Goal: Information Seeking & Learning: Learn about a topic

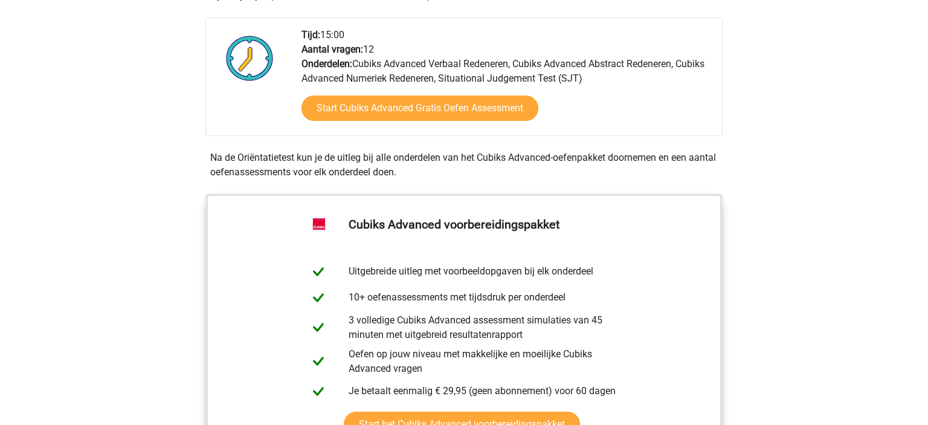
scroll to position [104, 0]
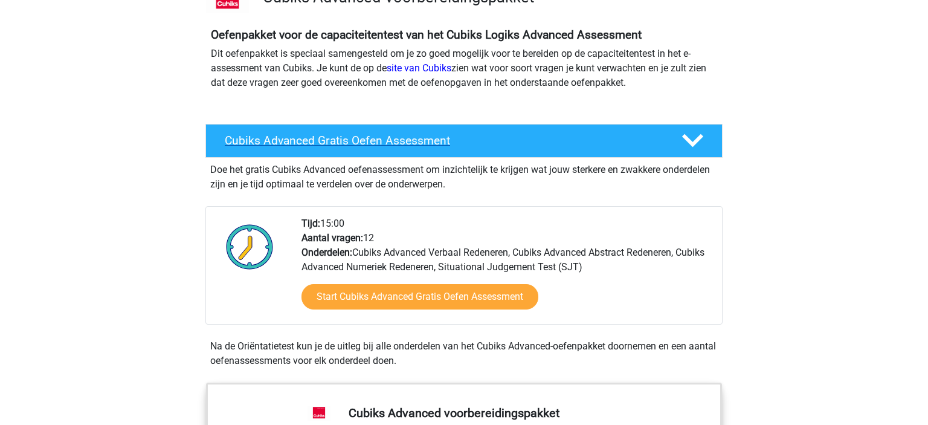
click at [355, 141] on h4 "Cubiks Advanced Gratis Oefen Assessment" at bounding box center [443, 141] width 437 height 14
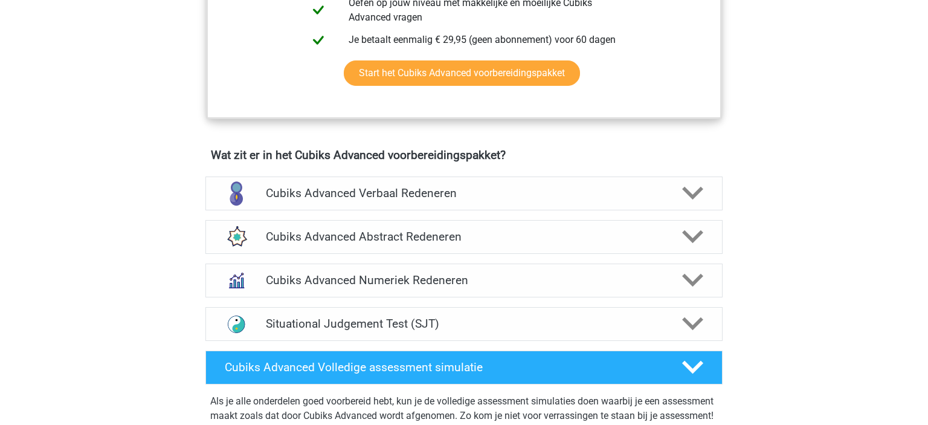
scroll to position [428, 0]
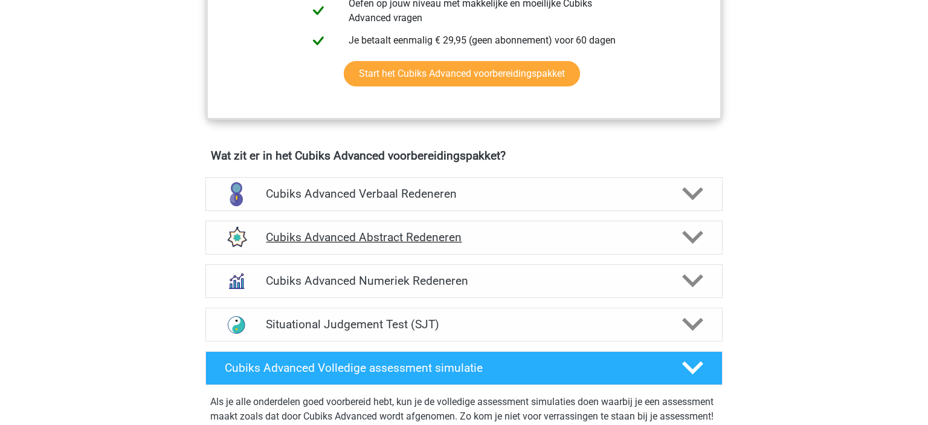
click at [424, 246] on div "Cubiks Advanced Abstract Redeneren" at bounding box center [463, 238] width 517 height 34
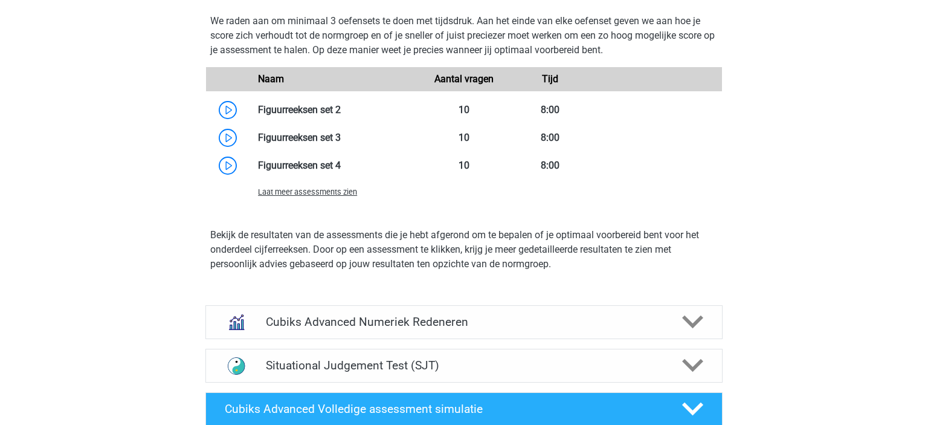
scroll to position [897, 0]
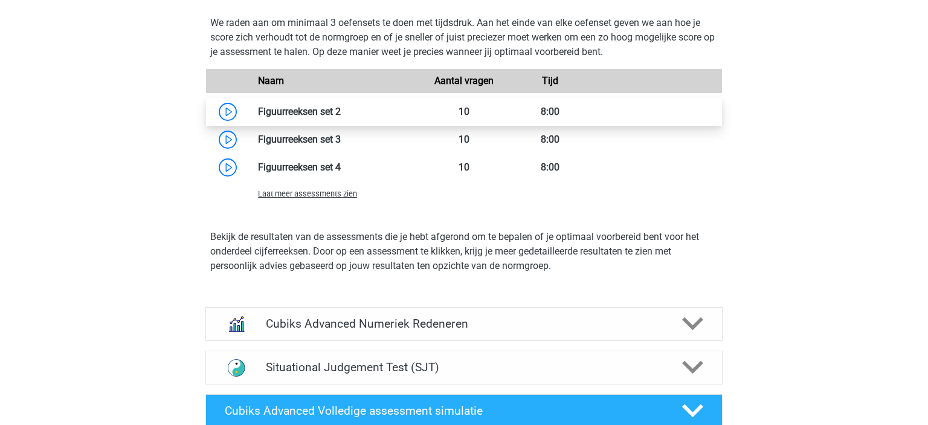
click at [341, 111] on link at bounding box center [341, 111] width 0 height 11
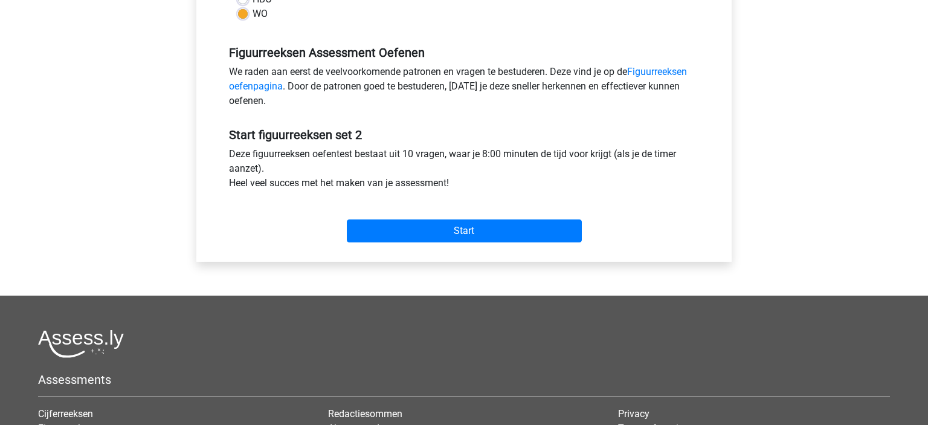
scroll to position [413, 0]
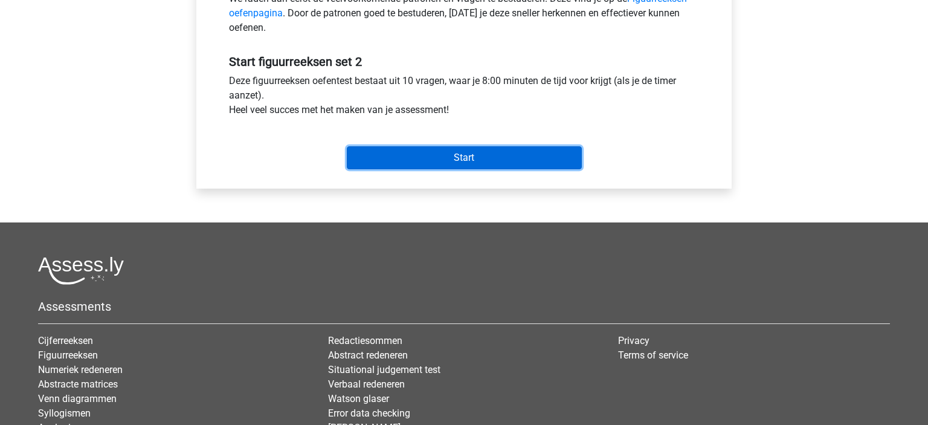
click at [373, 163] on input "Start" at bounding box center [464, 157] width 235 height 23
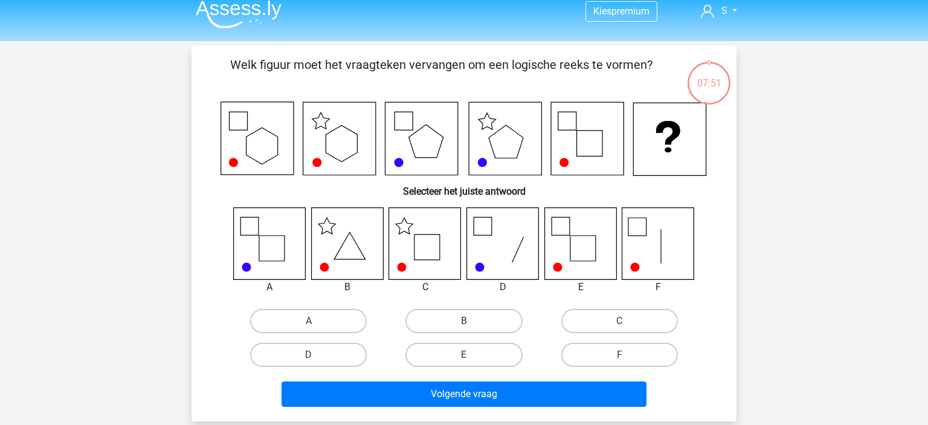
scroll to position [10, 0]
click at [610, 326] on label "C" at bounding box center [619, 321] width 117 height 24
click at [619, 326] on input "C" at bounding box center [623, 325] width 8 height 8
radio input "true"
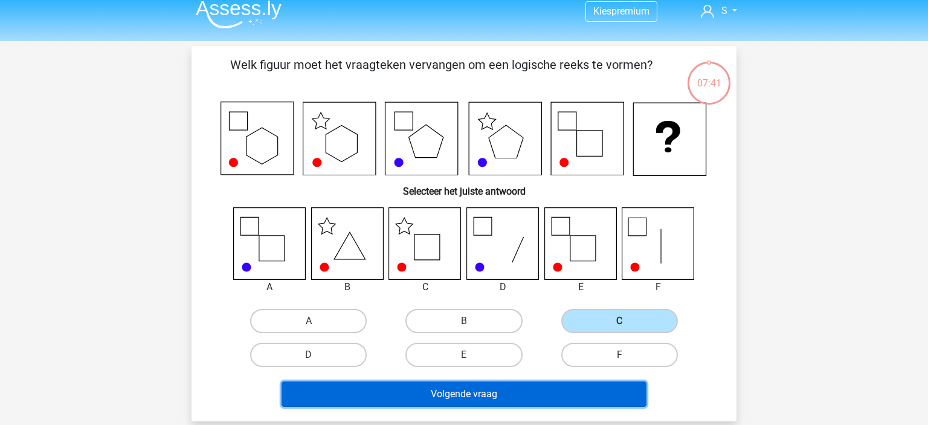
click at [454, 387] on button "Volgende vraag" at bounding box center [464, 393] width 365 height 25
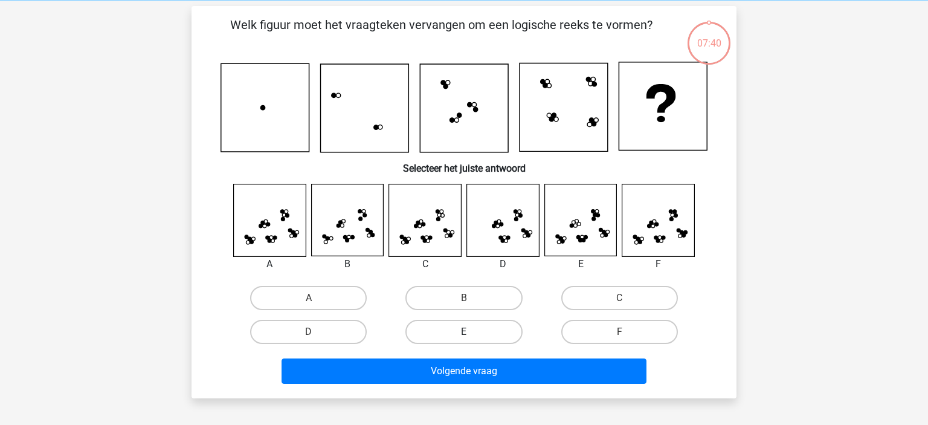
scroll to position [56, 0]
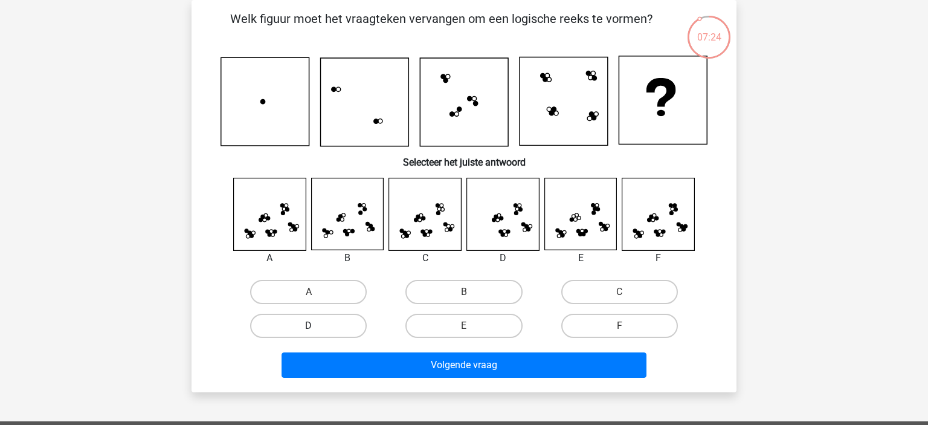
click at [279, 318] on label "D" at bounding box center [308, 326] width 117 height 24
click at [309, 326] on input "D" at bounding box center [313, 330] width 8 height 8
radio input "true"
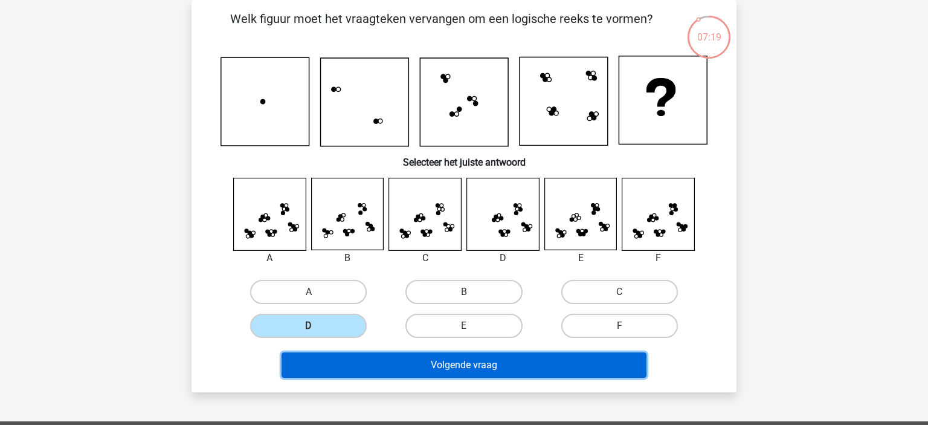
click at [372, 352] on button "Volgende vraag" at bounding box center [464, 364] width 365 height 25
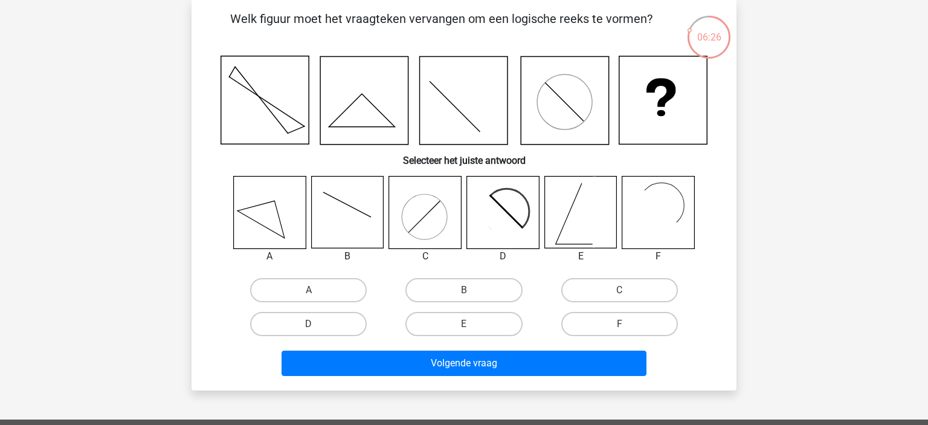
scroll to position [55, 0]
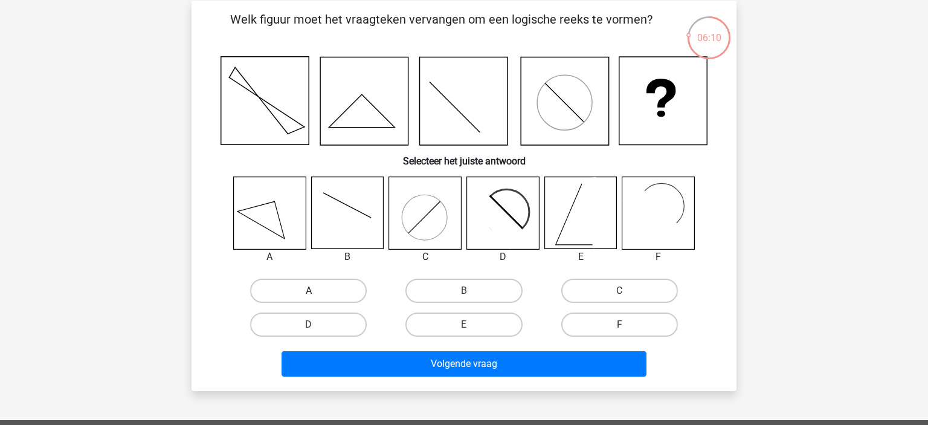
click at [301, 286] on label "A" at bounding box center [308, 291] width 117 height 24
click at [309, 291] on input "A" at bounding box center [313, 295] width 8 height 8
radio input "true"
click at [475, 318] on label "E" at bounding box center [463, 324] width 117 height 24
click at [472, 324] on input "E" at bounding box center [468, 328] width 8 height 8
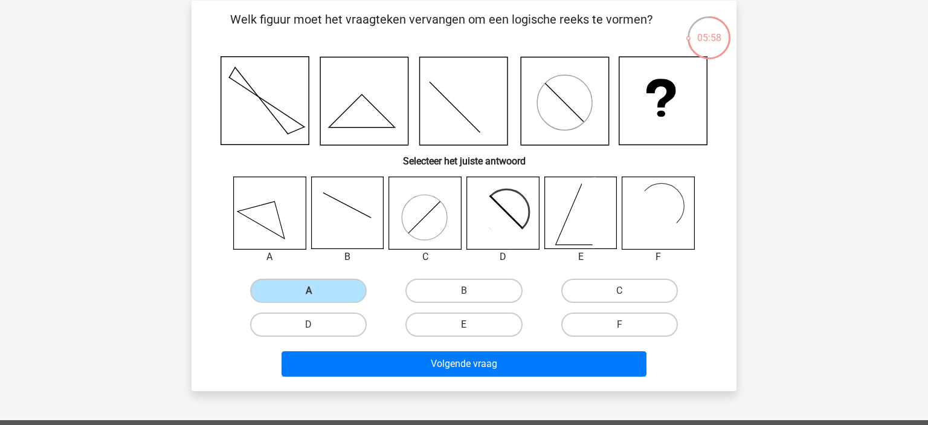
radio input "true"
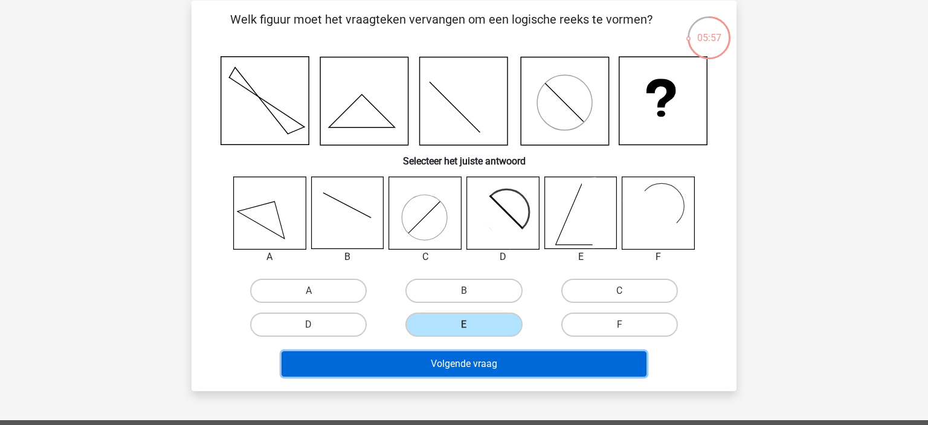
click at [482, 353] on button "Volgende vraag" at bounding box center [464, 363] width 365 height 25
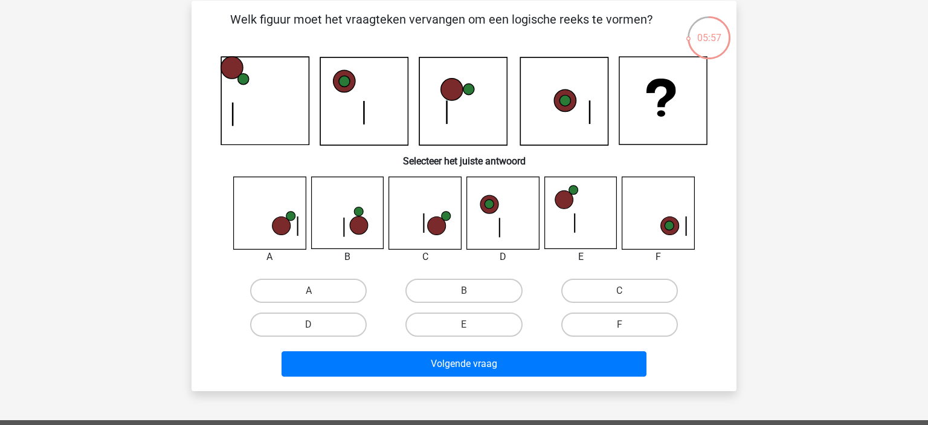
scroll to position [56, 0]
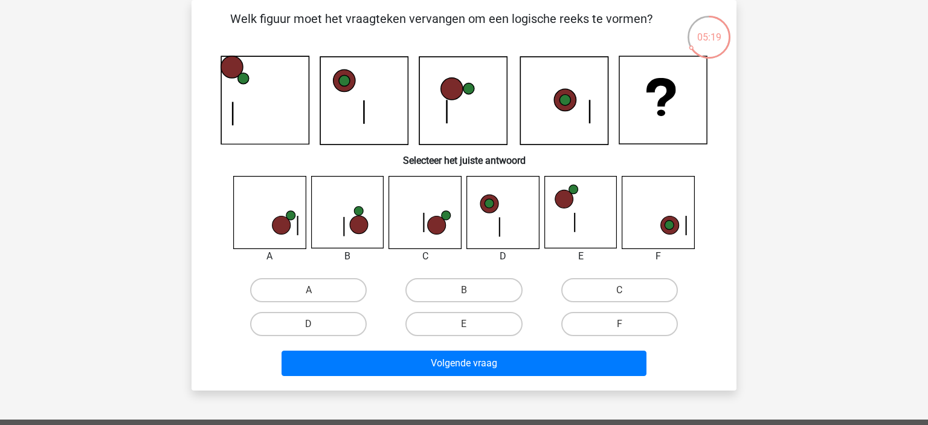
click at [610, 275] on div "C" at bounding box center [619, 290] width 155 height 34
click at [594, 292] on label "C" at bounding box center [619, 290] width 117 height 24
click at [619, 292] on input "C" at bounding box center [623, 294] width 8 height 8
radio input "true"
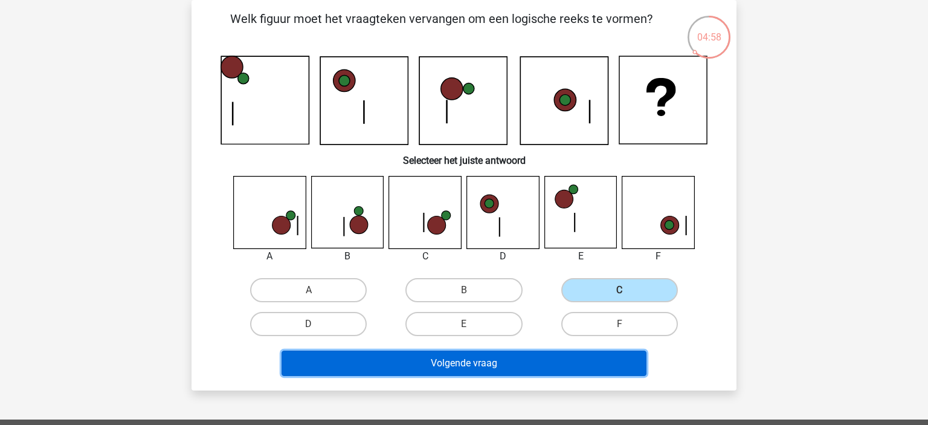
click at [516, 359] on button "Volgende vraag" at bounding box center [464, 362] width 365 height 25
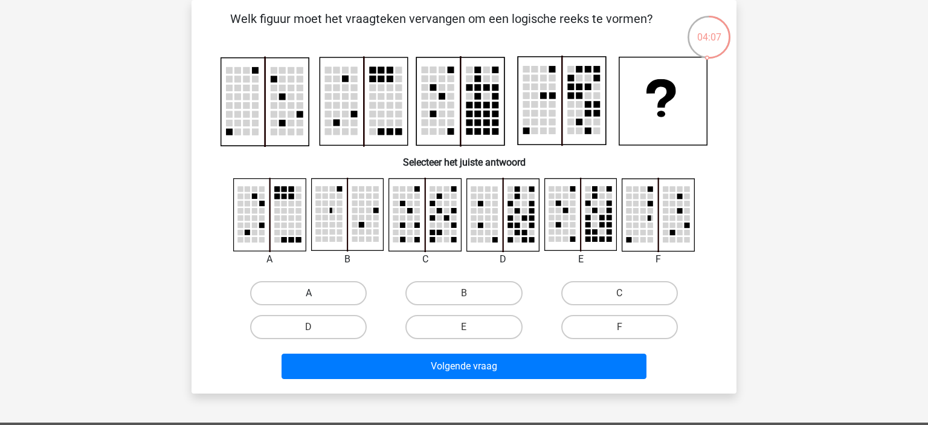
click at [303, 291] on label "A" at bounding box center [308, 293] width 117 height 24
click at [309, 293] on input "A" at bounding box center [313, 297] width 8 height 8
radio input "true"
click at [379, 379] on div "Volgende vraag" at bounding box center [464, 368] width 466 height 30
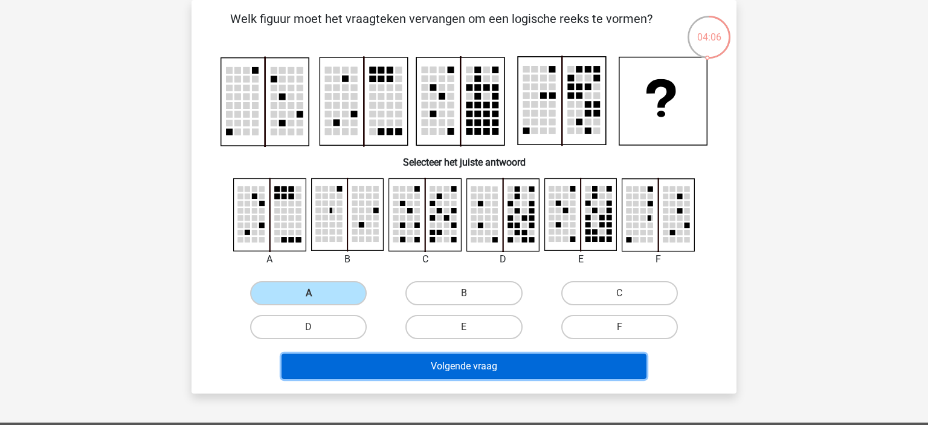
click at [406, 359] on button "Volgende vraag" at bounding box center [464, 365] width 365 height 25
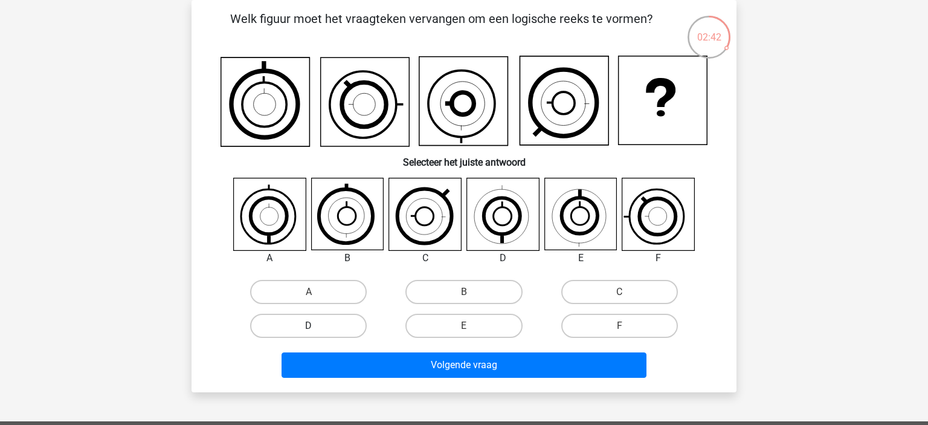
click at [295, 327] on label "D" at bounding box center [308, 326] width 117 height 24
click at [309, 327] on input "D" at bounding box center [313, 330] width 8 height 8
radio input "true"
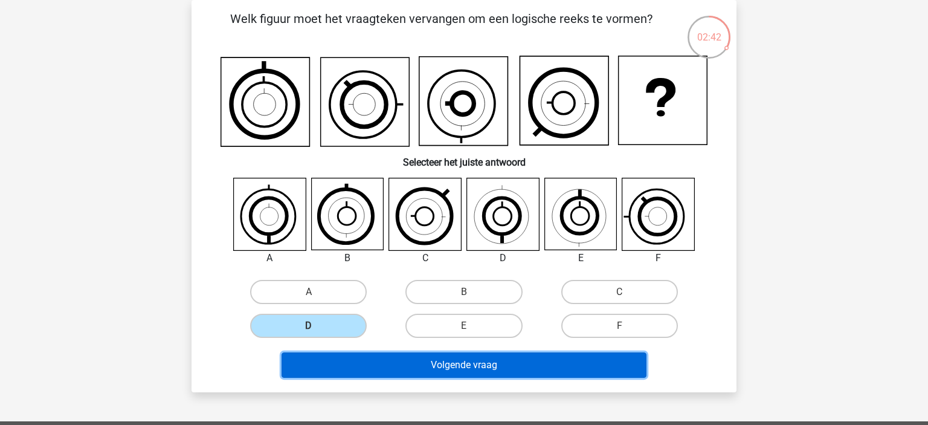
click at [386, 374] on button "Volgende vraag" at bounding box center [464, 364] width 365 height 25
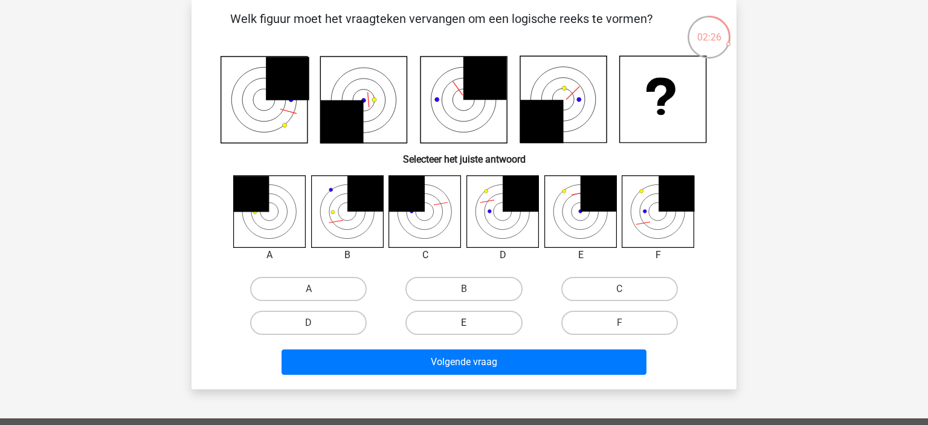
click at [485, 317] on label "E" at bounding box center [463, 323] width 117 height 24
click at [472, 323] on input "E" at bounding box center [468, 327] width 8 height 8
radio input "true"
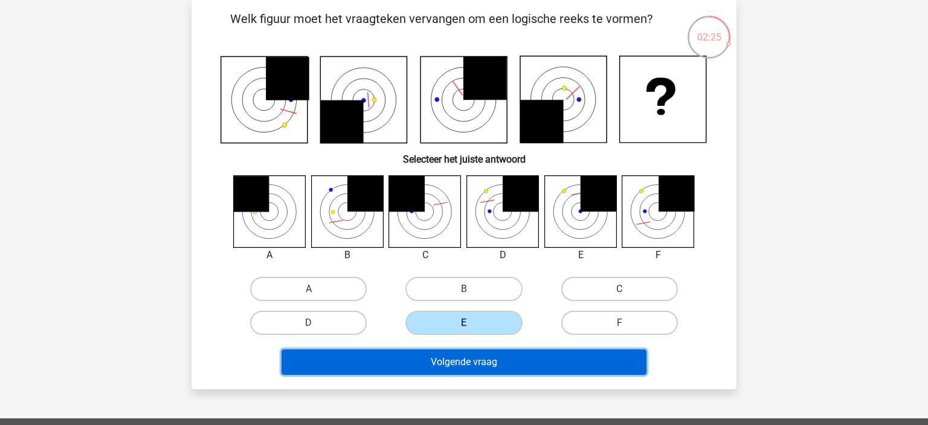
click at [465, 355] on button "Volgende vraag" at bounding box center [464, 361] width 365 height 25
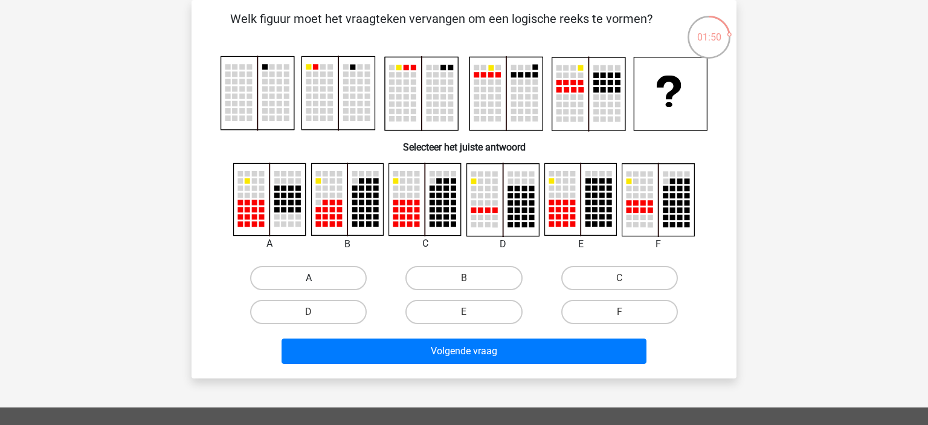
click at [286, 274] on label "A" at bounding box center [308, 278] width 117 height 24
click at [309, 278] on input "A" at bounding box center [313, 282] width 8 height 8
radio input "true"
click at [441, 282] on label "B" at bounding box center [463, 278] width 117 height 24
click at [464, 282] on input "B" at bounding box center [468, 282] width 8 height 8
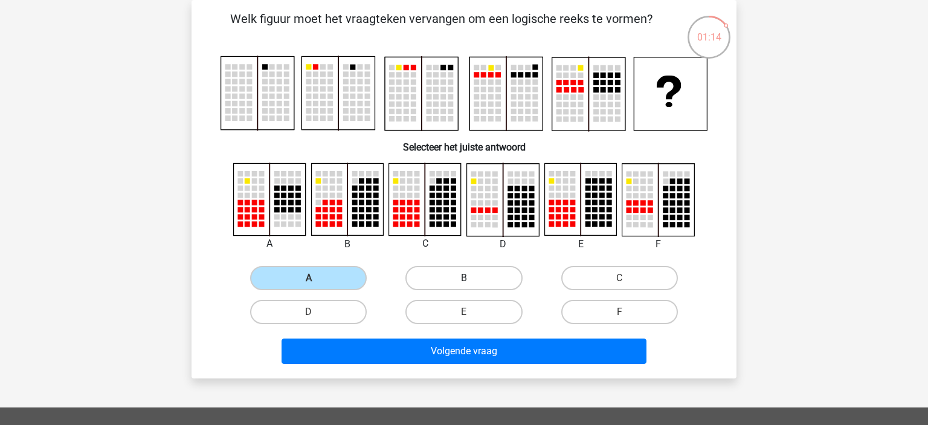
radio input "true"
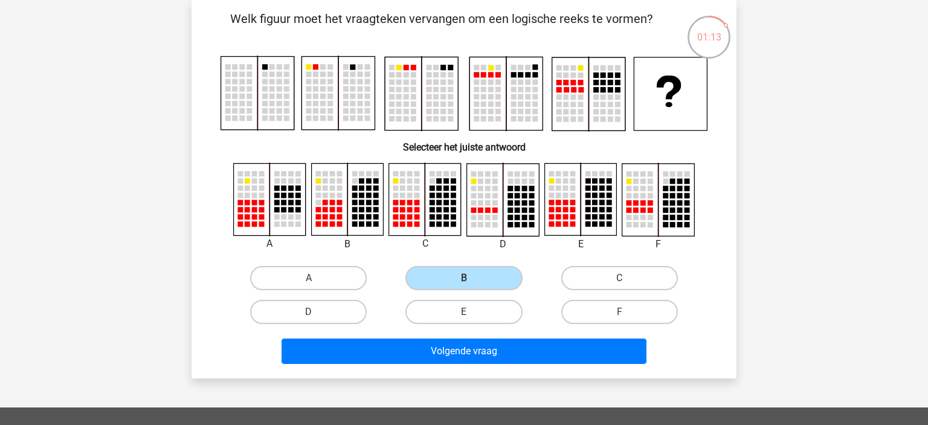
click at [448, 337] on div "Volgende vraag" at bounding box center [464, 349] width 506 height 40
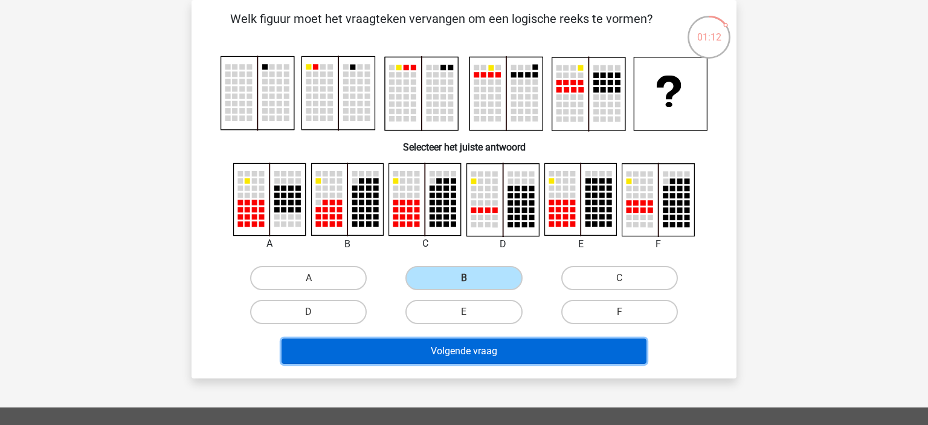
click at [423, 355] on button "Volgende vraag" at bounding box center [464, 350] width 365 height 25
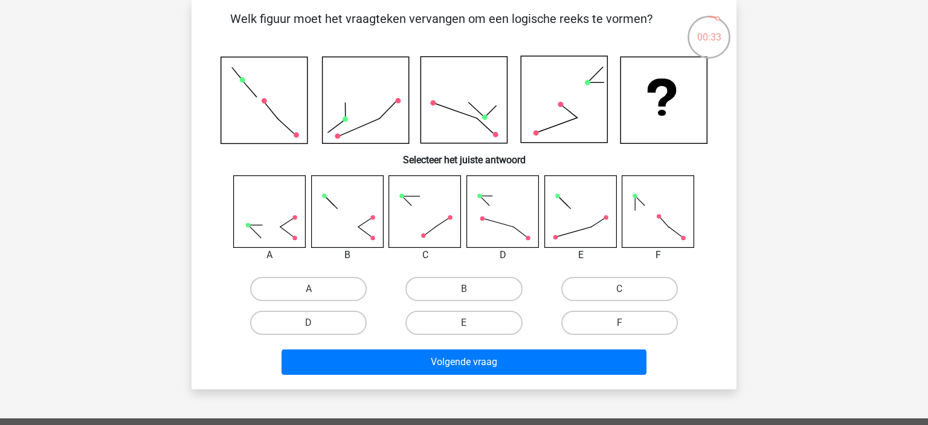
click at [450, 270] on div "A B C D" at bounding box center [464, 257] width 506 height 165
click at [452, 279] on label "B" at bounding box center [463, 289] width 117 height 24
click at [464, 289] on input "B" at bounding box center [468, 293] width 8 height 8
radio input "true"
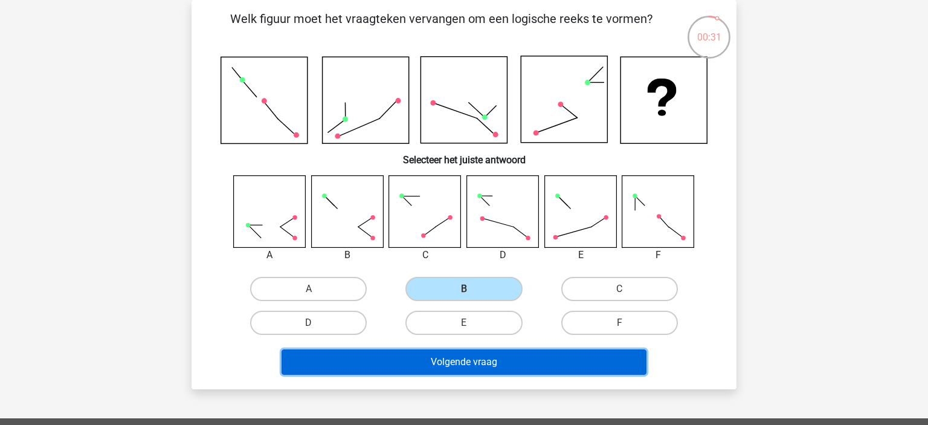
click at [422, 359] on button "Volgende vraag" at bounding box center [464, 361] width 365 height 25
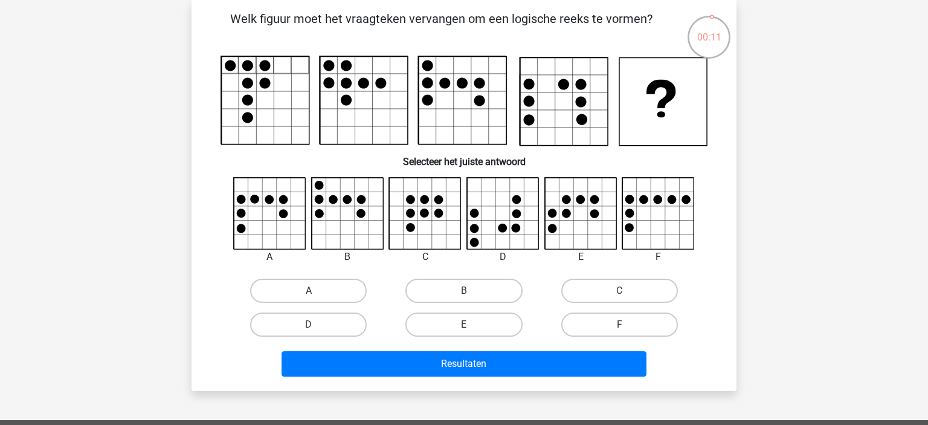
click at [454, 333] on label "E" at bounding box center [463, 324] width 117 height 24
click at [464, 332] on input "E" at bounding box center [468, 328] width 8 height 8
radio input "true"
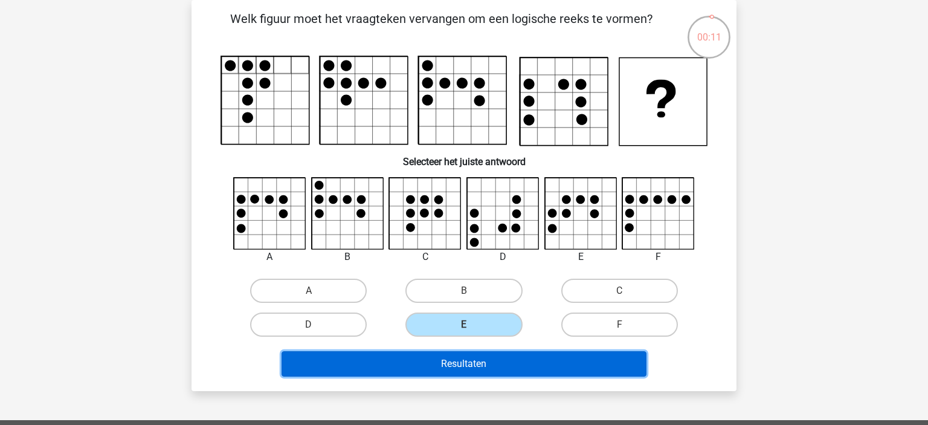
click at [472, 362] on button "Resultaten" at bounding box center [464, 363] width 365 height 25
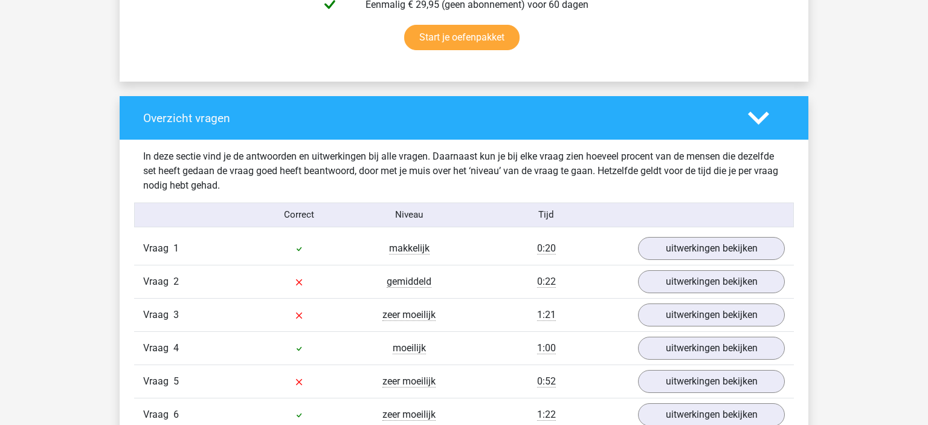
scroll to position [918, 0]
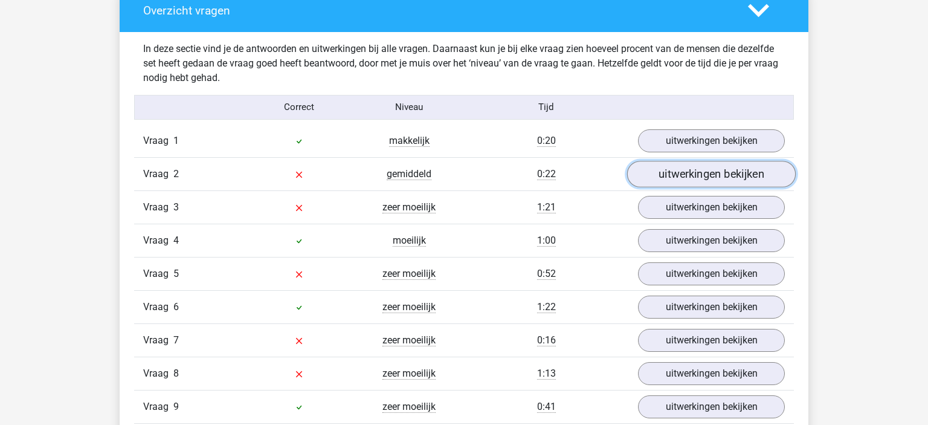
click at [677, 181] on link "uitwerkingen bekijken" at bounding box center [711, 174] width 169 height 27
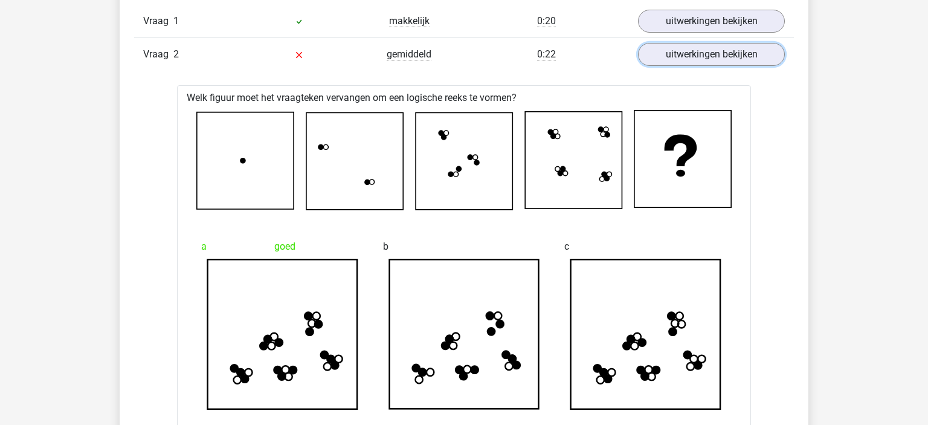
scroll to position [964, 0]
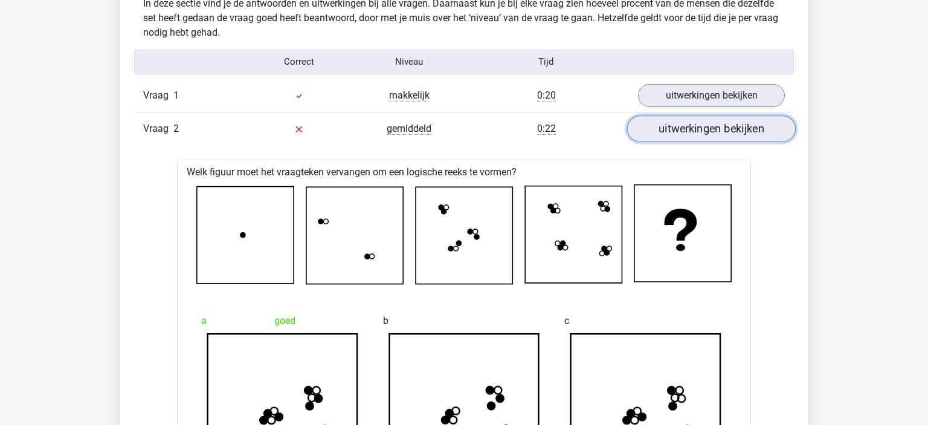
click at [672, 123] on link "uitwerkingen bekijken" at bounding box center [711, 128] width 169 height 27
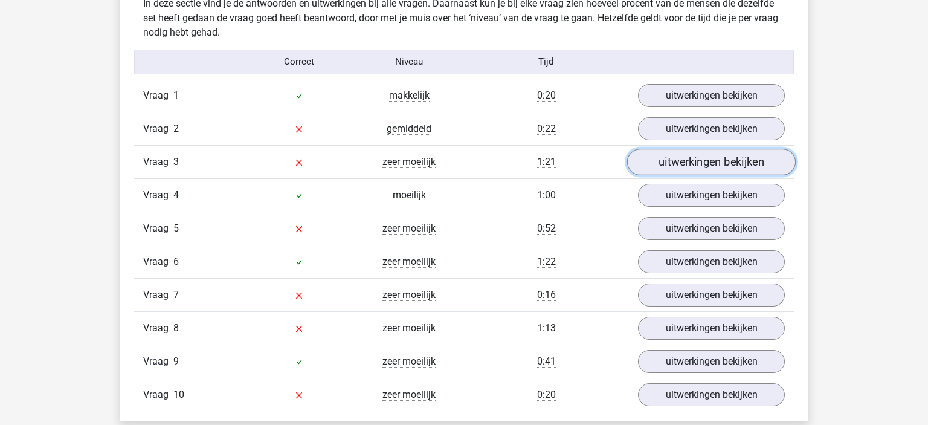
click at [677, 159] on link "uitwerkingen bekijken" at bounding box center [711, 162] width 169 height 27
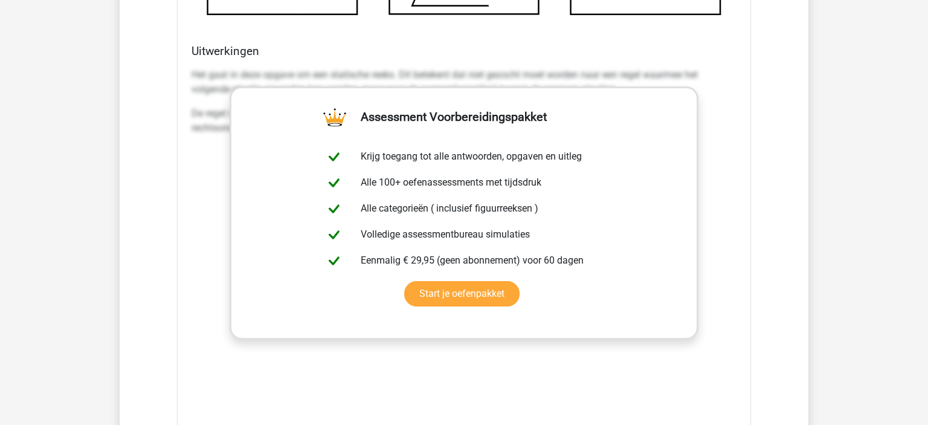
scroll to position [1659, 0]
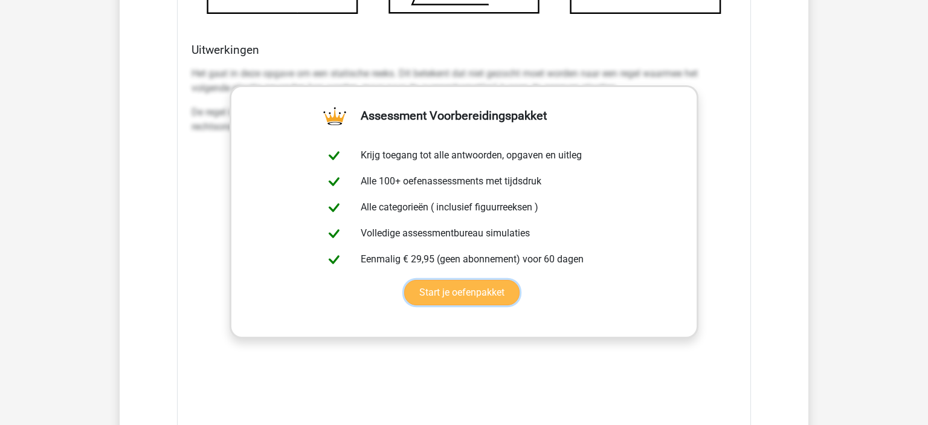
click at [450, 297] on link "Start je oefenpakket" at bounding box center [461, 292] width 115 height 25
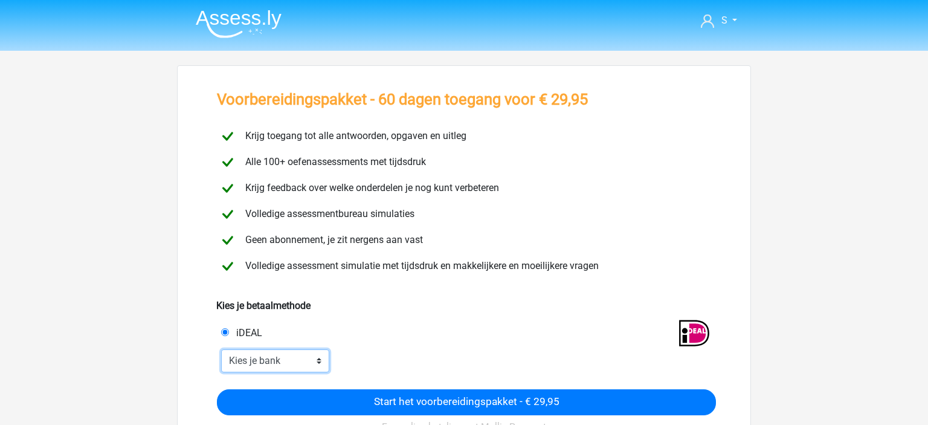
click at [221, 349] on select "Kies je bank ABN AMRO ING Rabobank ASN Bank bunq Knab N26 NN Regiobank Revolut …" at bounding box center [275, 360] width 108 height 23
select select "ideal_[SWIFT_CODE]"
click option "ING" at bounding box center [0, 0] width 0 height 0
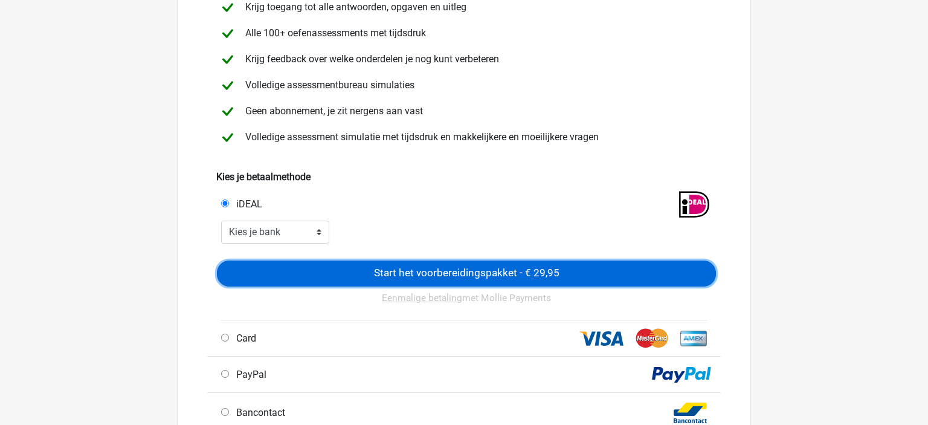
click at [358, 268] on input "Start het voorbereidingspakket - € 29,95" at bounding box center [466, 273] width 499 height 26
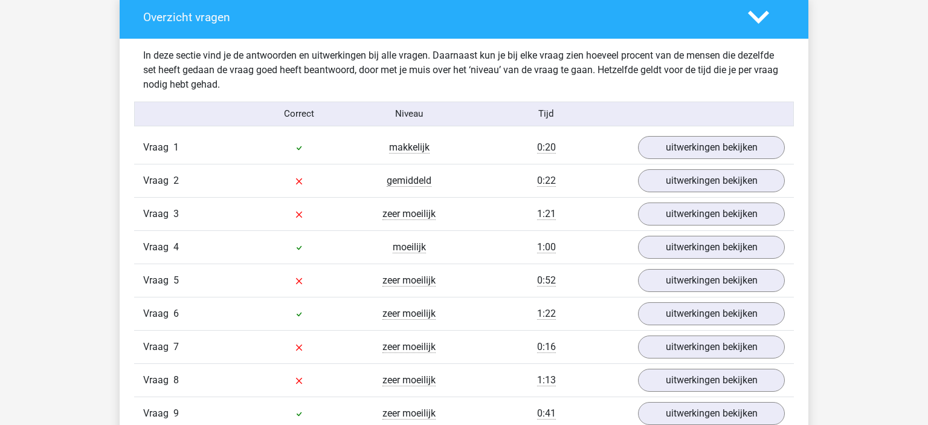
scroll to position [976, 0]
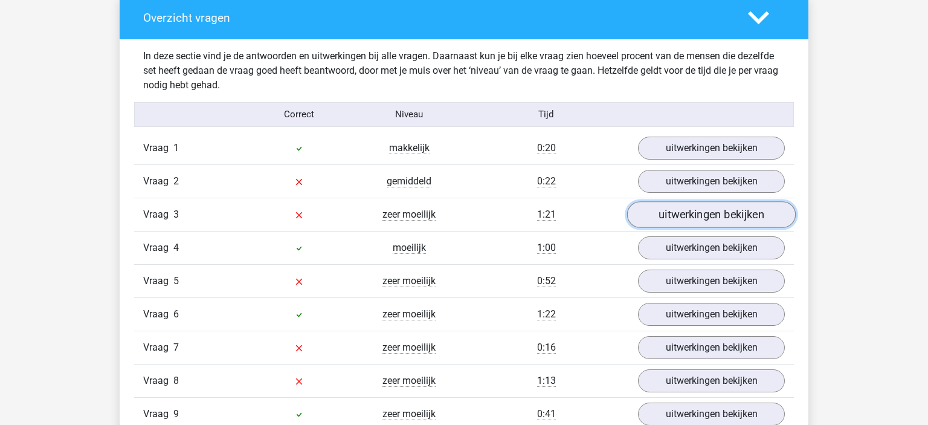
click at [696, 211] on link "uitwerkingen bekijken" at bounding box center [711, 214] width 169 height 27
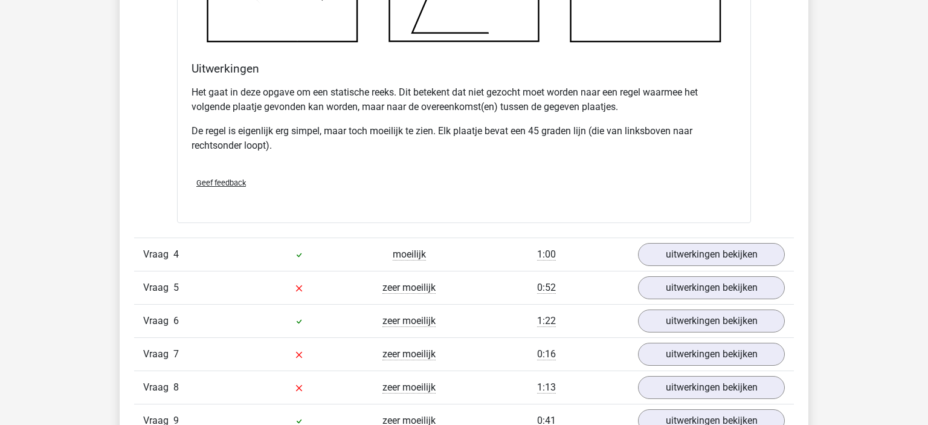
scroll to position [1774, 0]
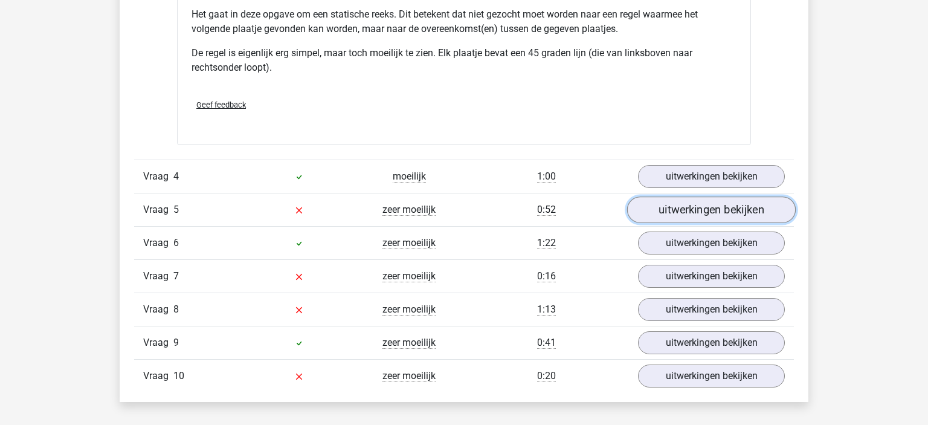
click at [733, 202] on link "uitwerkingen bekijken" at bounding box center [711, 210] width 169 height 27
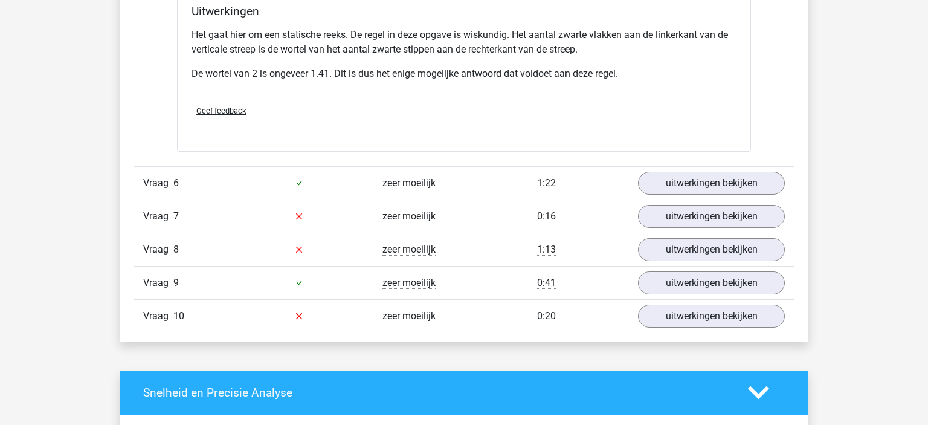
scroll to position [2548, 0]
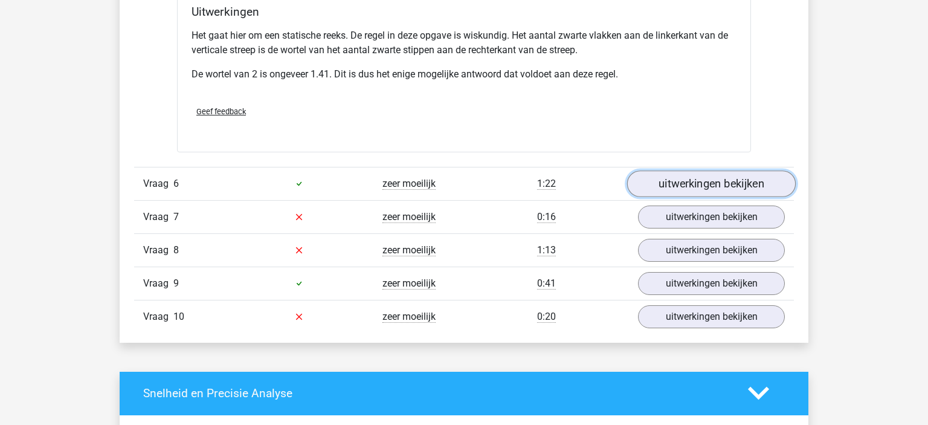
click at [707, 173] on link "uitwerkingen bekijken" at bounding box center [711, 183] width 169 height 27
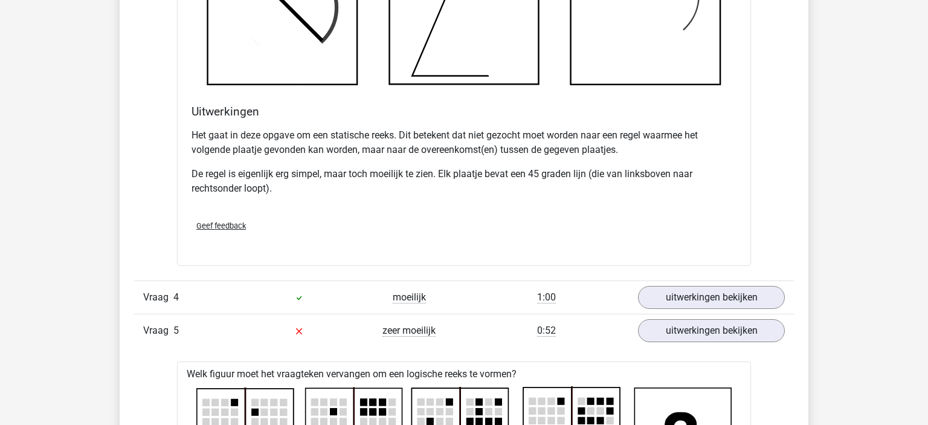
scroll to position [1652, 0]
click at [703, 287] on link "uitwerkingen bekijken" at bounding box center [711, 298] width 169 height 27
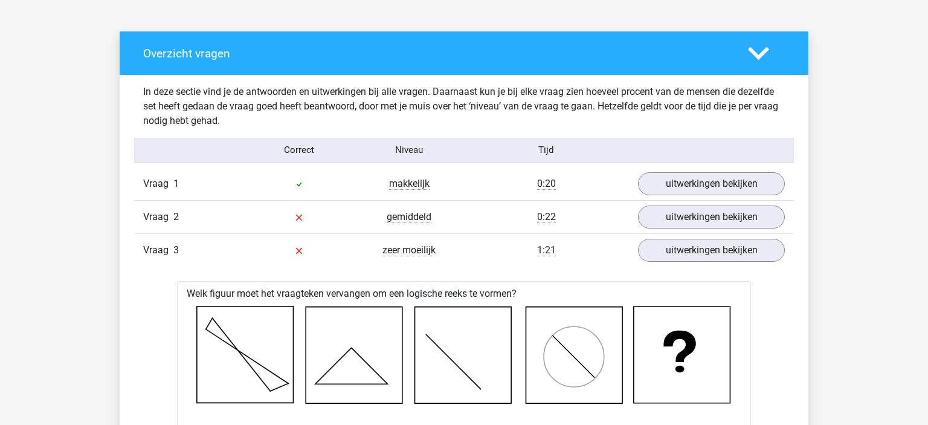
scroll to position [933, 0]
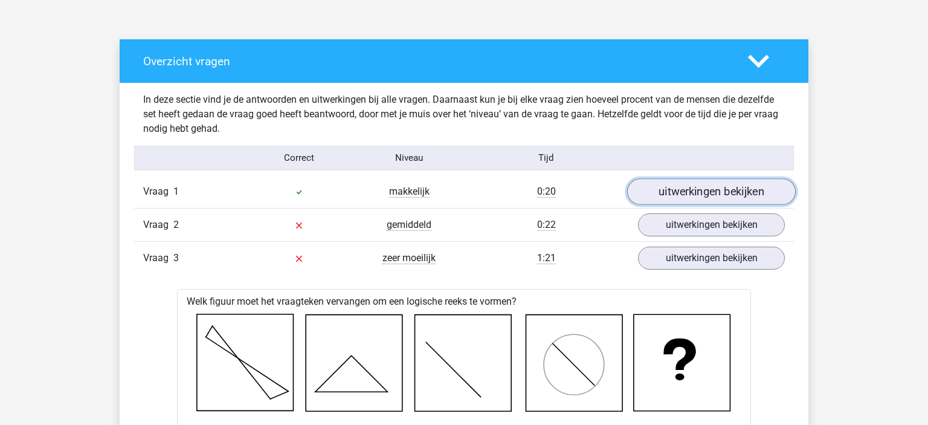
click at [706, 199] on link "uitwerkingen bekijken" at bounding box center [711, 191] width 169 height 27
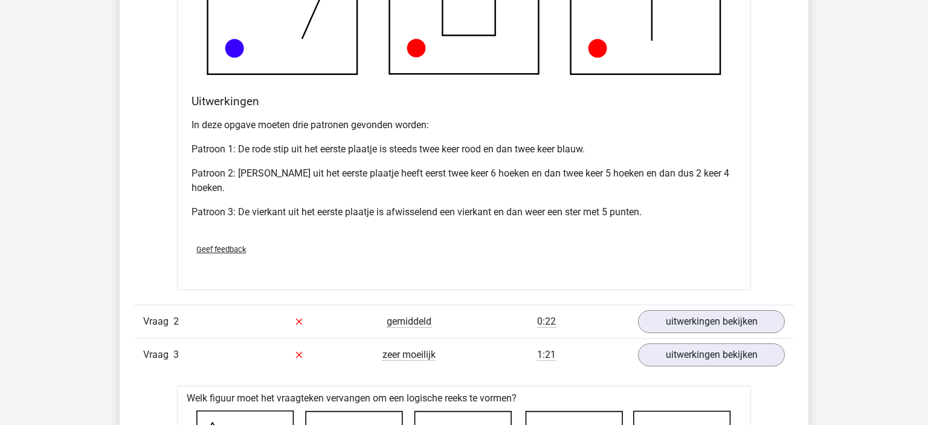
scroll to position [1646, 0]
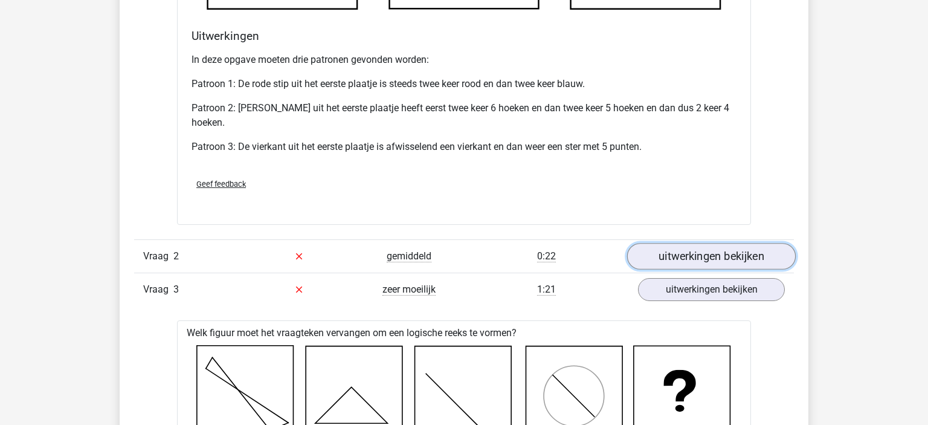
click at [706, 253] on link "uitwerkingen bekijken" at bounding box center [711, 256] width 169 height 27
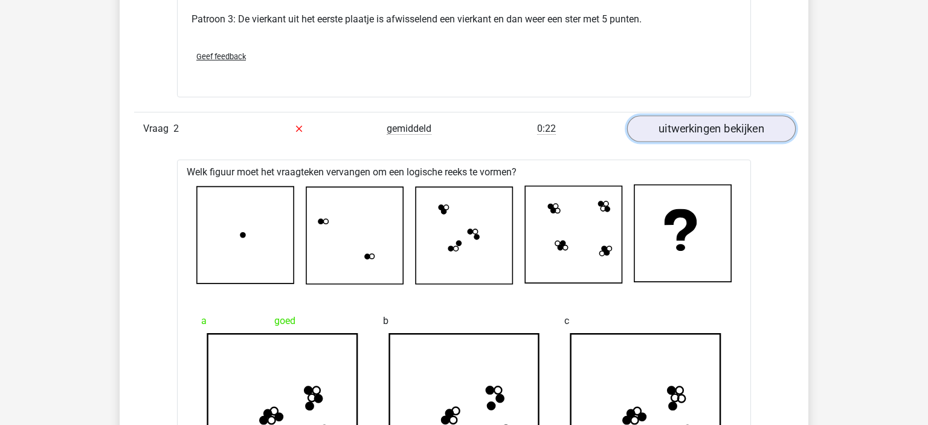
scroll to position [1793, 0]
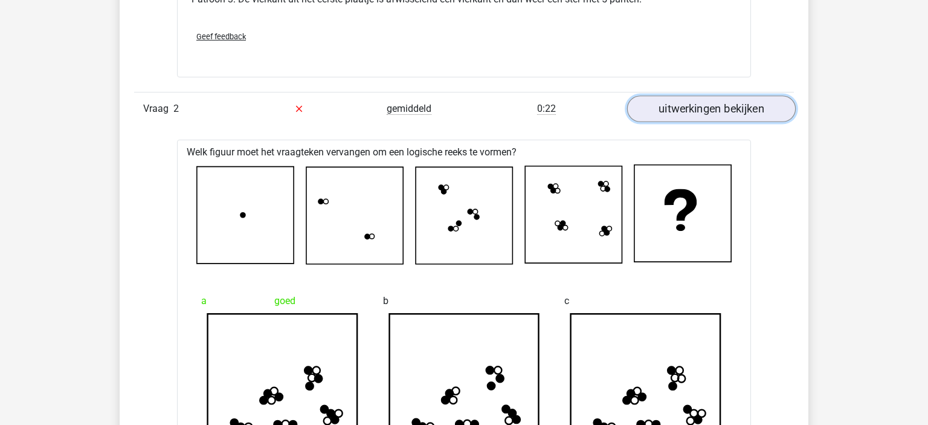
click at [682, 98] on link "uitwerkingen bekijken" at bounding box center [711, 108] width 169 height 27
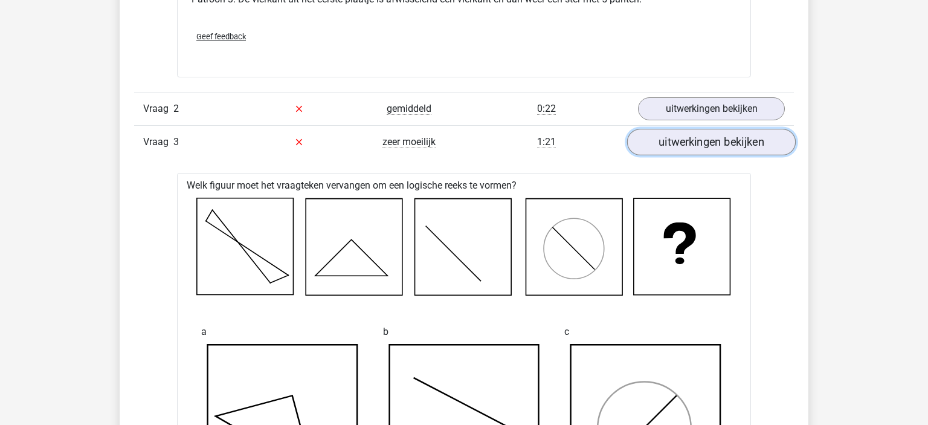
click at [694, 146] on link "uitwerkingen bekijken" at bounding box center [711, 142] width 169 height 27
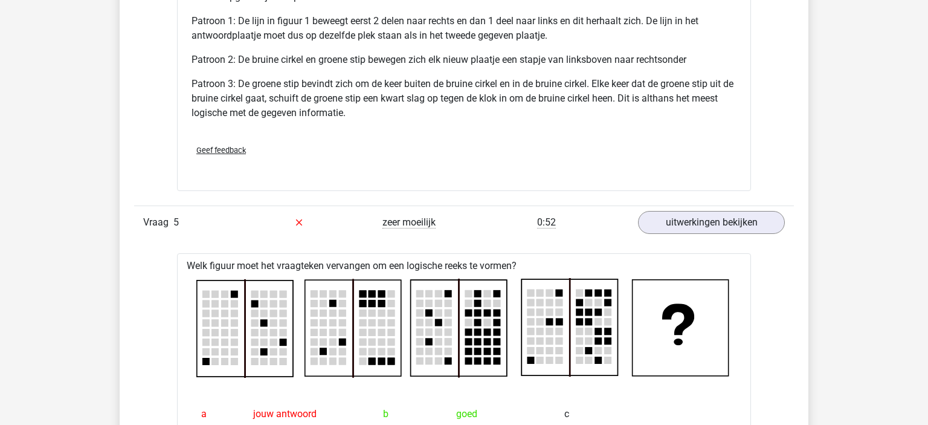
scroll to position [2587, 0]
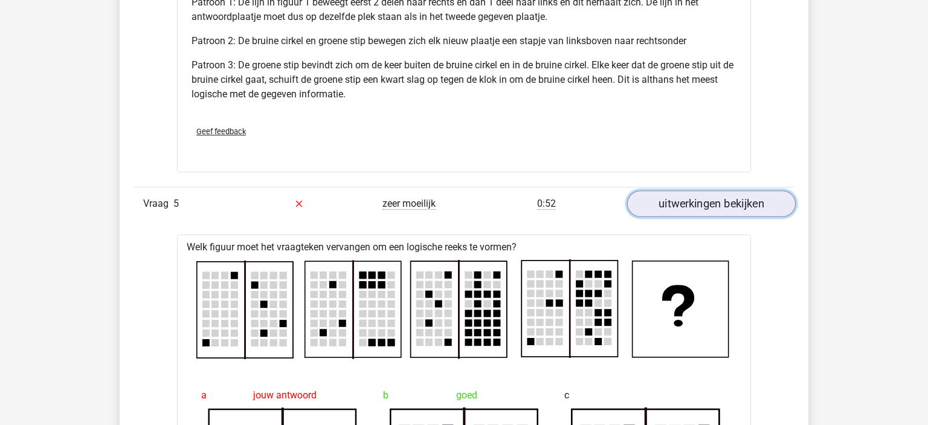
click at [710, 205] on link "uitwerkingen bekijken" at bounding box center [711, 203] width 169 height 27
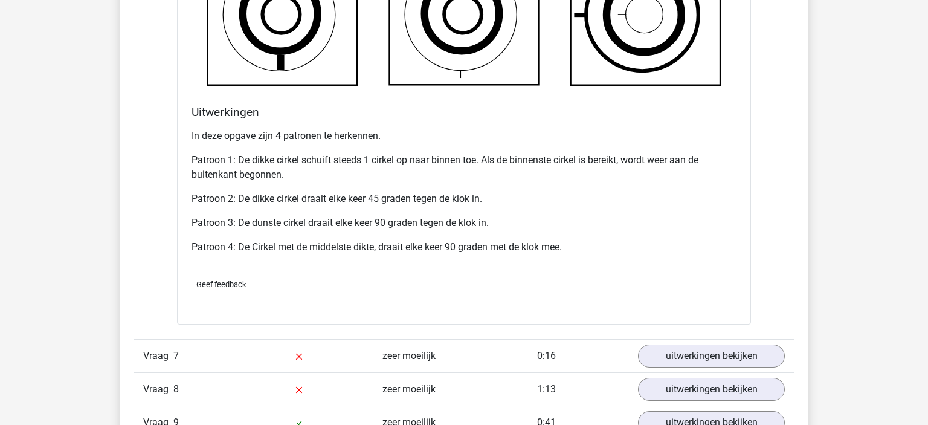
scroll to position [3410, 0]
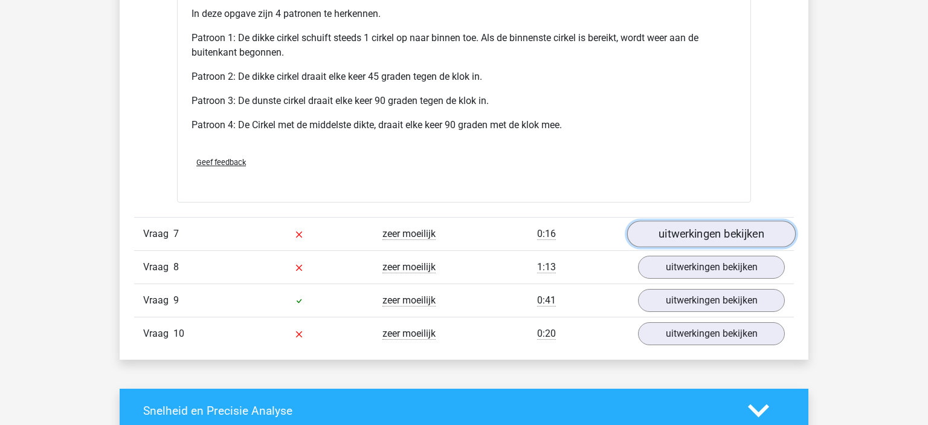
click at [680, 233] on link "uitwerkingen bekijken" at bounding box center [711, 234] width 169 height 27
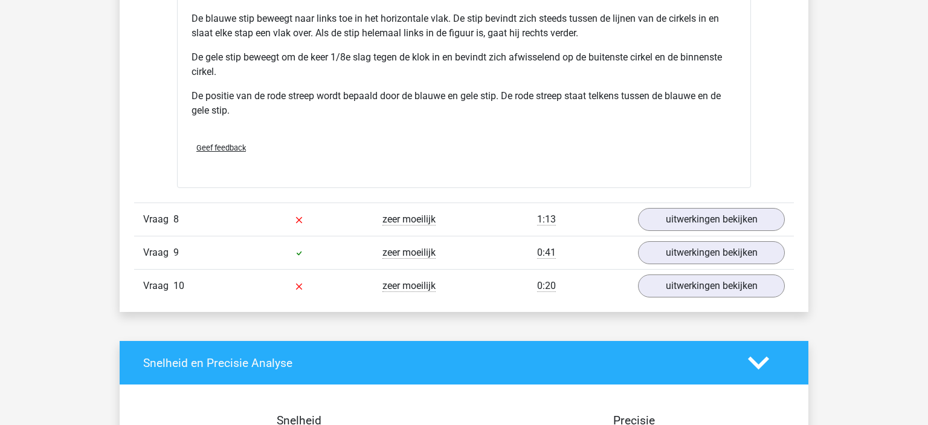
scroll to position [4353, 0]
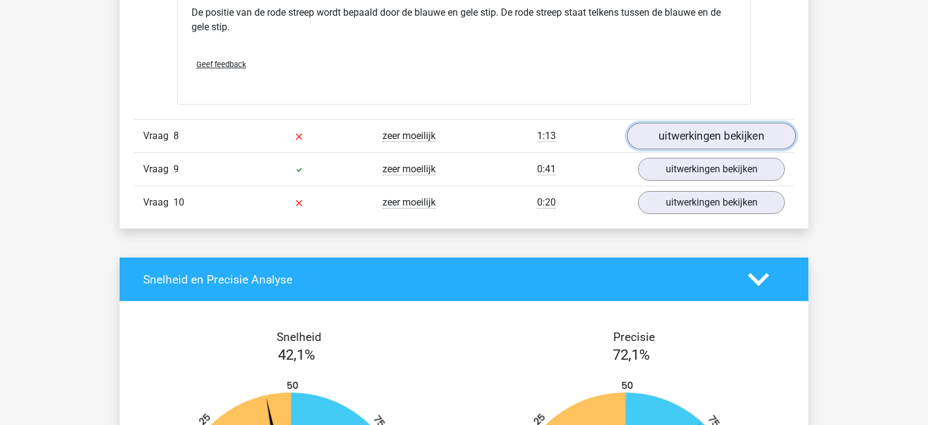
click at [704, 135] on link "uitwerkingen bekijken" at bounding box center [711, 136] width 169 height 27
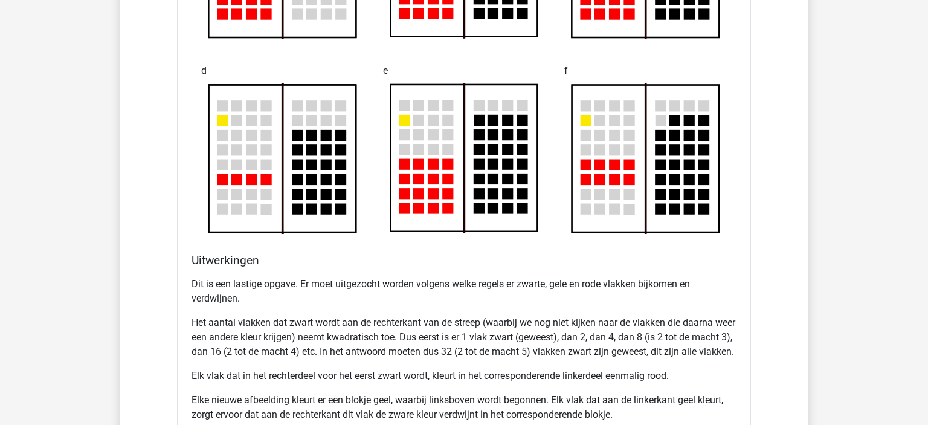
scroll to position [4809, 0]
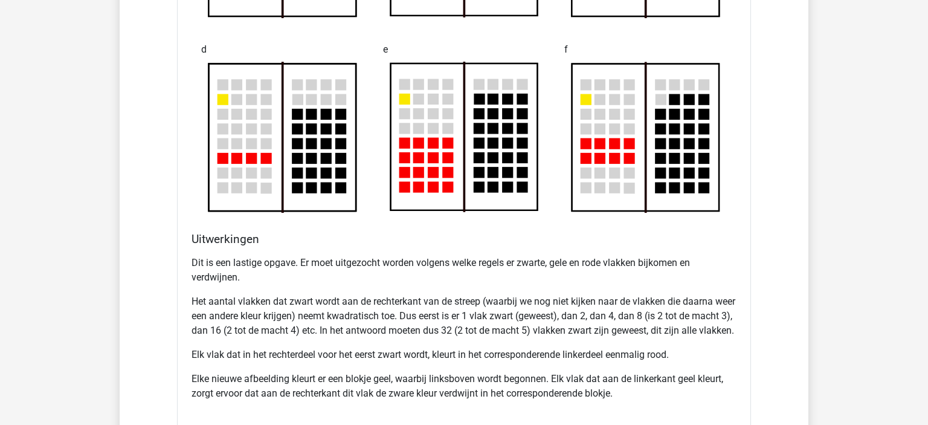
click at [472, 187] on rect at bounding box center [463, 136] width 147 height 147
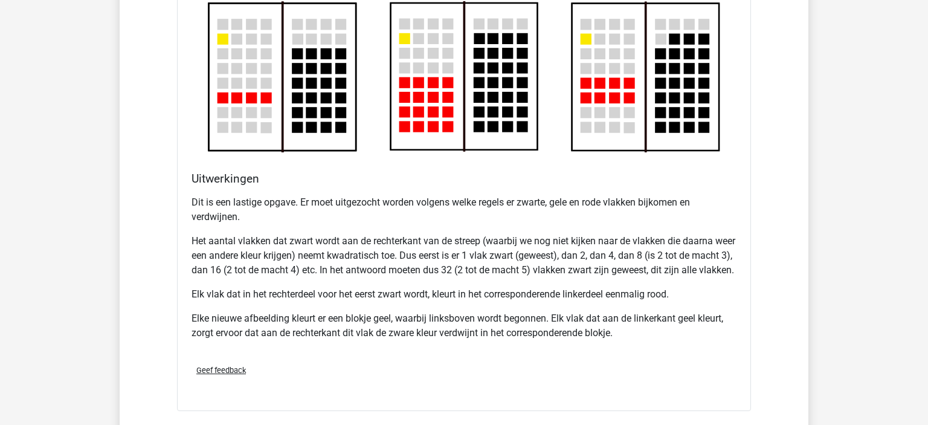
scroll to position [4895, 0]
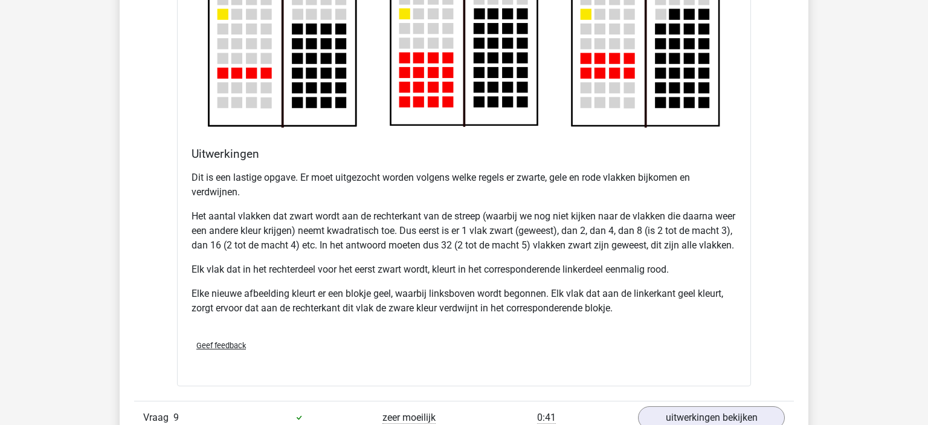
click at [345, 174] on p "Dit is een lastige opgave. Er moet uitgezocht worden volgens welke regels er zw…" at bounding box center [464, 184] width 545 height 29
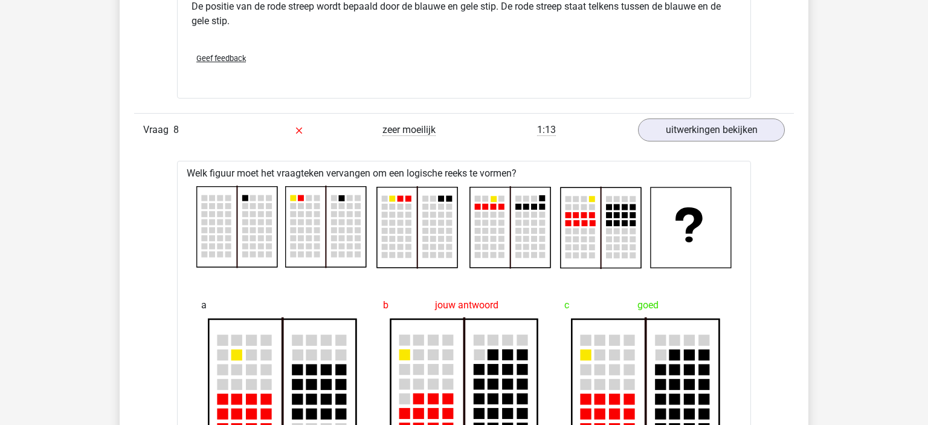
scroll to position [4362, 0]
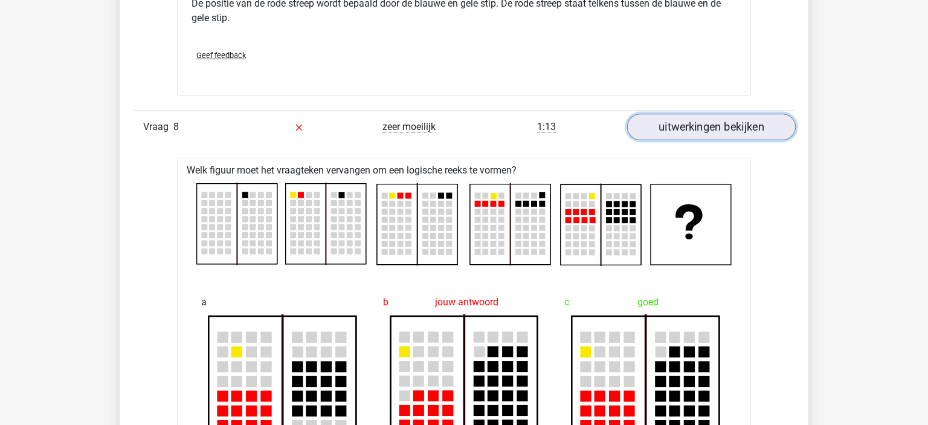
click at [735, 121] on link "uitwerkingen bekijken" at bounding box center [711, 127] width 169 height 27
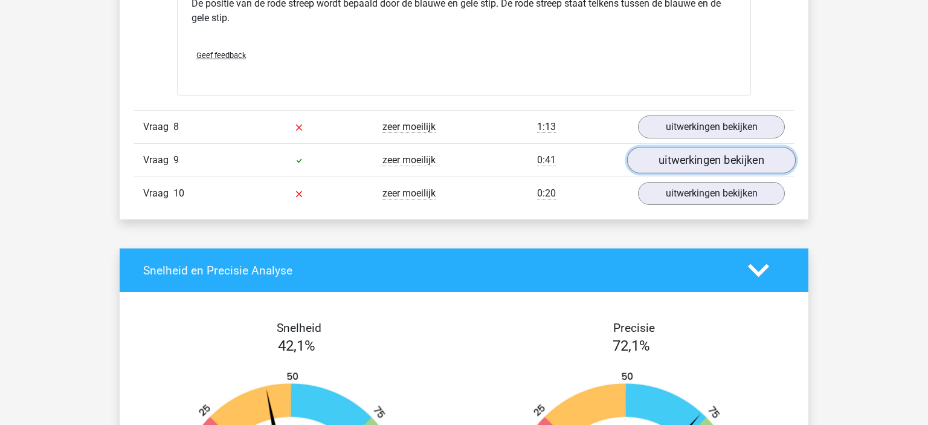
click at [680, 159] on link "uitwerkingen bekijken" at bounding box center [711, 160] width 169 height 27
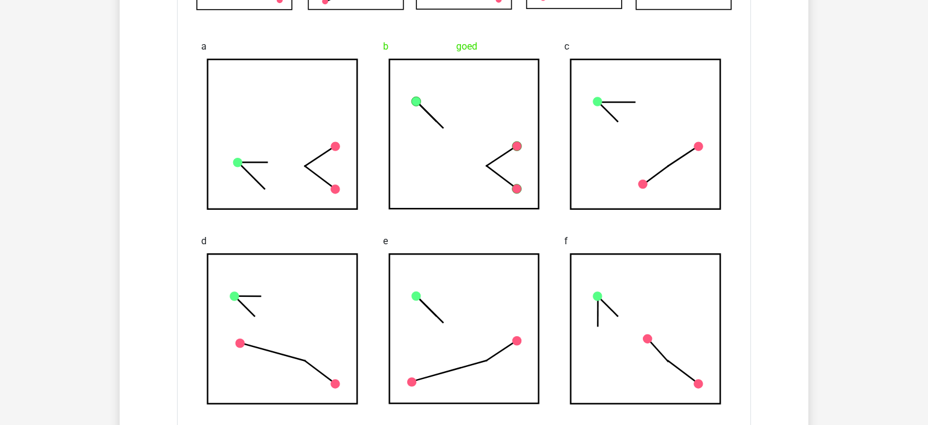
scroll to position [5007, 0]
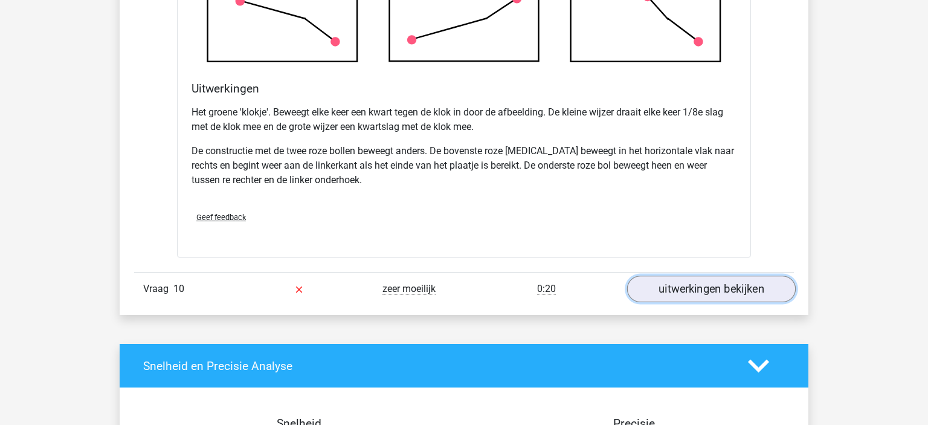
click at [680, 288] on link "uitwerkingen bekijken" at bounding box center [711, 289] width 169 height 27
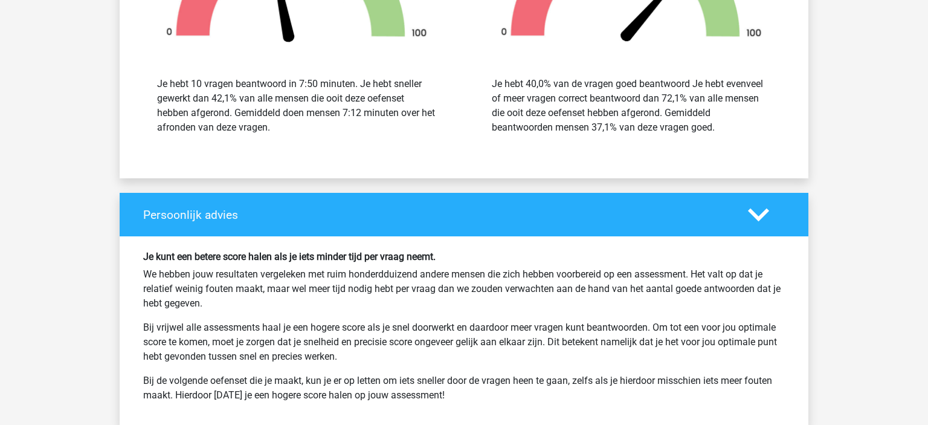
scroll to position [6325, 0]
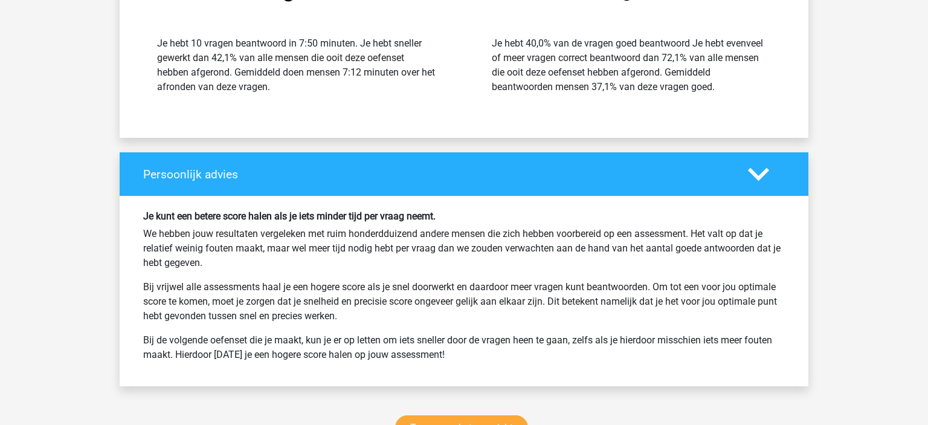
scroll to position [1802, 0]
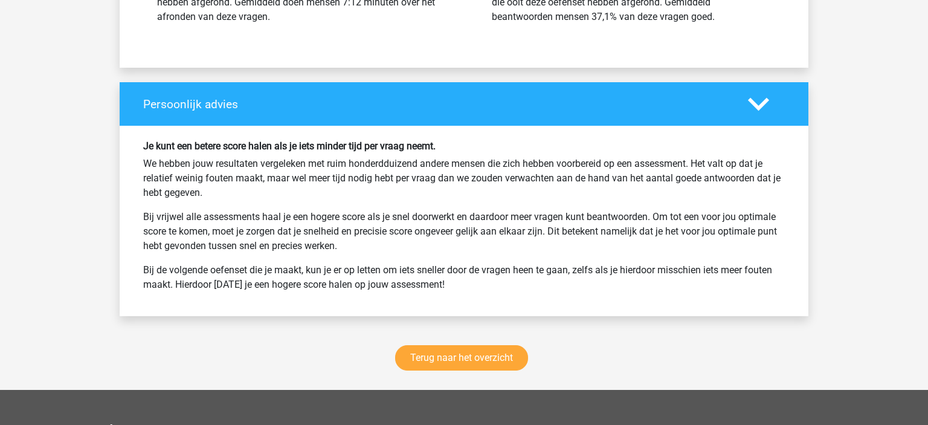
click at [463, 369] on div "Terug naar het overzicht" at bounding box center [464, 359] width 689 height 59
click at [454, 362] on link "Terug naar het overzicht" at bounding box center [461, 357] width 133 height 25
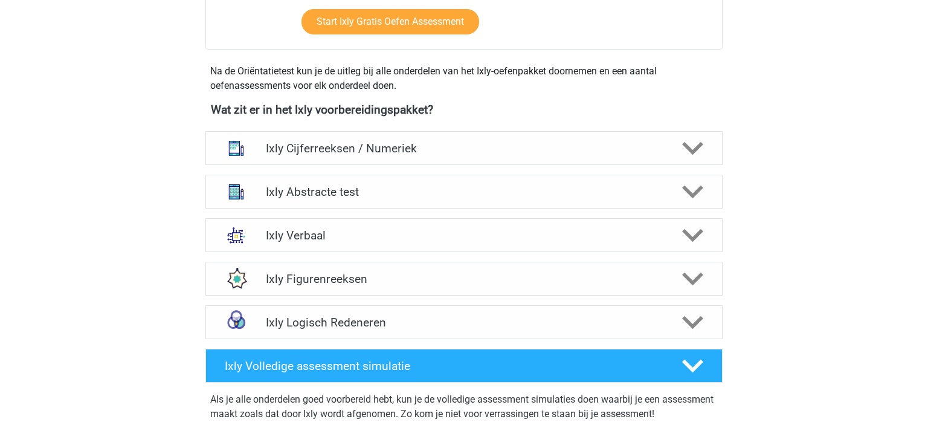
scroll to position [394, 0]
click at [393, 190] on h4 "Ixly Abstracte test" at bounding box center [464, 192] width 396 height 14
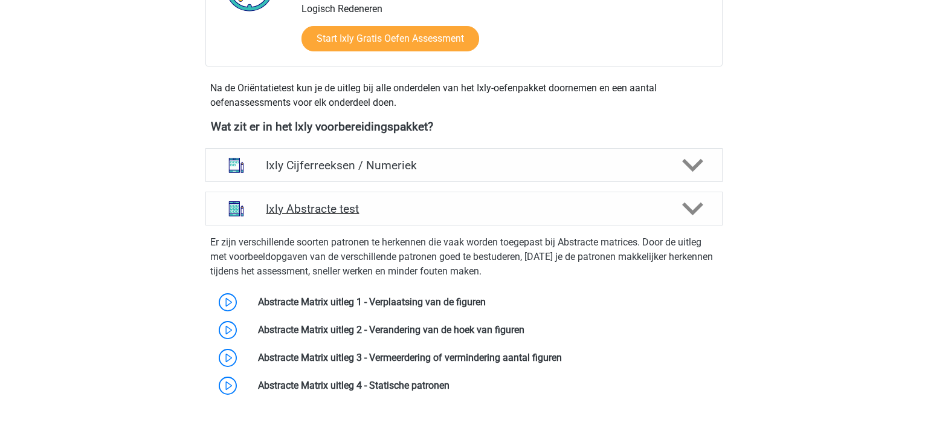
scroll to position [376, 0]
click at [375, 210] on h4 "Ixly Abstracte test" at bounding box center [464, 209] width 396 height 14
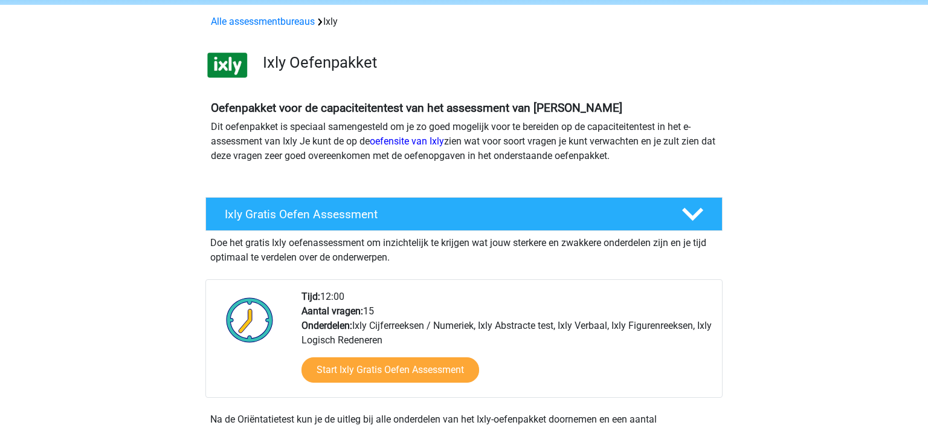
scroll to position [0, 0]
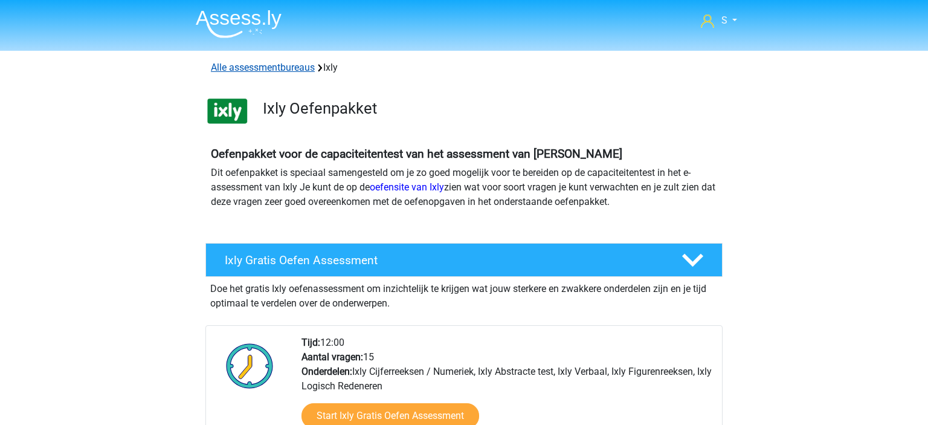
click at [257, 71] on link "Alle assessmentbureaus" at bounding box center [263, 67] width 104 height 11
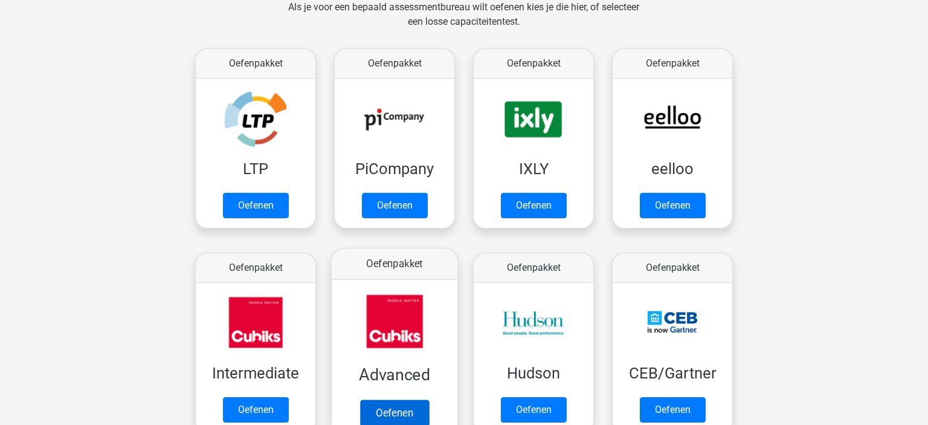
scroll to position [233, 0]
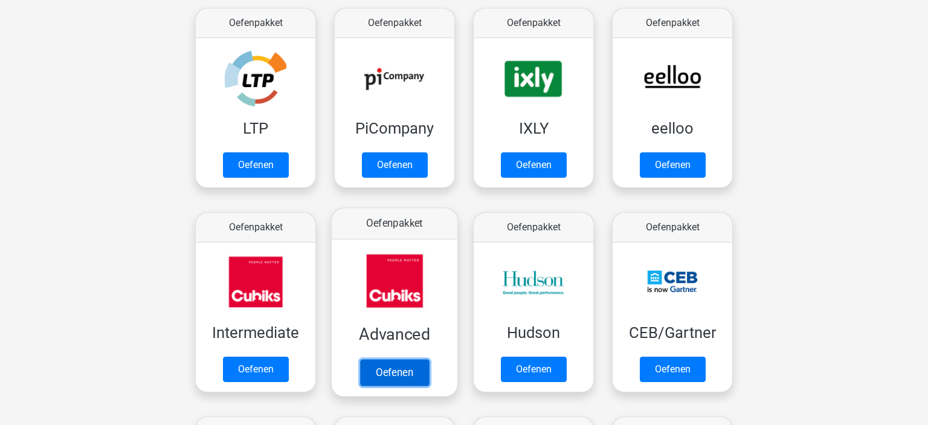
click at [387, 364] on link "Oefenen" at bounding box center [394, 372] width 69 height 27
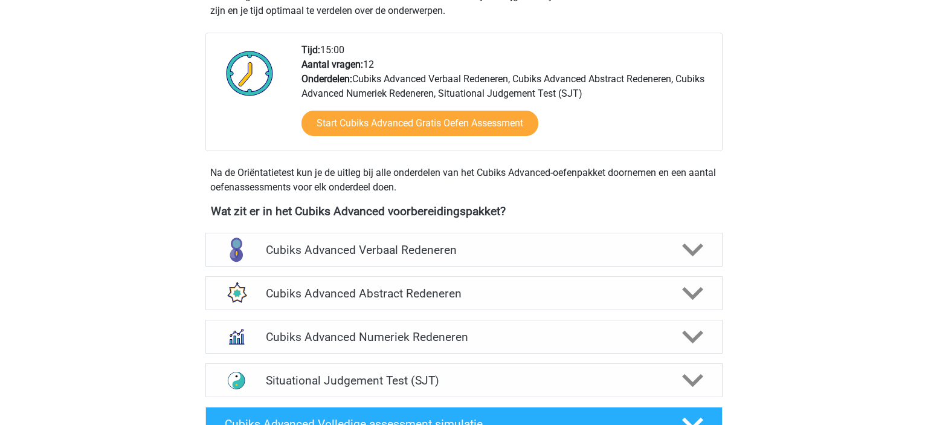
scroll to position [362, 0]
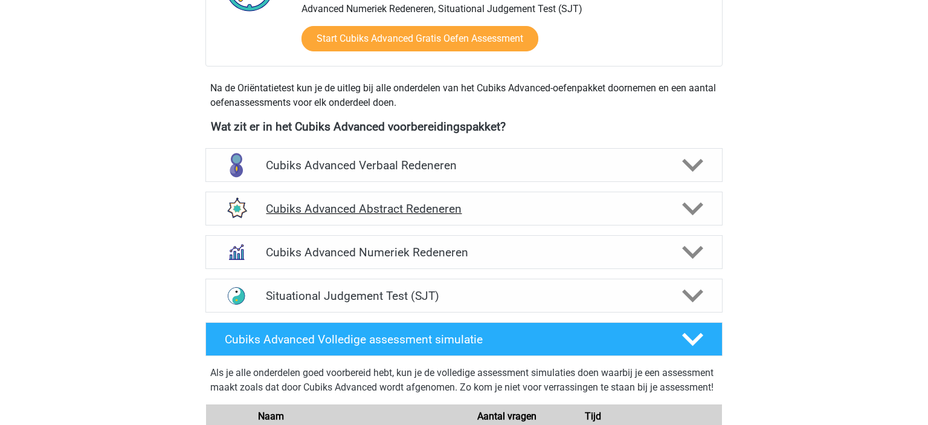
click at [436, 215] on div "Cubiks Advanced Abstract Redeneren" at bounding box center [463, 209] width 517 height 34
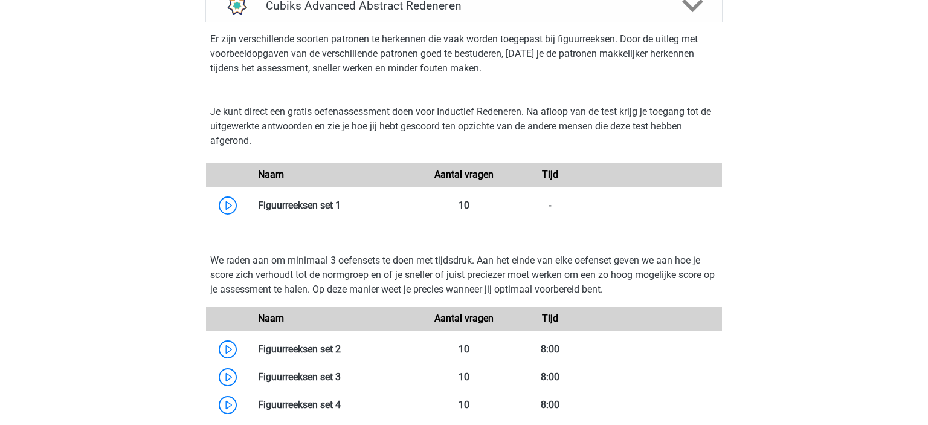
scroll to position [618, 0]
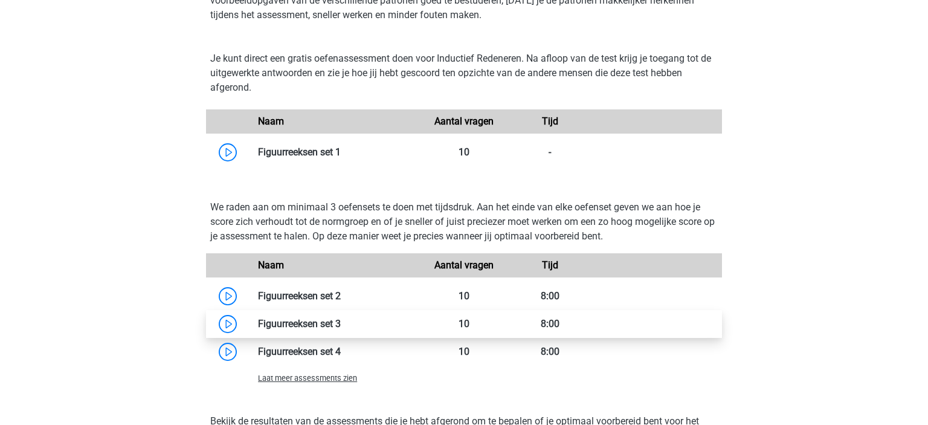
click at [341, 323] on link at bounding box center [341, 323] width 0 height 11
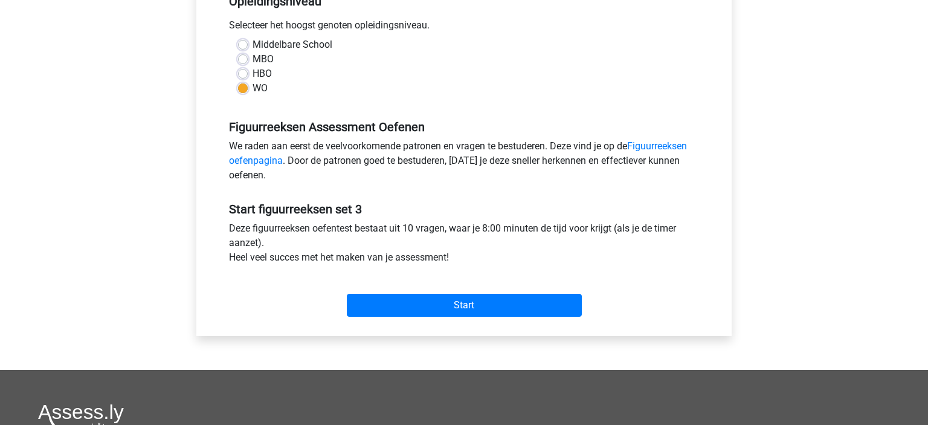
scroll to position [338, 0]
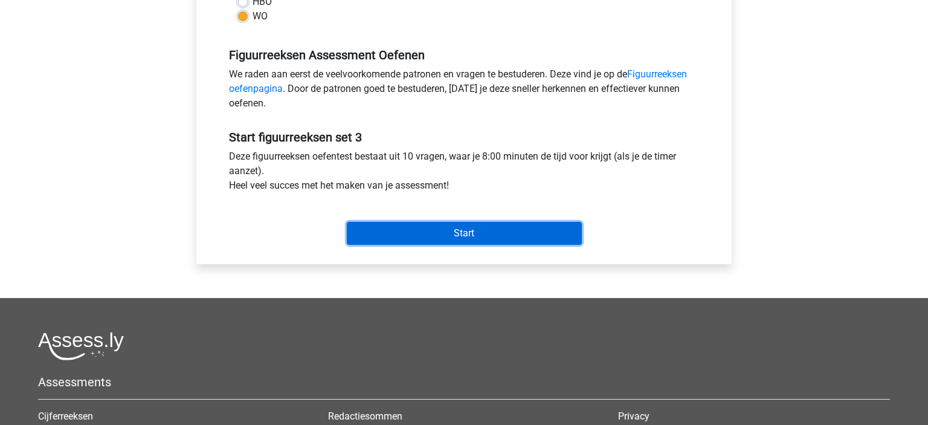
click at [442, 234] on input "Start" at bounding box center [464, 233] width 235 height 23
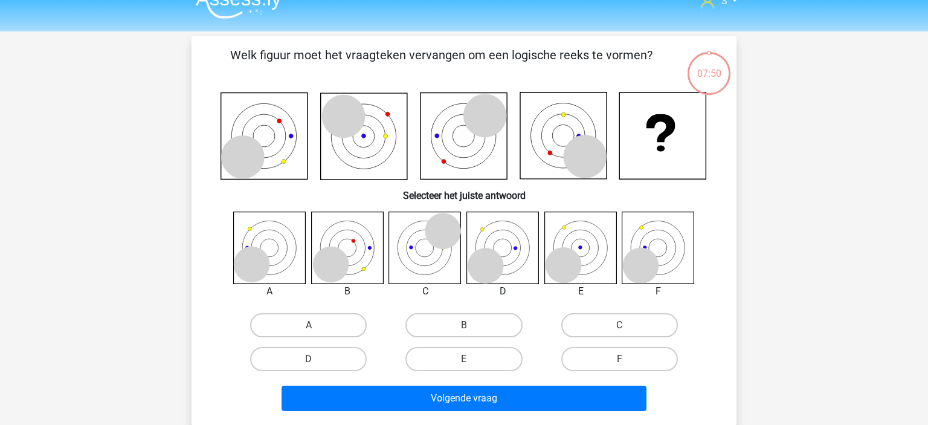
scroll to position [21, 0]
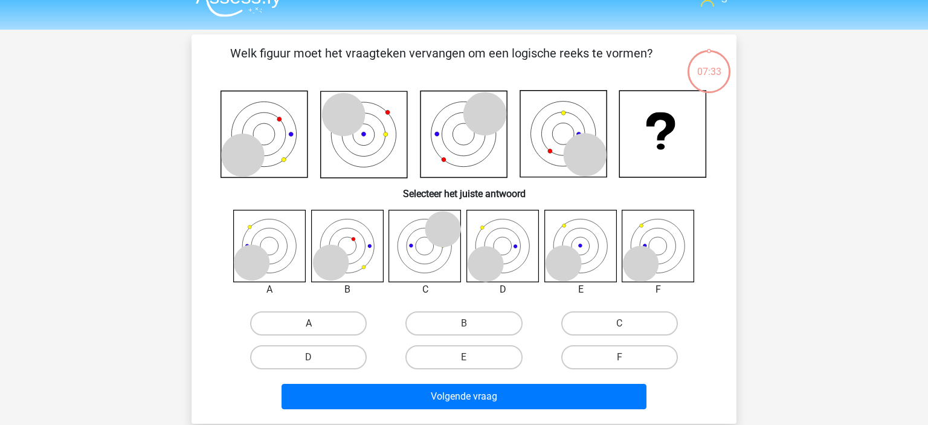
click at [283, 317] on label "A" at bounding box center [308, 323] width 117 height 24
click at [309, 323] on input "A" at bounding box center [313, 327] width 8 height 8
radio input "true"
click at [585, 350] on label "F" at bounding box center [619, 357] width 117 height 24
click at [619, 357] on input "F" at bounding box center [623, 361] width 8 height 8
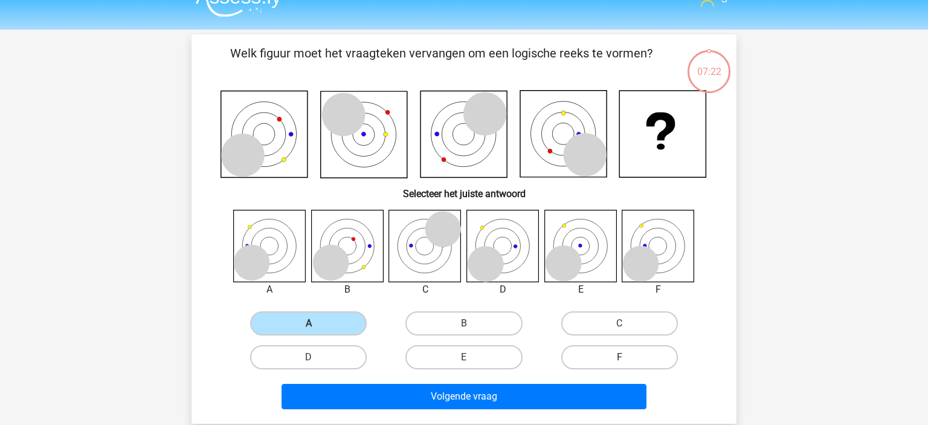
radio input "true"
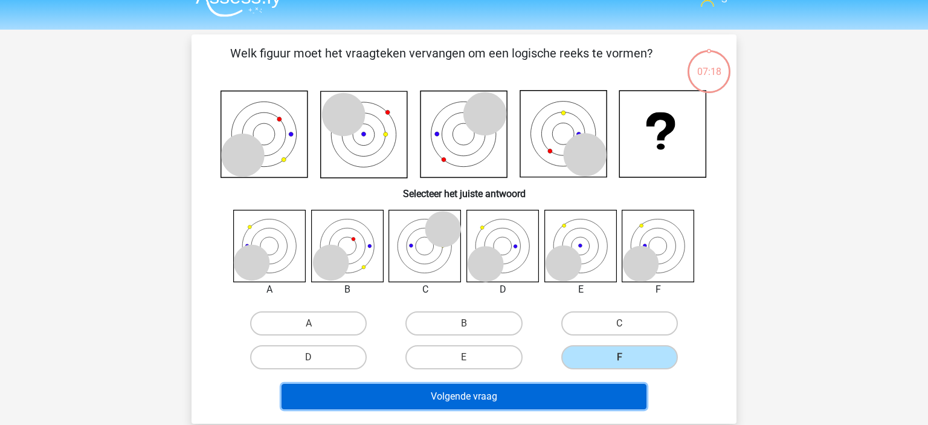
click at [466, 390] on button "Volgende vraag" at bounding box center [464, 396] width 365 height 25
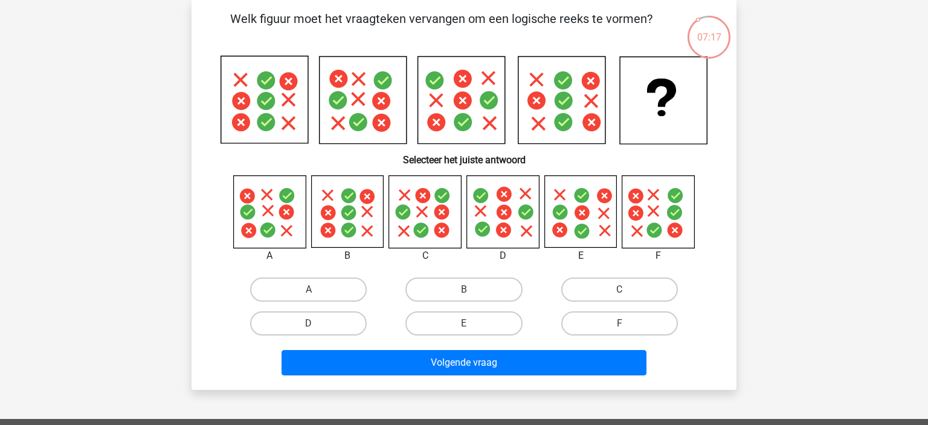
scroll to position [36, 0]
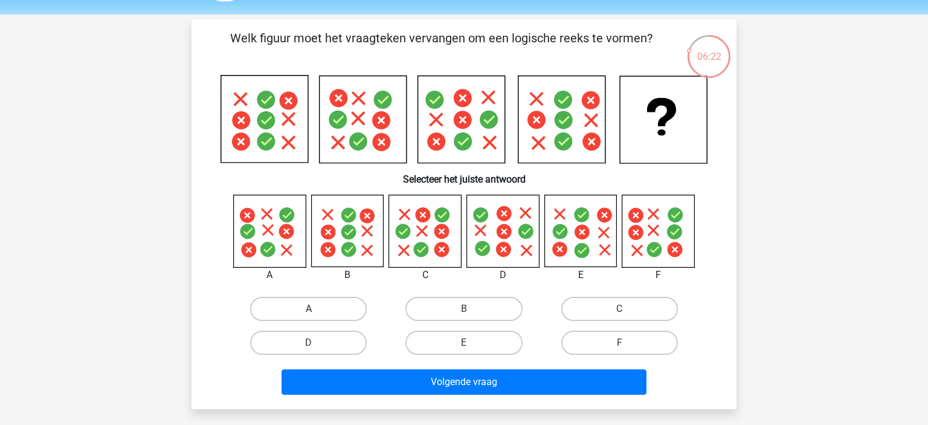
click at [305, 304] on label "A" at bounding box center [308, 309] width 117 height 24
click at [309, 309] on input "A" at bounding box center [313, 313] width 8 height 8
radio input "true"
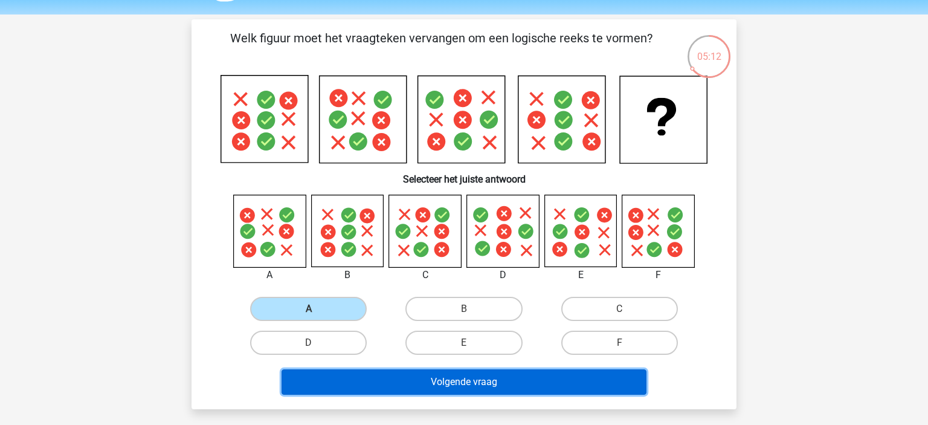
drag, startPoint x: 388, startPoint y: 388, endPoint x: 387, endPoint y: 375, distance: 13.9
click at [387, 375] on button "Volgende vraag" at bounding box center [464, 381] width 365 height 25
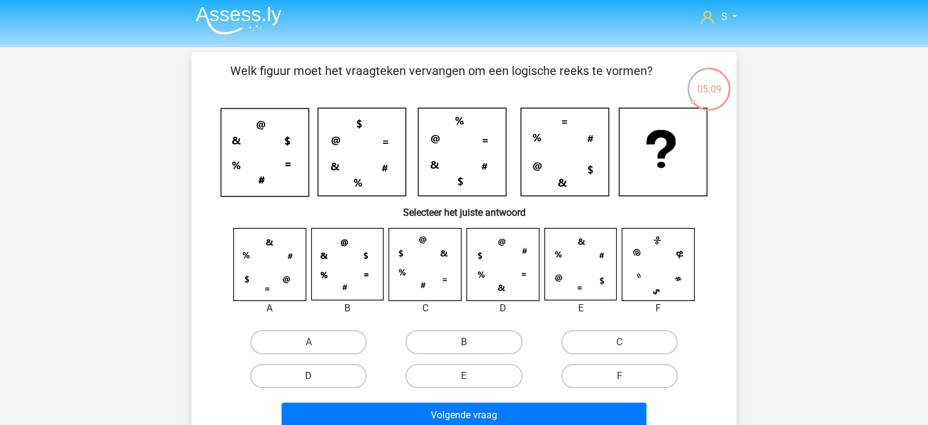
scroll to position [0, 0]
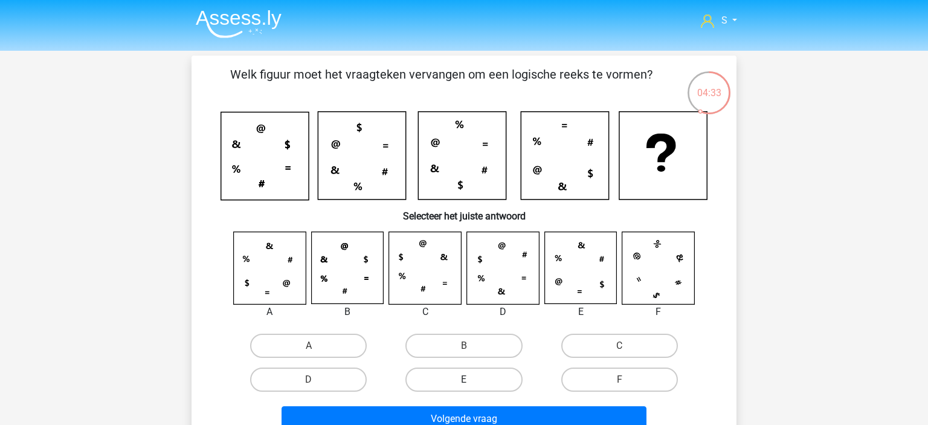
click at [485, 378] on label "E" at bounding box center [463, 379] width 117 height 24
click at [472, 379] on input "E" at bounding box center [468, 383] width 8 height 8
radio input "true"
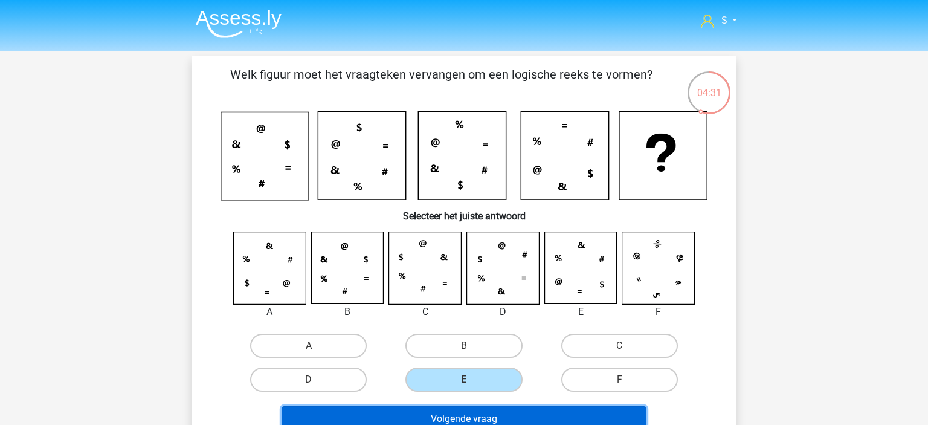
click at [467, 412] on button "Volgende vraag" at bounding box center [464, 418] width 365 height 25
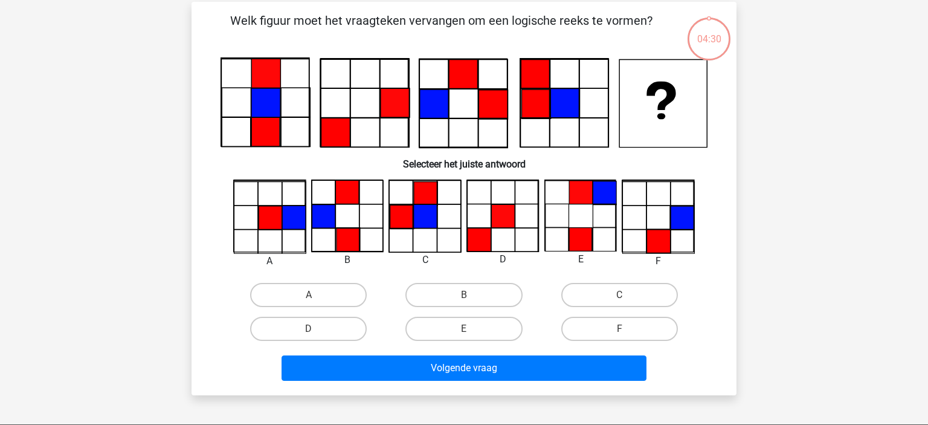
scroll to position [56, 0]
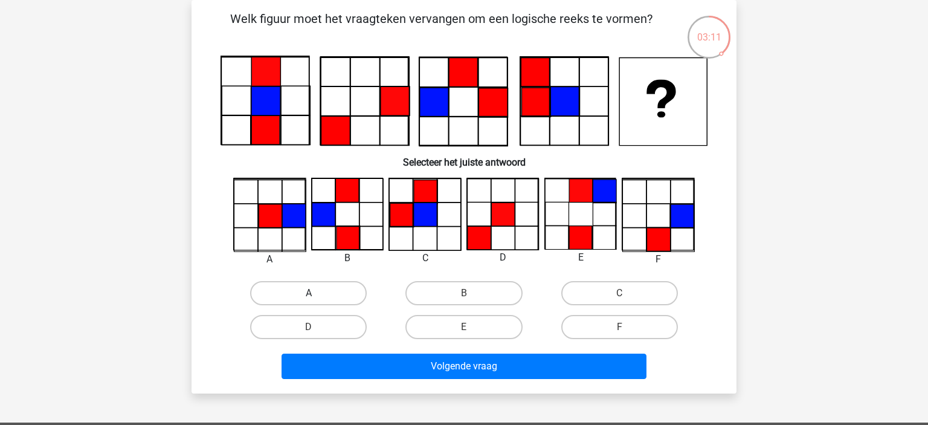
click at [330, 303] on label "A" at bounding box center [308, 293] width 117 height 24
click at [317, 301] on input "A" at bounding box center [313, 297] width 8 height 8
radio input "true"
click at [330, 303] on label "A" at bounding box center [308, 293] width 117 height 24
click at [317, 301] on input "A" at bounding box center [313, 297] width 8 height 8
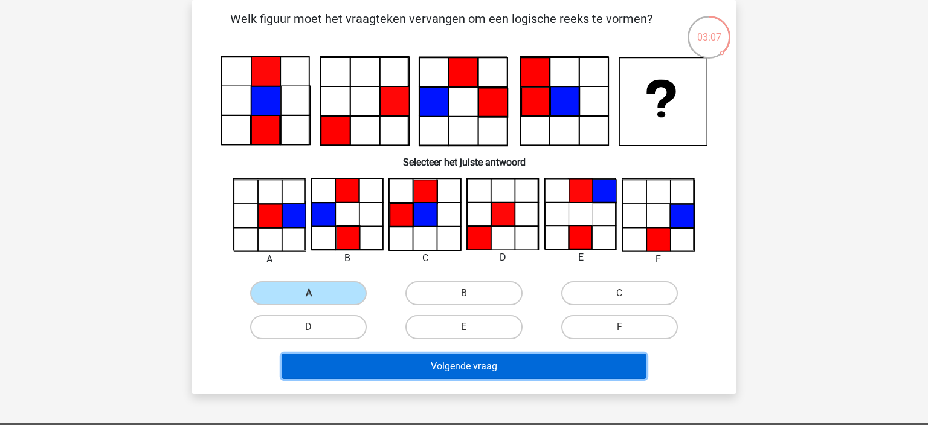
click at [517, 364] on button "Volgende vraag" at bounding box center [464, 365] width 365 height 25
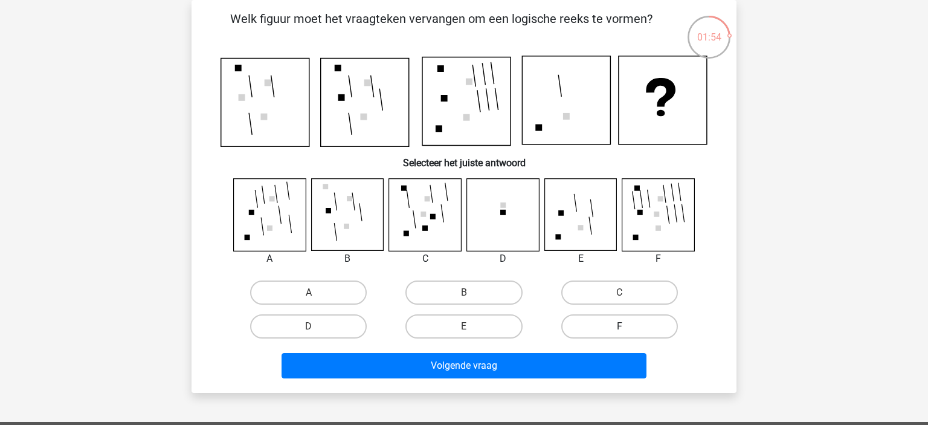
click at [610, 324] on label "F" at bounding box center [619, 326] width 117 height 24
click at [619, 326] on input "F" at bounding box center [623, 330] width 8 height 8
radio input "true"
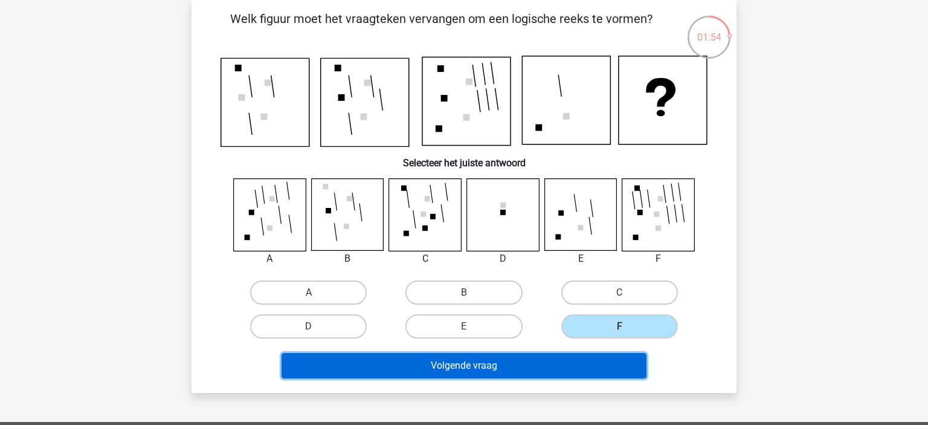
click at [576, 353] on button "Volgende vraag" at bounding box center [464, 365] width 365 height 25
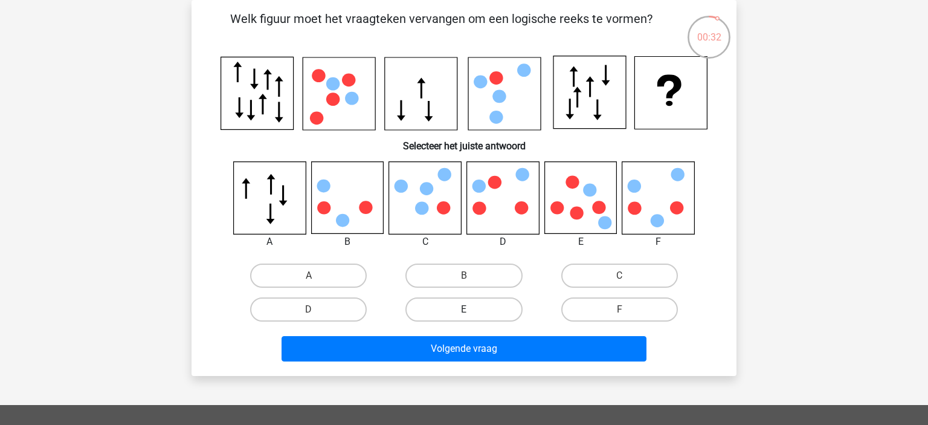
click at [440, 309] on label "E" at bounding box center [463, 309] width 117 height 24
click at [464, 309] on input "E" at bounding box center [468, 313] width 8 height 8
radio input "true"
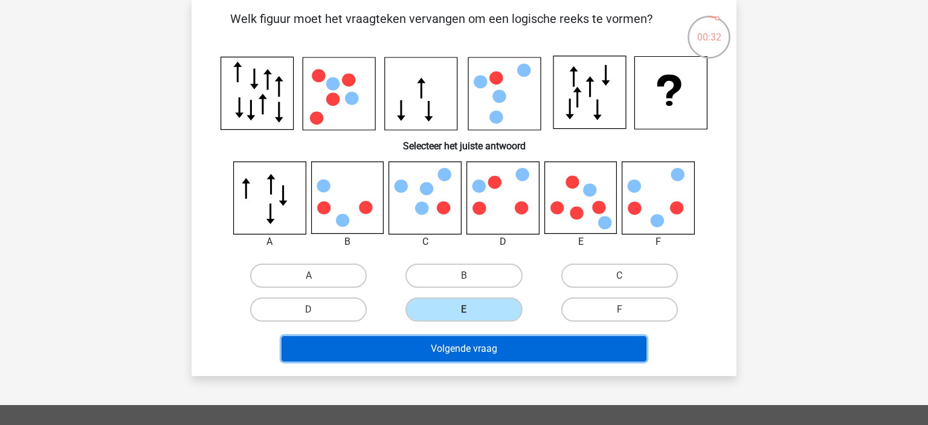
click at [472, 355] on button "Volgende vraag" at bounding box center [464, 348] width 365 height 25
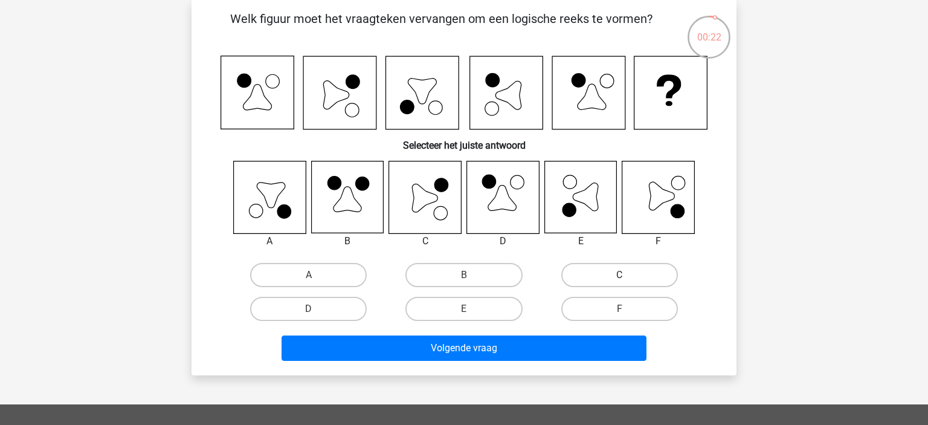
click at [604, 264] on label "C" at bounding box center [619, 275] width 117 height 24
click at [619, 275] on input "C" at bounding box center [623, 279] width 8 height 8
radio input "true"
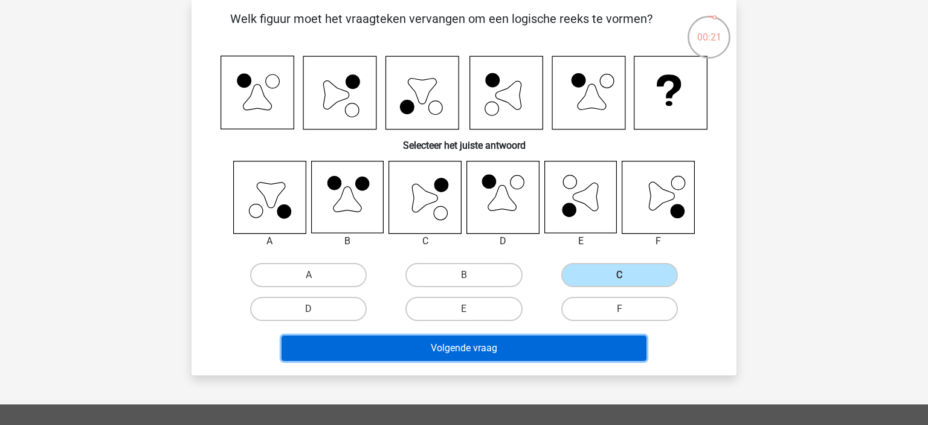
click at [496, 344] on button "Volgende vraag" at bounding box center [464, 347] width 365 height 25
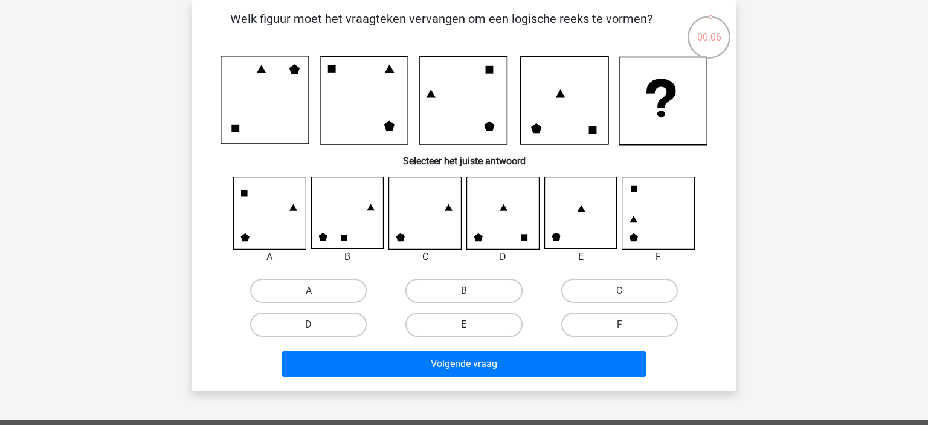
click at [468, 318] on label "E" at bounding box center [463, 324] width 117 height 24
click at [468, 324] on input "E" at bounding box center [468, 328] width 8 height 8
radio input "true"
click at [503, 376] on div "Volgende vraag" at bounding box center [464, 366] width 466 height 30
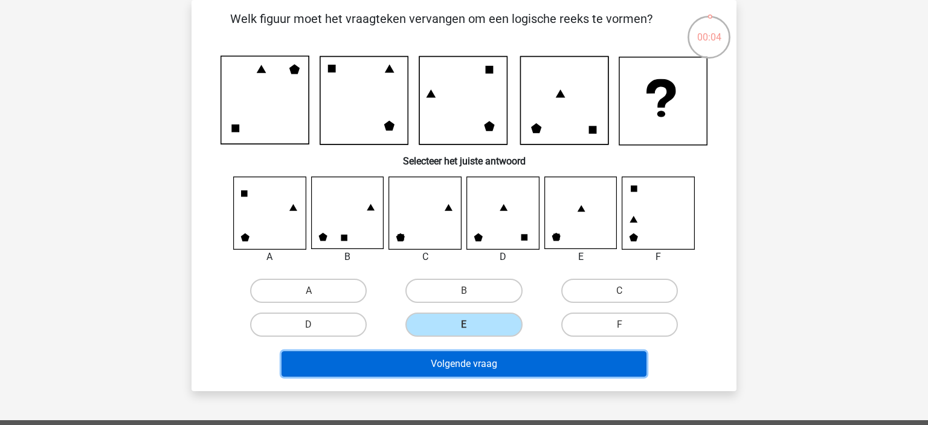
click at [518, 364] on button "Volgende vraag" at bounding box center [464, 363] width 365 height 25
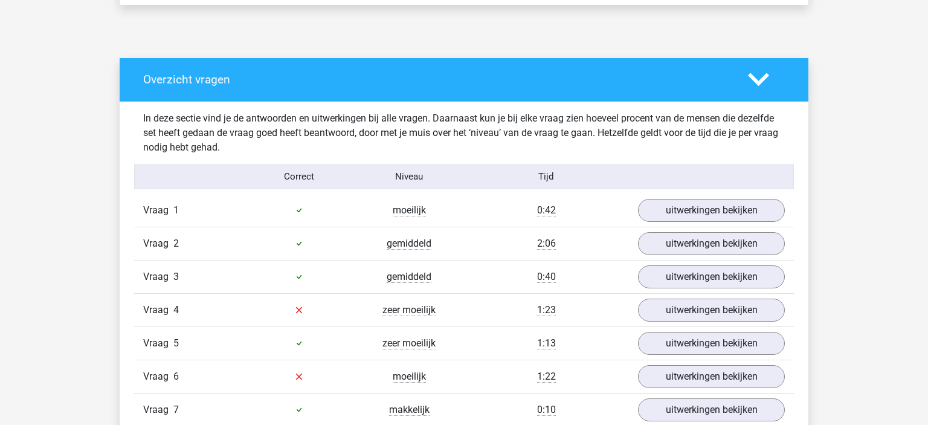
scroll to position [747, 0]
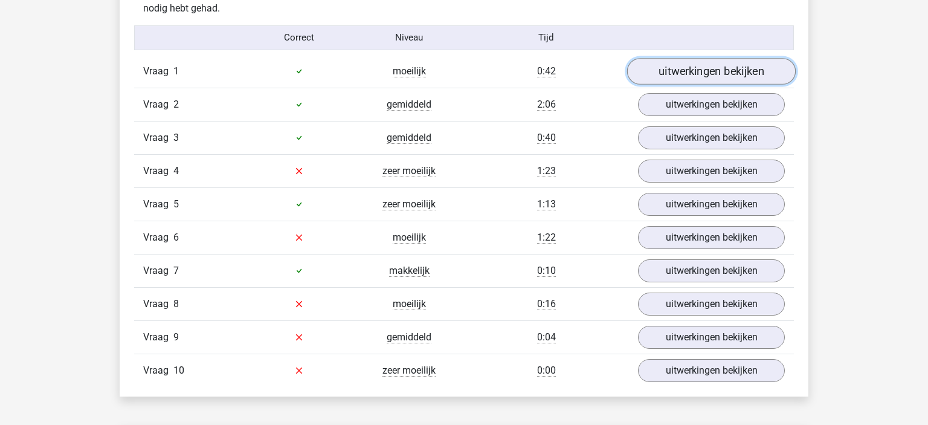
click at [726, 77] on link "uitwerkingen bekijken" at bounding box center [711, 71] width 169 height 27
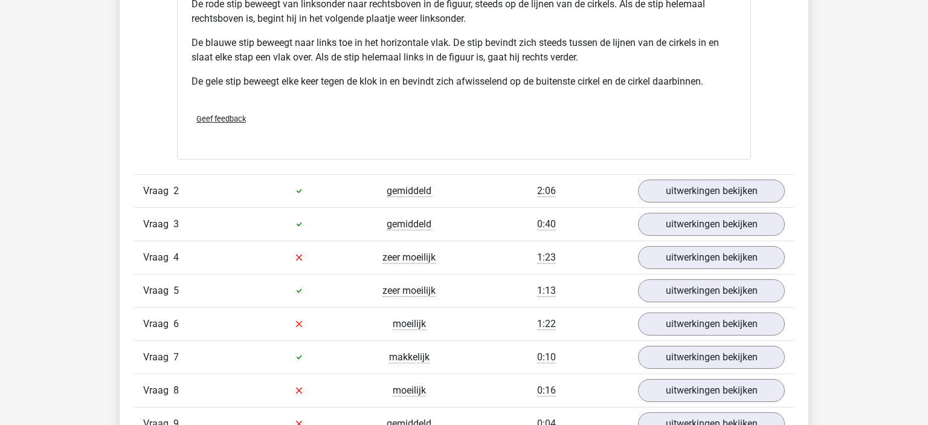
scroll to position [1505, 0]
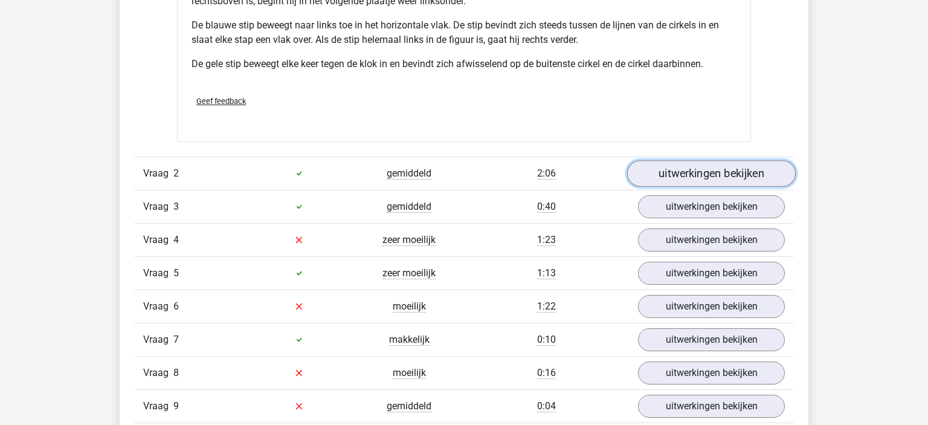
click at [681, 172] on link "uitwerkingen bekijken" at bounding box center [711, 173] width 169 height 27
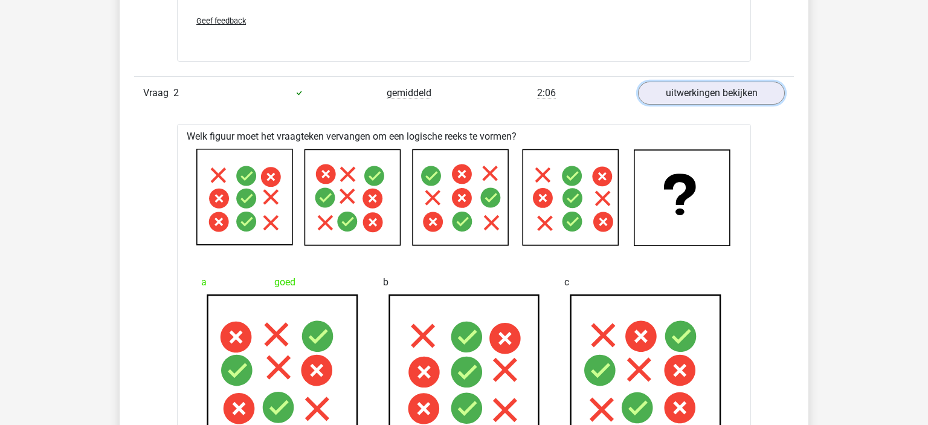
scroll to position [1739, 0]
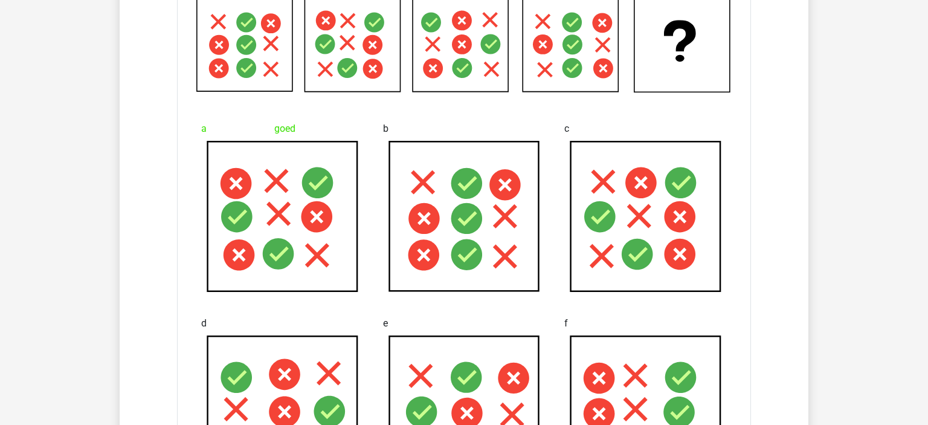
click at [470, 195] on icon at bounding box center [466, 183] width 31 height 31
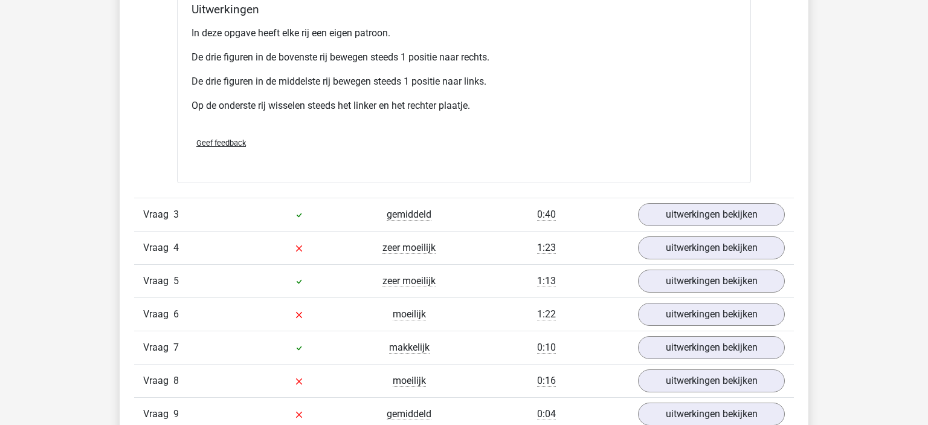
scroll to position [2243, 0]
click at [678, 210] on link "uitwerkingen bekijken" at bounding box center [711, 214] width 169 height 27
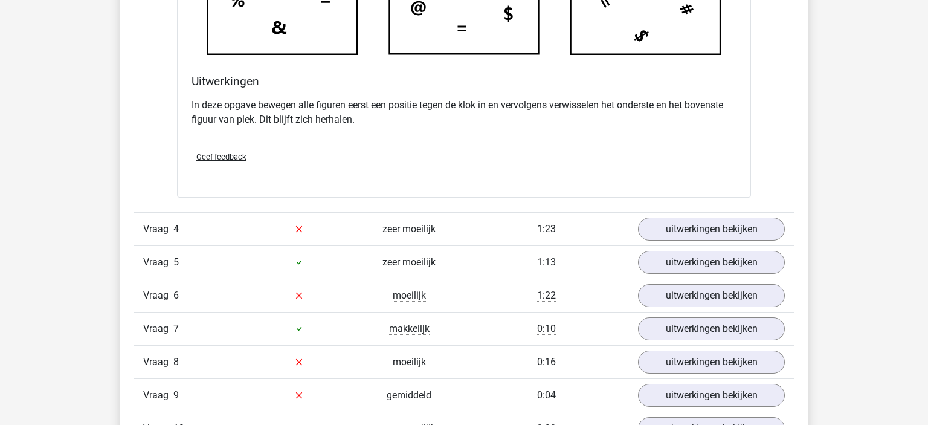
scroll to position [2969, 0]
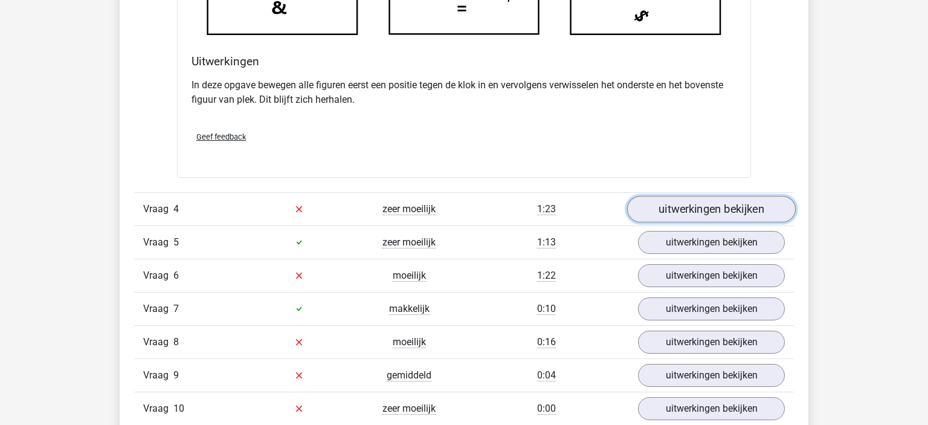
click at [680, 207] on link "uitwerkingen bekijken" at bounding box center [711, 209] width 169 height 27
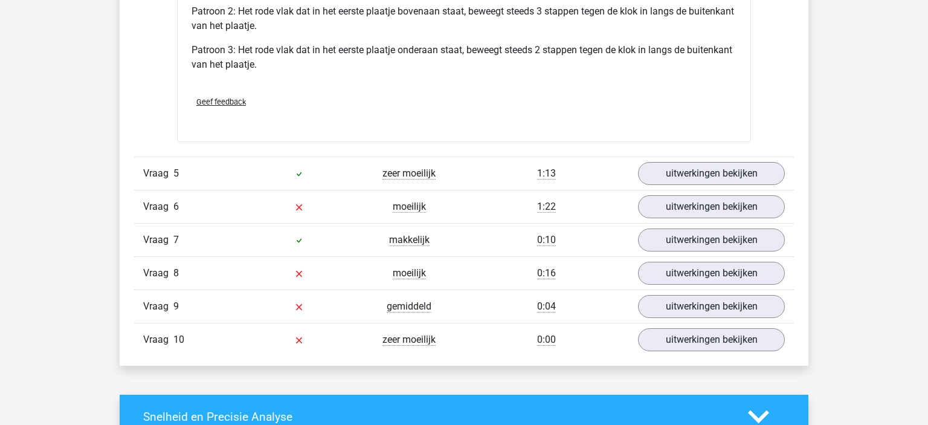
scroll to position [3831, 0]
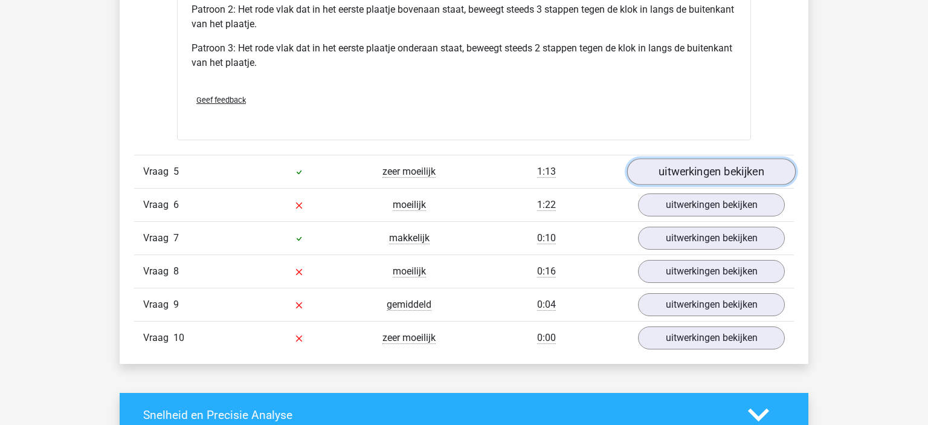
click at [682, 166] on link "uitwerkingen bekijken" at bounding box center [711, 171] width 169 height 27
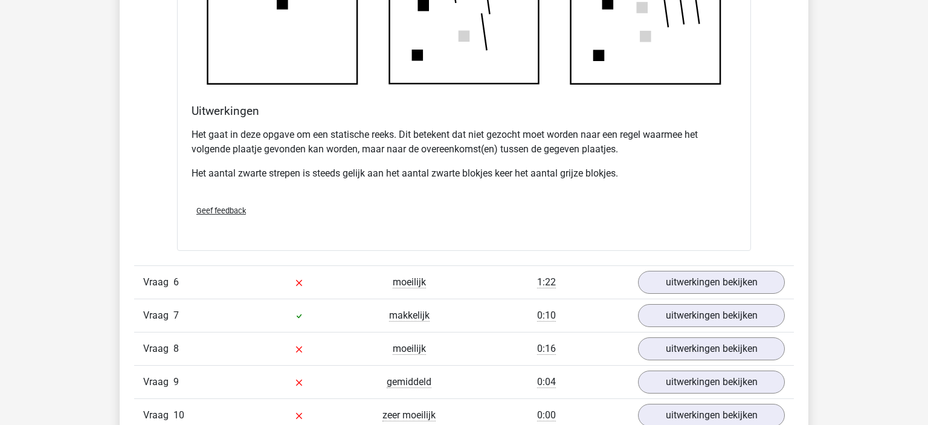
scroll to position [4474, 0]
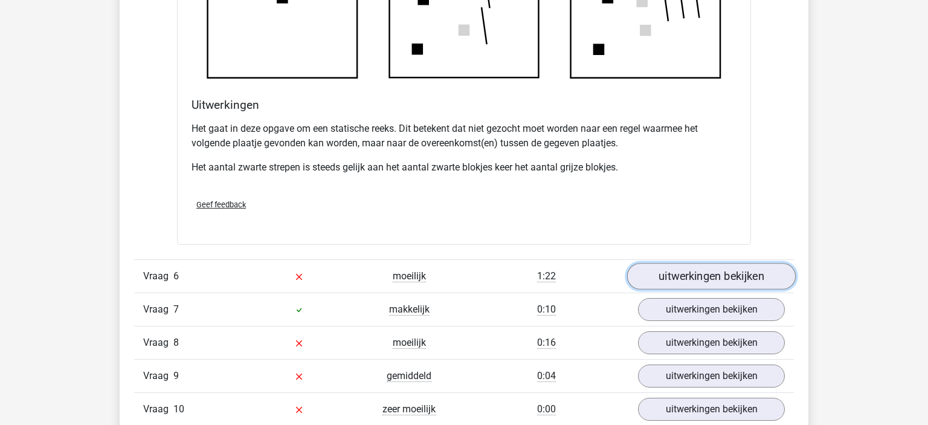
click at [693, 275] on link "uitwerkingen bekijken" at bounding box center [711, 276] width 169 height 27
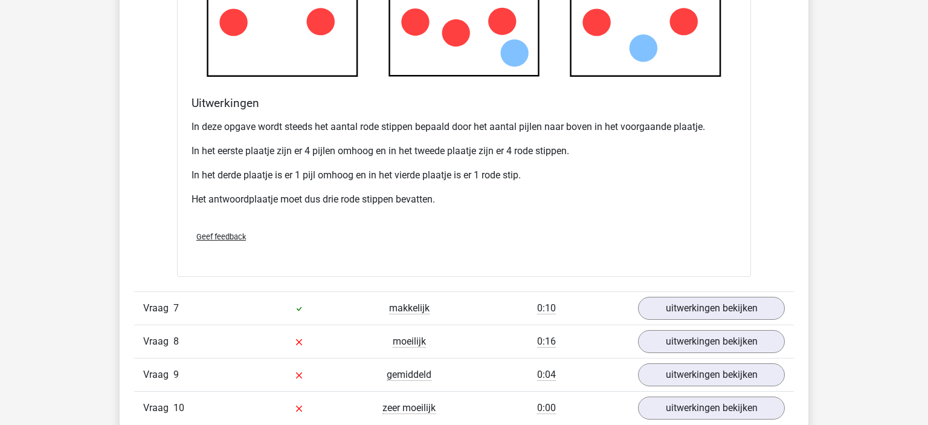
scroll to position [5234, 0]
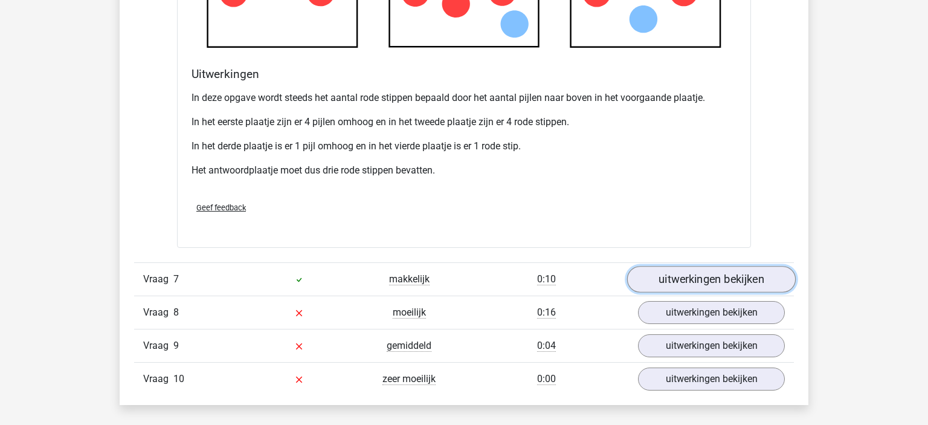
click at [678, 272] on link "uitwerkingen bekijken" at bounding box center [711, 279] width 169 height 27
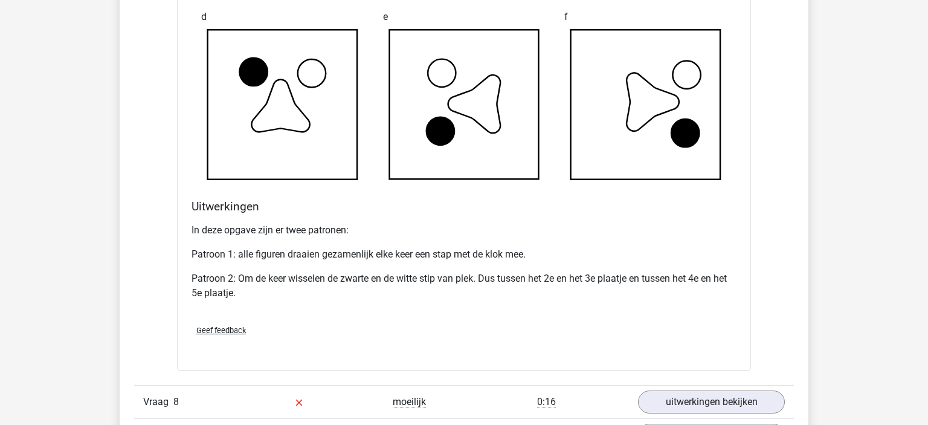
scroll to position [5976, 0]
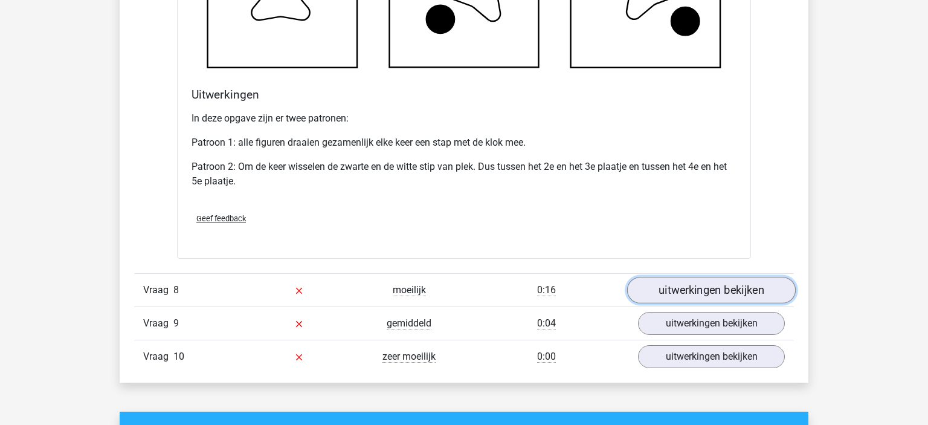
click at [679, 284] on link "uitwerkingen bekijken" at bounding box center [711, 290] width 169 height 27
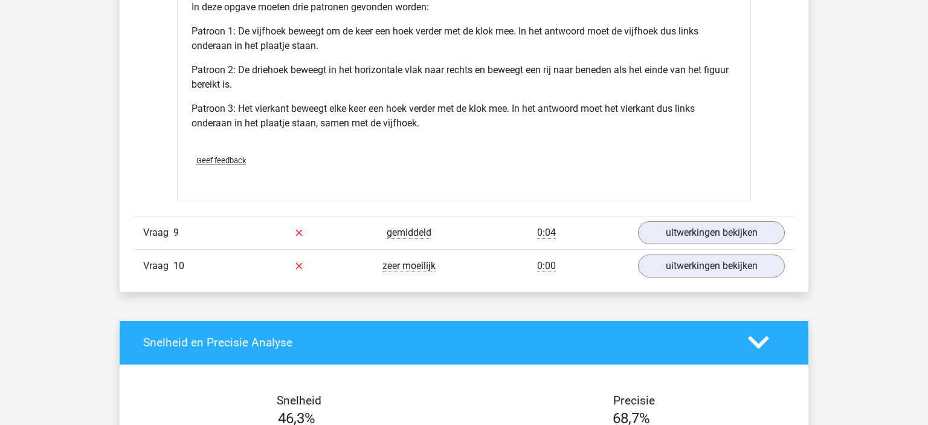
scroll to position [6892, 0]
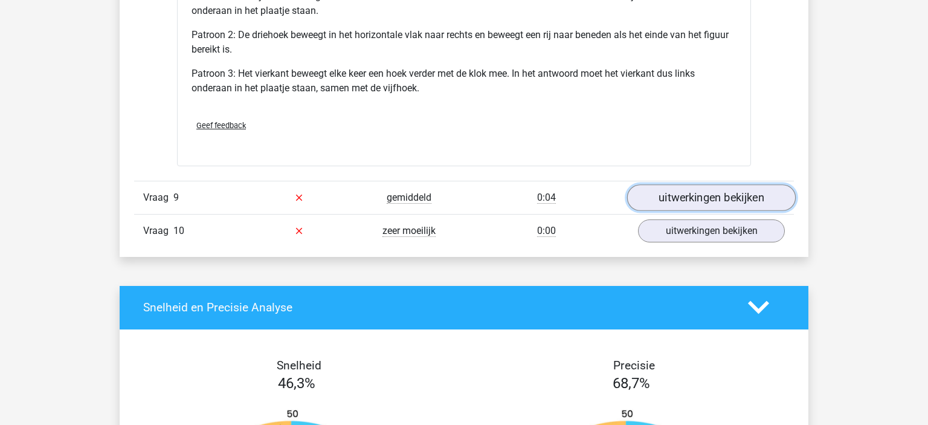
click at [737, 188] on link "uitwerkingen bekijken" at bounding box center [711, 197] width 169 height 27
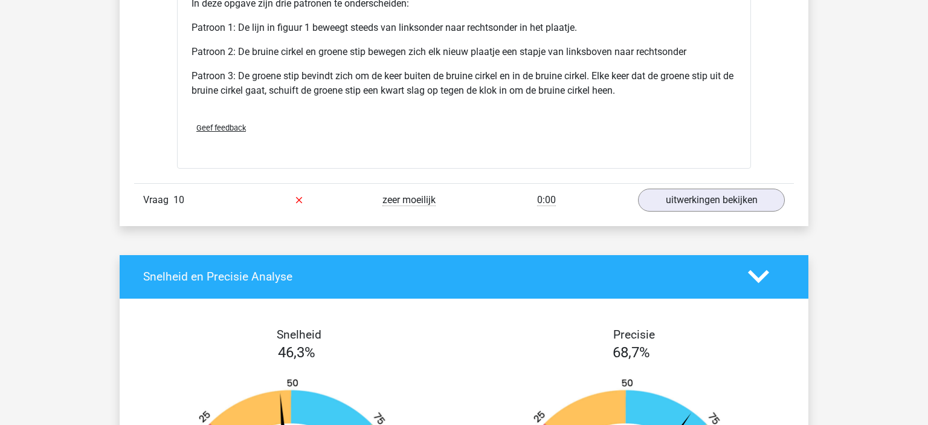
scroll to position [7663, 0]
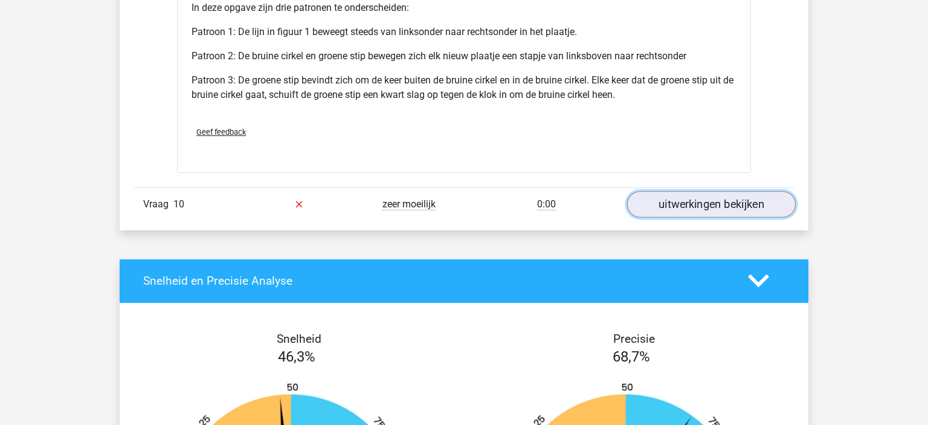
click at [685, 204] on link "uitwerkingen bekijken" at bounding box center [711, 204] width 169 height 27
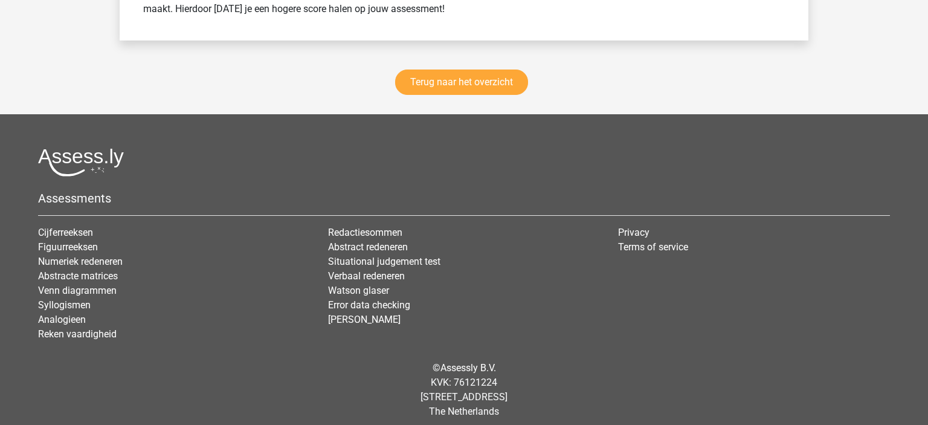
scroll to position [9250, 0]
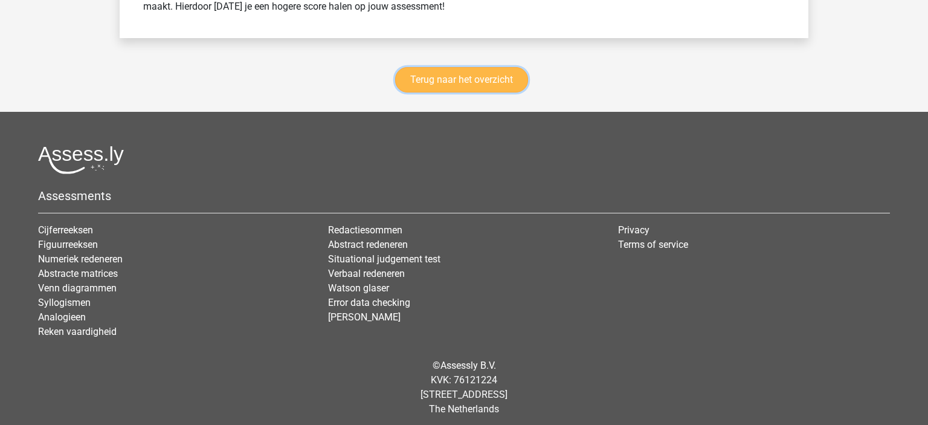
click at [465, 69] on link "Terug naar het overzicht" at bounding box center [461, 79] width 133 height 25
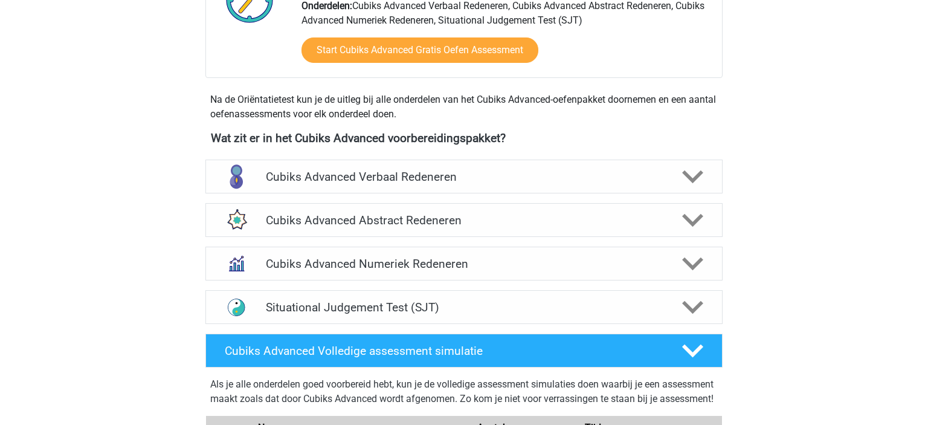
scroll to position [351, 0]
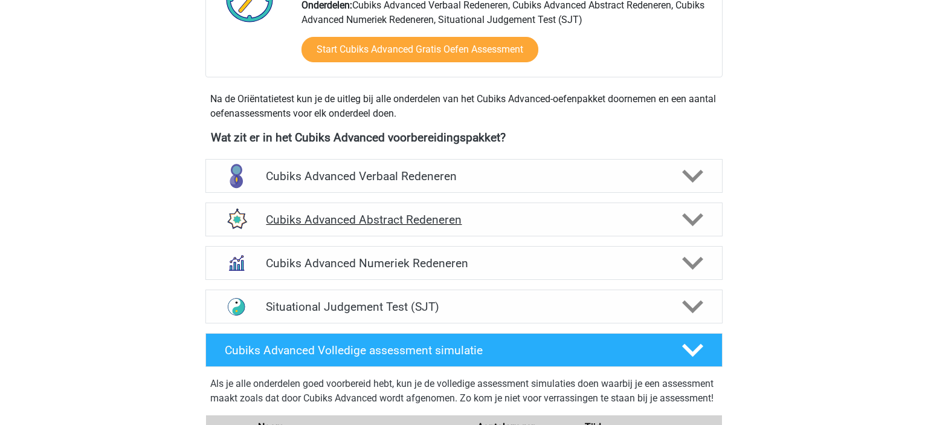
click at [367, 224] on h4 "Cubiks Advanced Abstract Redeneren" at bounding box center [464, 220] width 396 height 14
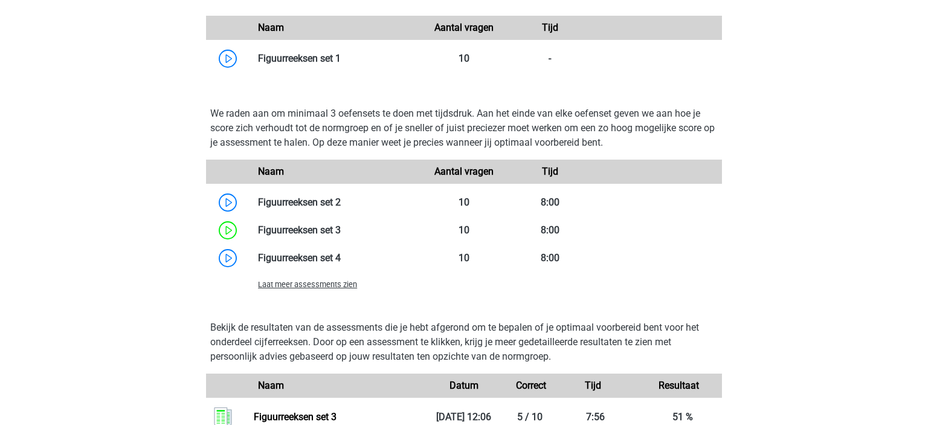
scroll to position [713, 0]
click at [298, 282] on span "Laat meer assessments zien" at bounding box center [307, 283] width 99 height 9
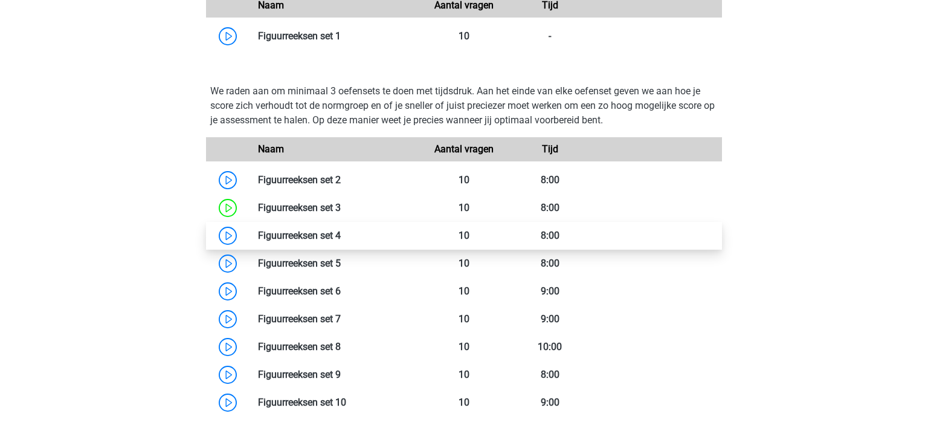
scroll to position [735, 0]
click at [341, 230] on link at bounding box center [341, 234] width 0 height 11
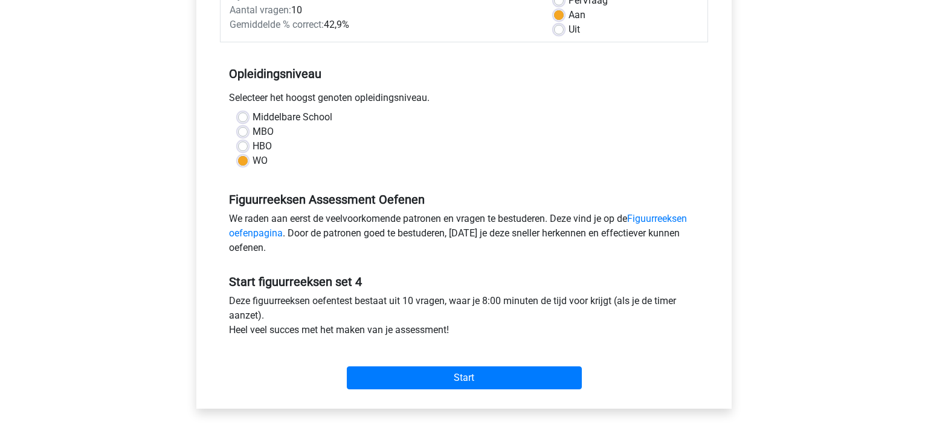
scroll to position [244, 0]
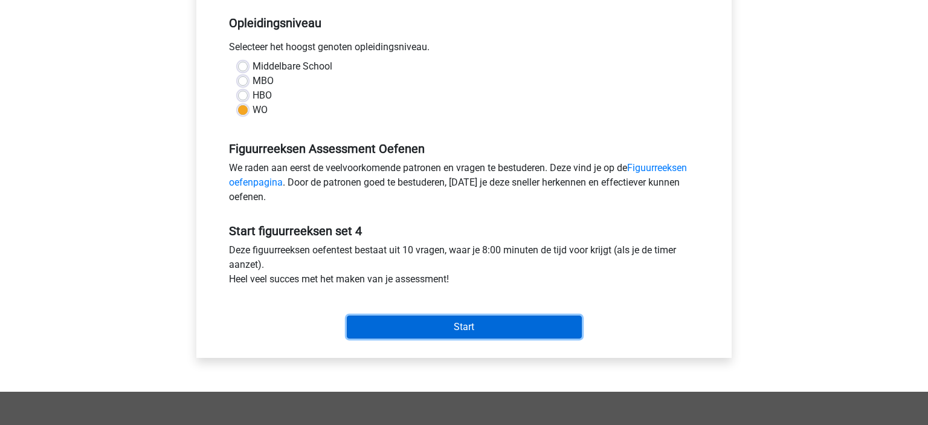
click at [402, 328] on input "Start" at bounding box center [464, 326] width 235 height 23
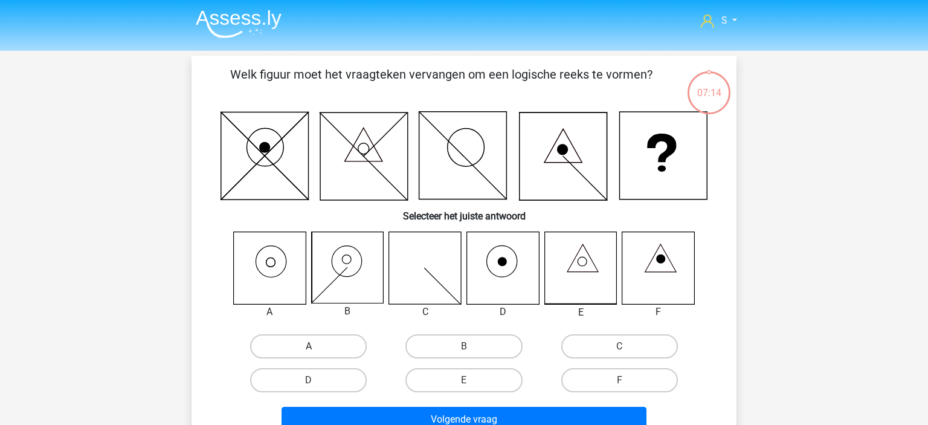
click at [297, 337] on label "A" at bounding box center [308, 346] width 117 height 24
click at [309, 346] on input "A" at bounding box center [313, 350] width 8 height 8
radio input "true"
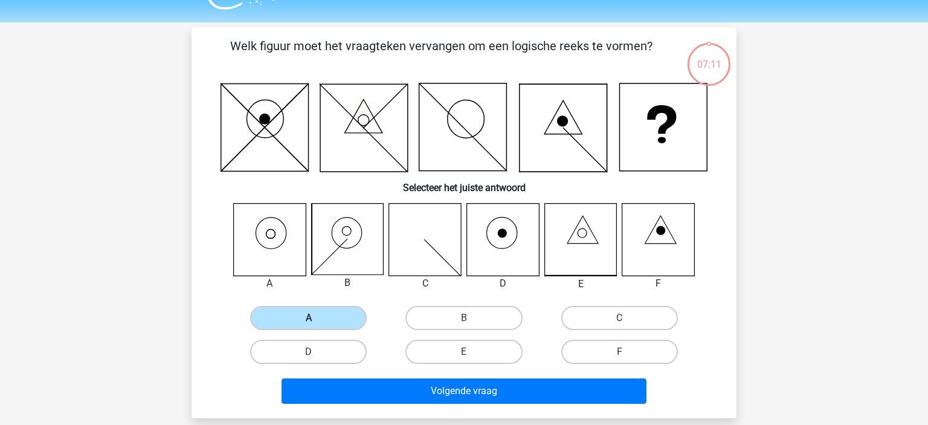
scroll to position [29, 0]
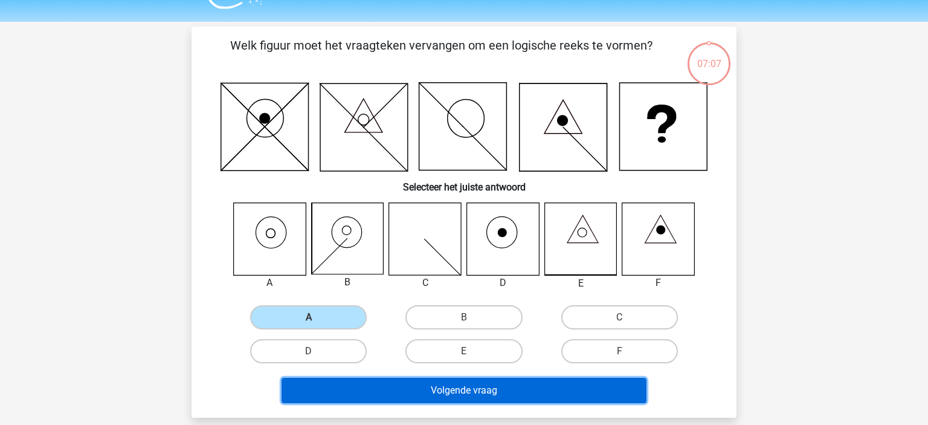
click at [397, 383] on button "Volgende vraag" at bounding box center [464, 390] width 365 height 25
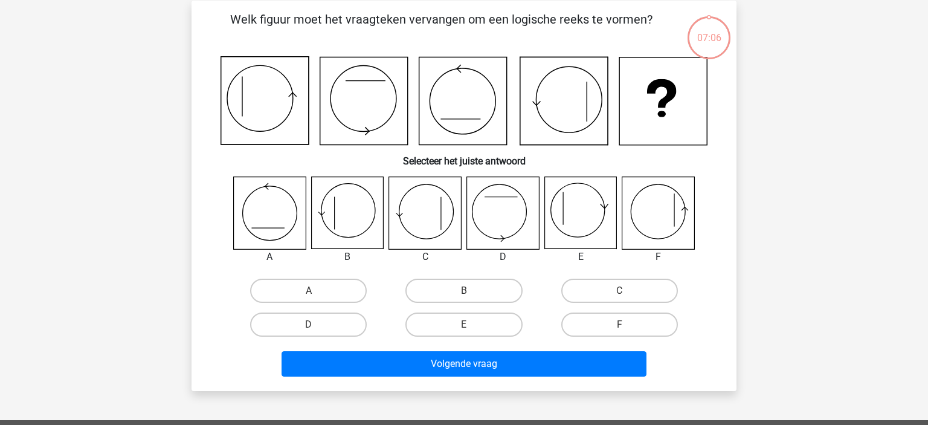
scroll to position [56, 0]
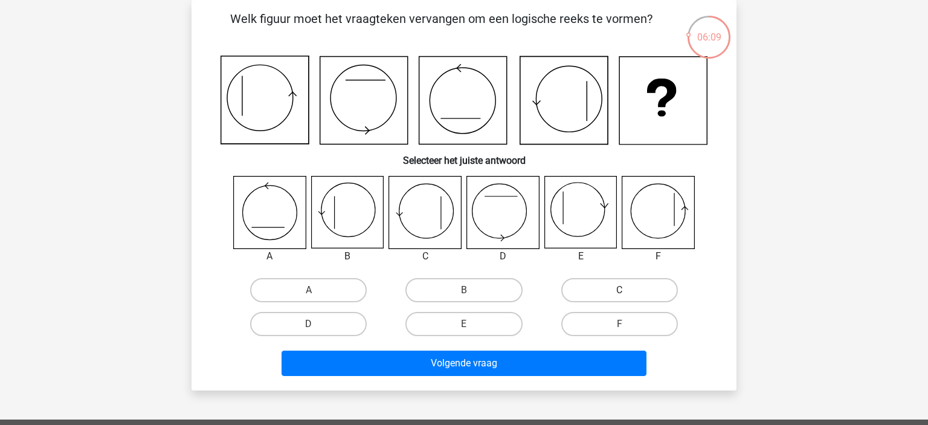
click at [591, 283] on label "C" at bounding box center [619, 290] width 117 height 24
click at [619, 290] on input "C" at bounding box center [623, 294] width 8 height 8
radio input "true"
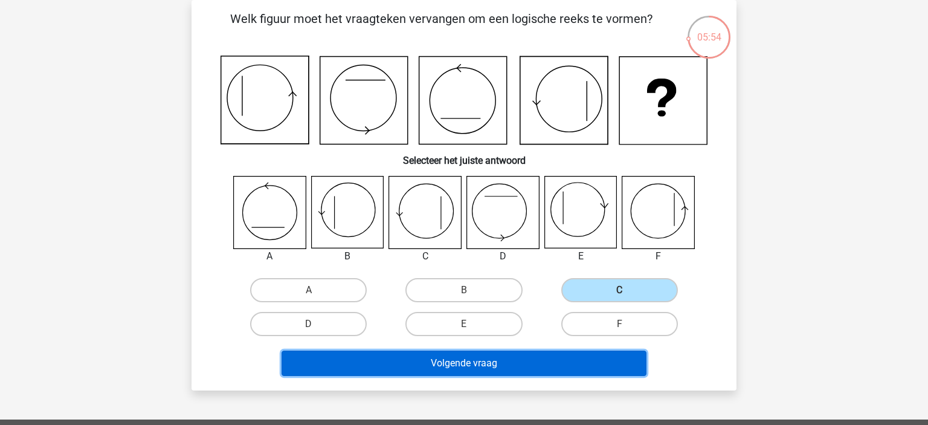
click at [434, 366] on button "Volgende vraag" at bounding box center [464, 362] width 365 height 25
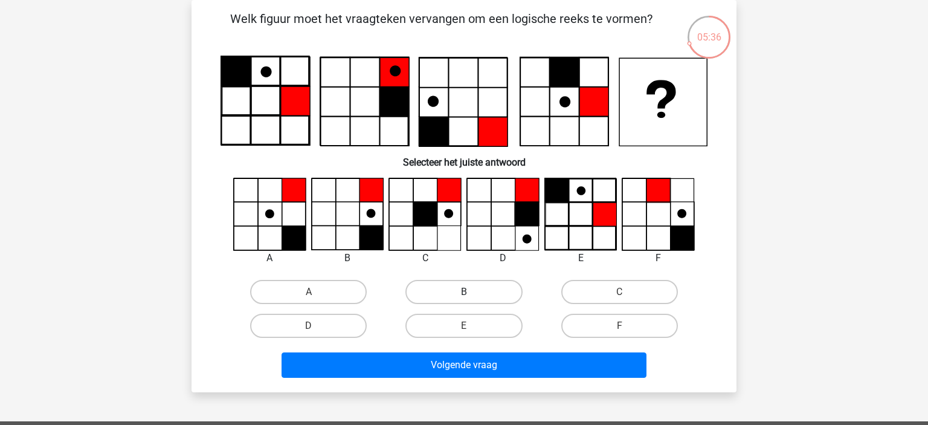
click at [442, 288] on label "B" at bounding box center [463, 292] width 117 height 24
click at [464, 292] on input "B" at bounding box center [468, 296] width 8 height 8
radio input "true"
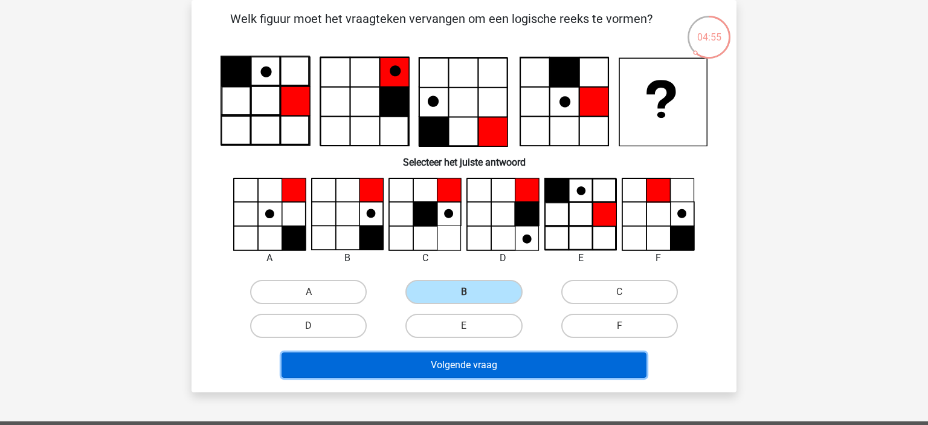
click at [435, 369] on button "Volgende vraag" at bounding box center [464, 364] width 365 height 25
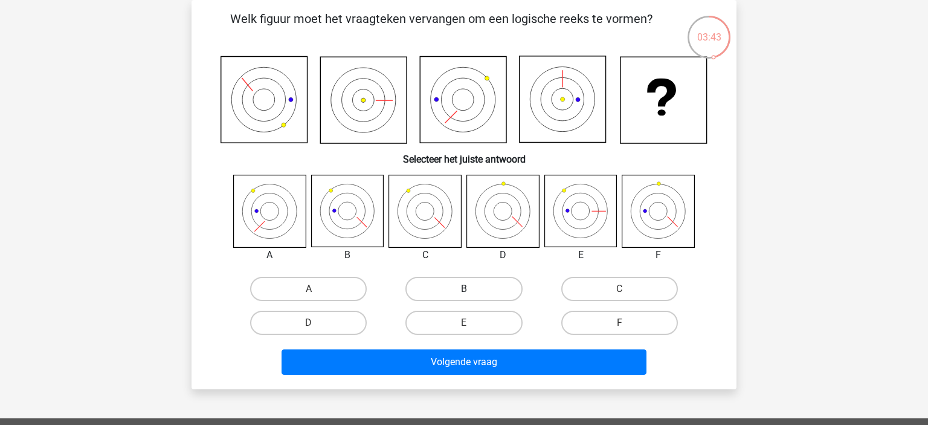
click at [448, 296] on label "B" at bounding box center [463, 289] width 117 height 24
click at [464, 296] on input "B" at bounding box center [468, 293] width 8 height 8
radio input "true"
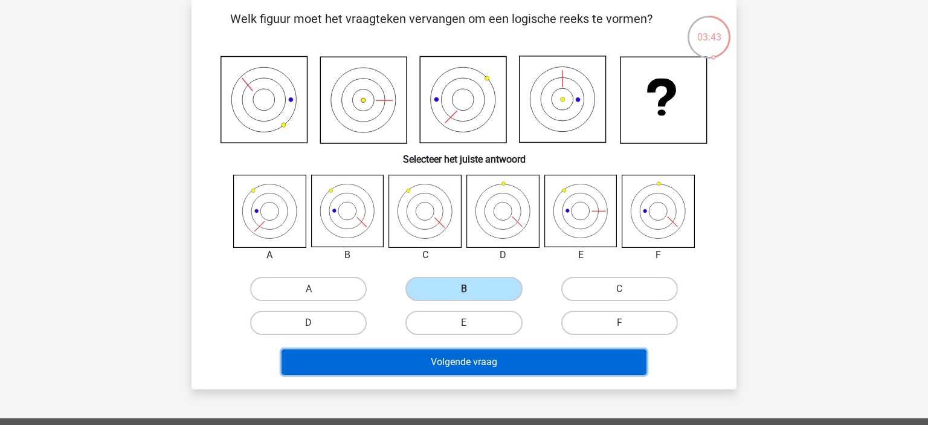
click at [481, 352] on button "Volgende vraag" at bounding box center [464, 361] width 365 height 25
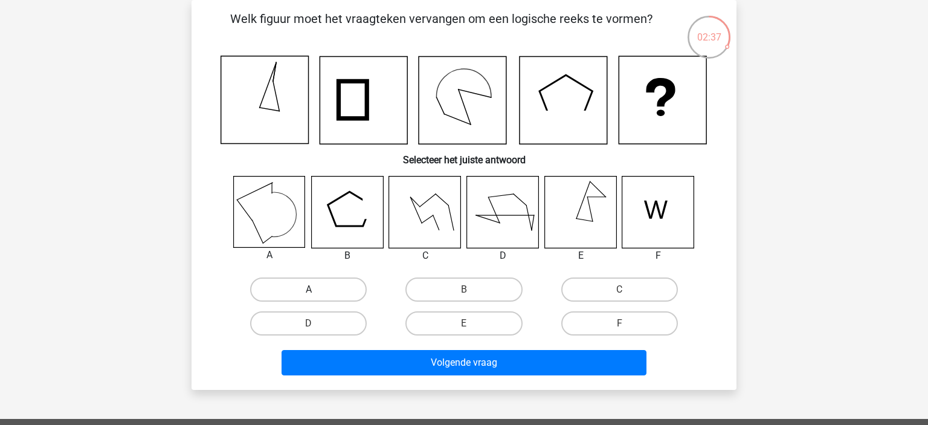
click at [315, 285] on label "A" at bounding box center [308, 289] width 117 height 24
click at [315, 289] on input "A" at bounding box center [313, 293] width 8 height 8
radio input "true"
click at [396, 374] on div "Volgende vraag" at bounding box center [464, 365] width 466 height 30
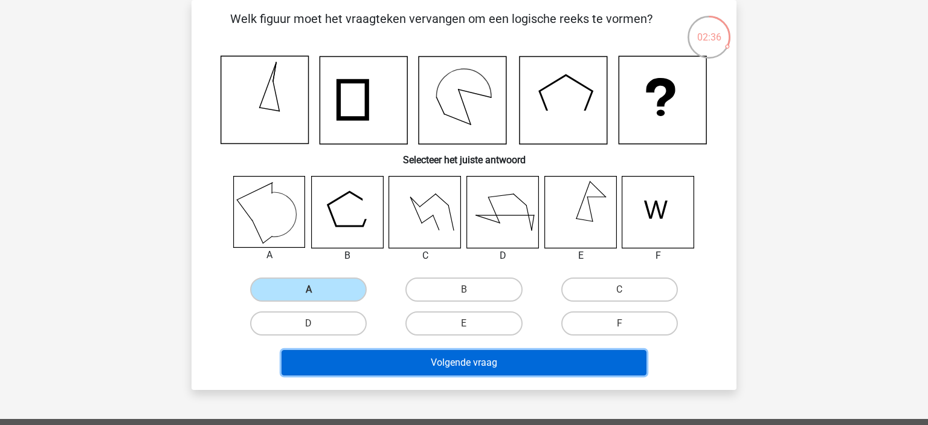
click at [420, 362] on button "Volgende vraag" at bounding box center [464, 362] width 365 height 25
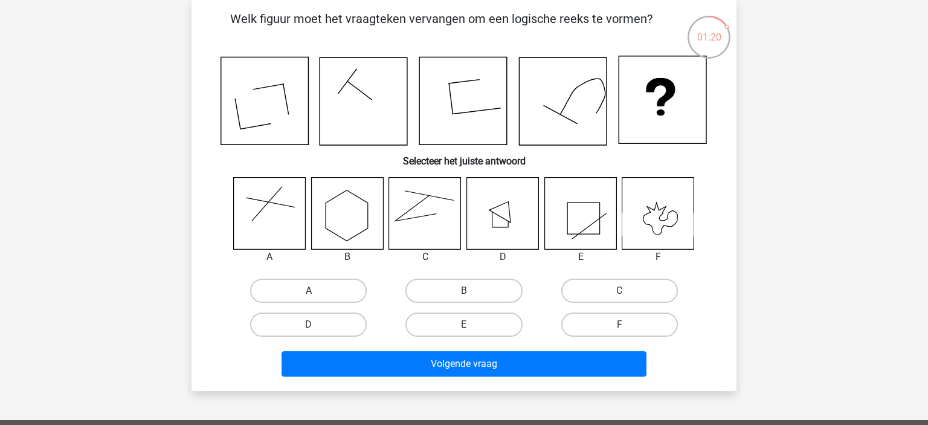
click at [294, 289] on label "A" at bounding box center [308, 291] width 117 height 24
click at [309, 291] on input "A" at bounding box center [313, 295] width 8 height 8
radio input "true"
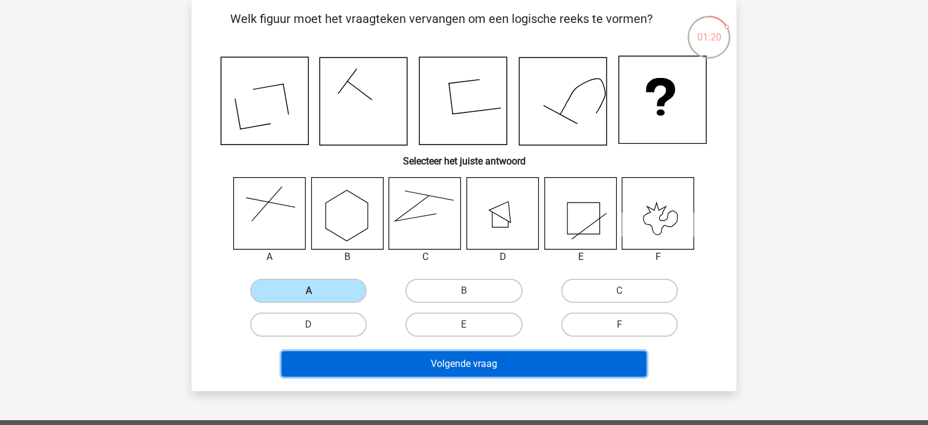
click at [347, 372] on button "Volgende vraag" at bounding box center [464, 363] width 365 height 25
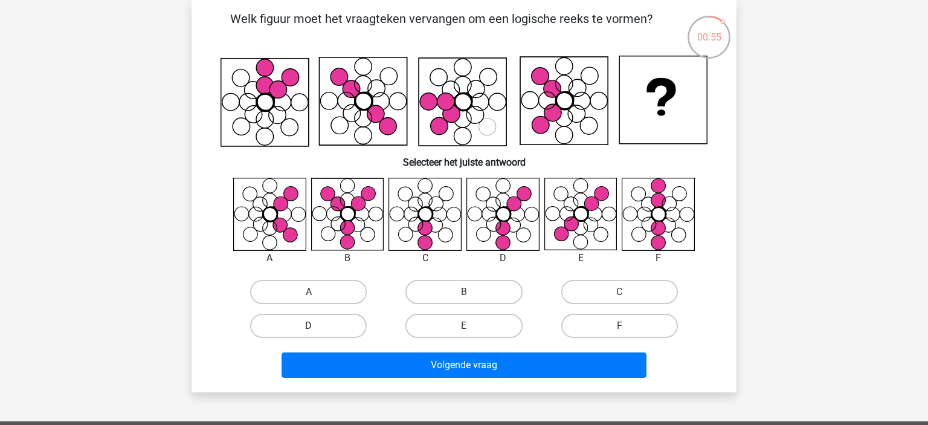
click at [350, 327] on label "D" at bounding box center [308, 326] width 117 height 24
click at [317, 327] on input "D" at bounding box center [313, 330] width 8 height 8
radio input "true"
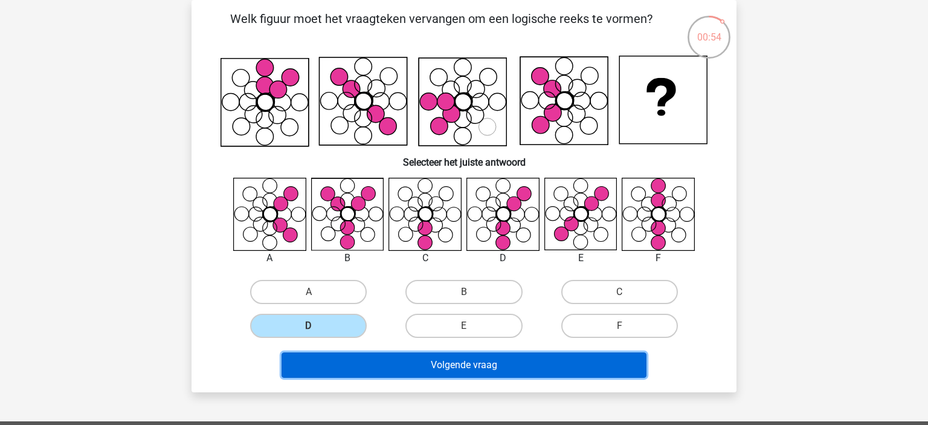
click at [395, 369] on button "Volgende vraag" at bounding box center [464, 364] width 365 height 25
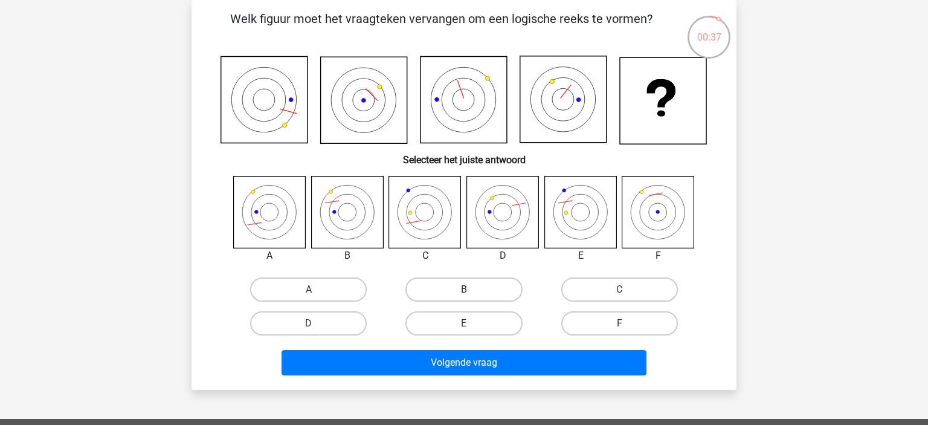
click at [431, 297] on label "B" at bounding box center [463, 289] width 117 height 24
click at [464, 297] on input "B" at bounding box center [468, 293] width 8 height 8
radio input "true"
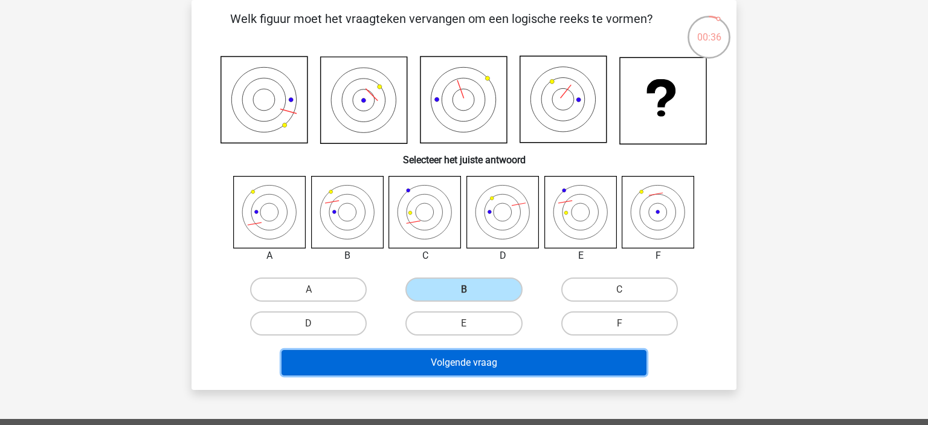
click at [451, 352] on button "Volgende vraag" at bounding box center [464, 362] width 365 height 25
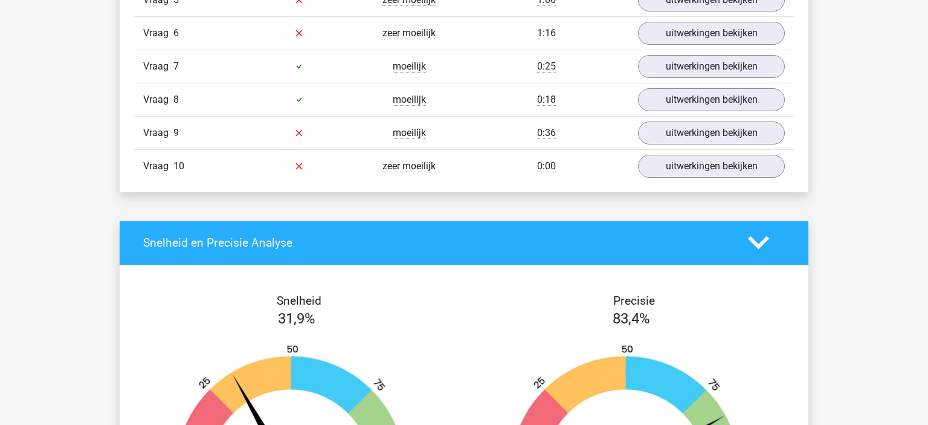
scroll to position [954, 0]
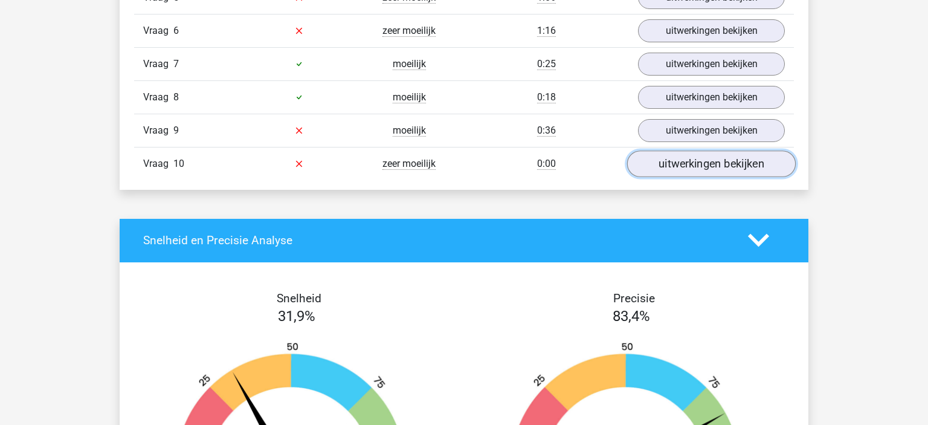
click at [657, 159] on link "uitwerkingen bekijken" at bounding box center [711, 163] width 169 height 27
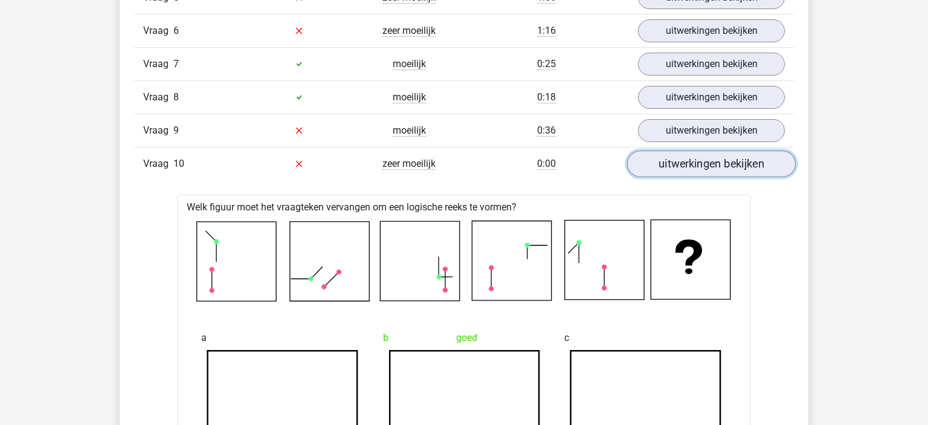
click at [656, 158] on link "uitwerkingen bekijken" at bounding box center [711, 163] width 169 height 27
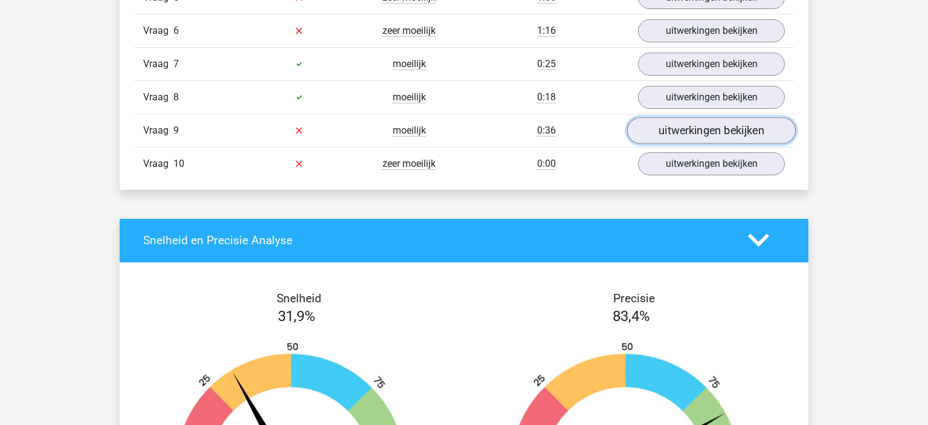
click at [675, 117] on link "uitwerkingen bekijken" at bounding box center [711, 130] width 169 height 27
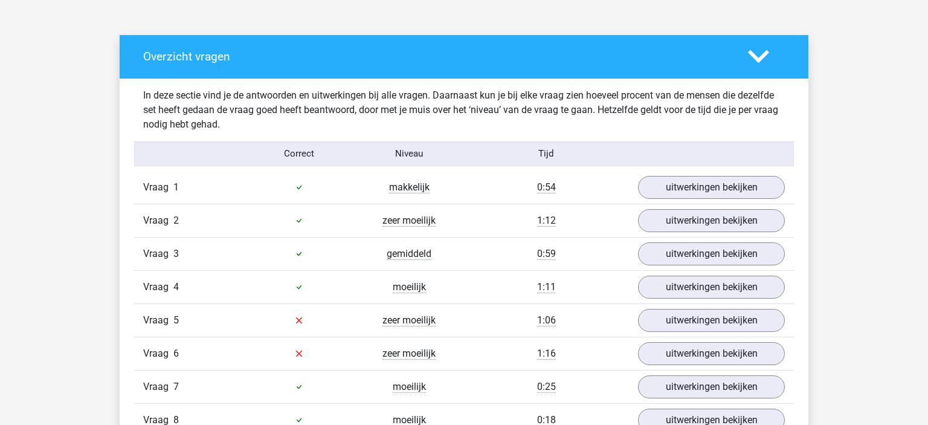
scroll to position [620, 0]
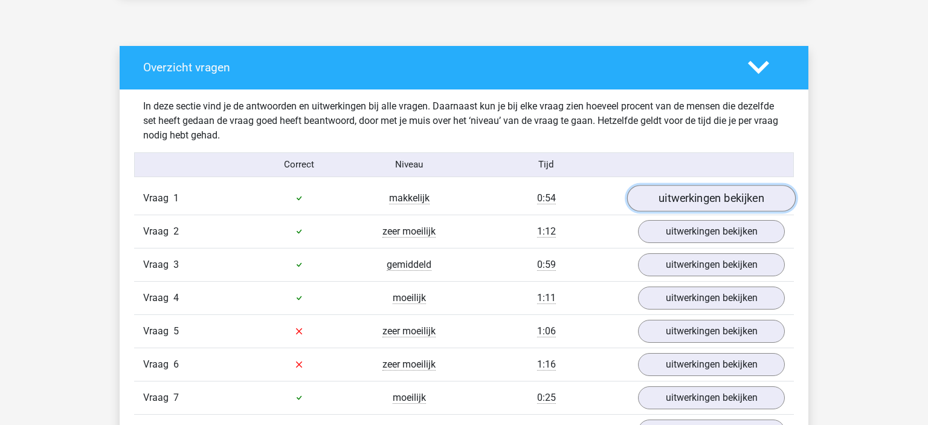
click at [707, 194] on link "uitwerkingen bekijken" at bounding box center [711, 198] width 169 height 27
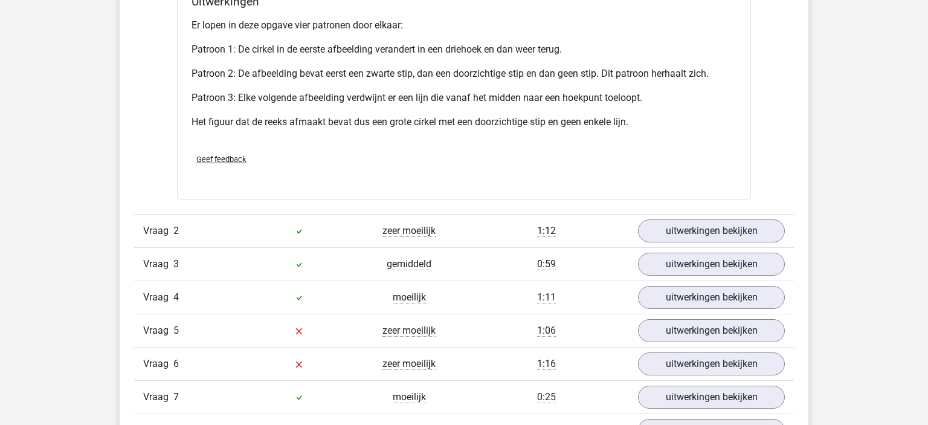
scroll to position [1394, 0]
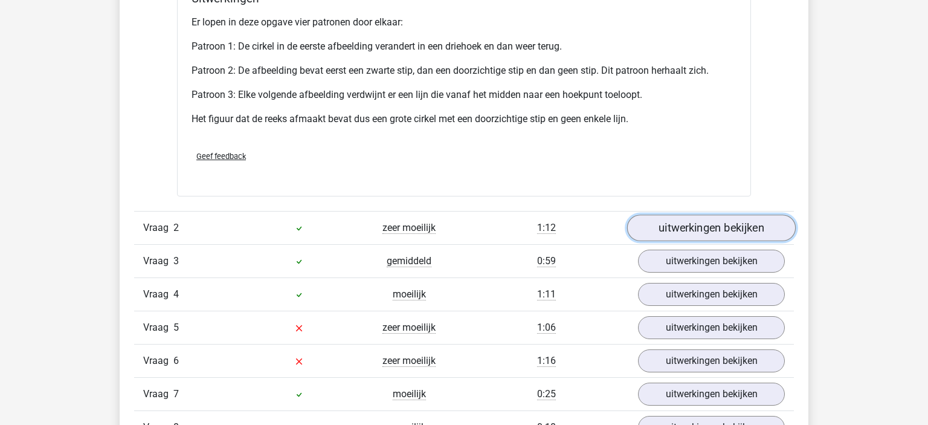
click at [685, 222] on link "uitwerkingen bekijken" at bounding box center [711, 227] width 169 height 27
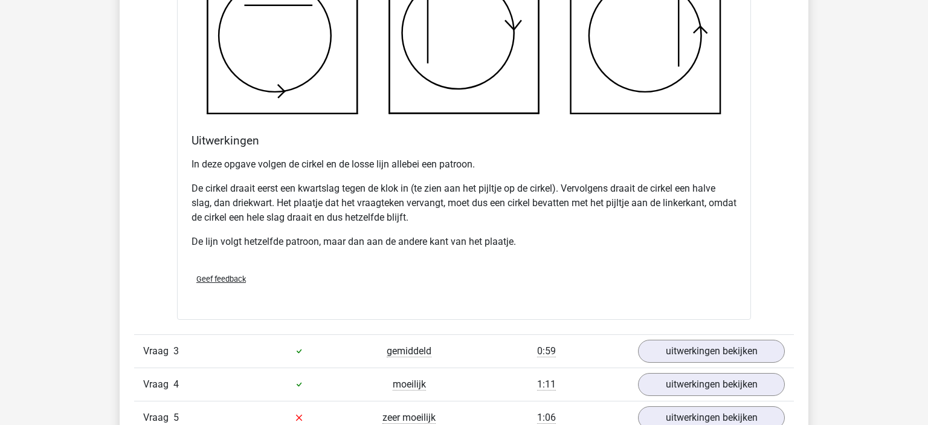
scroll to position [2151, 0]
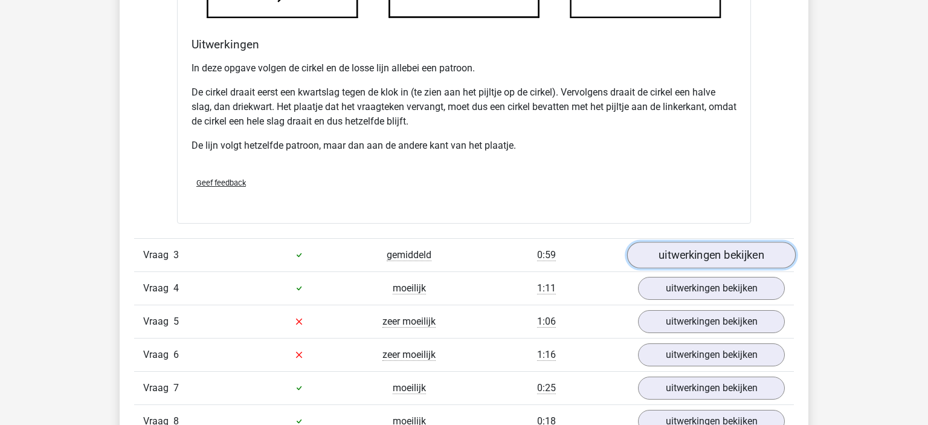
click at [656, 259] on link "uitwerkingen bekijken" at bounding box center [711, 255] width 169 height 27
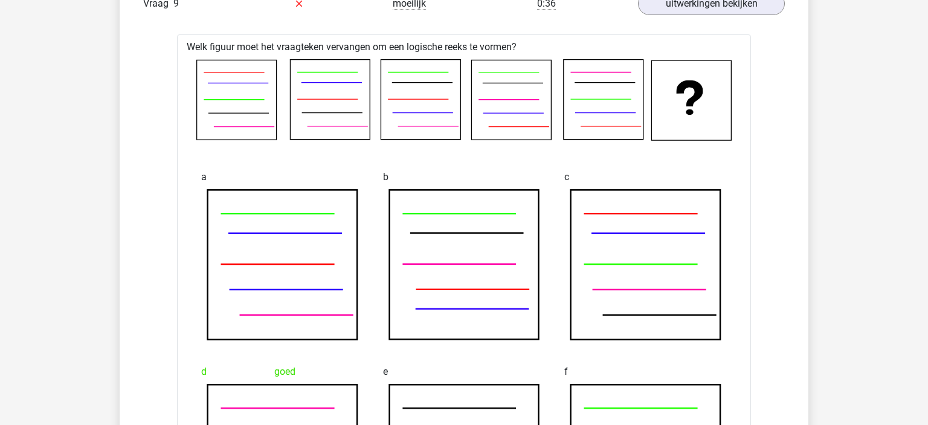
scroll to position [2989, 0]
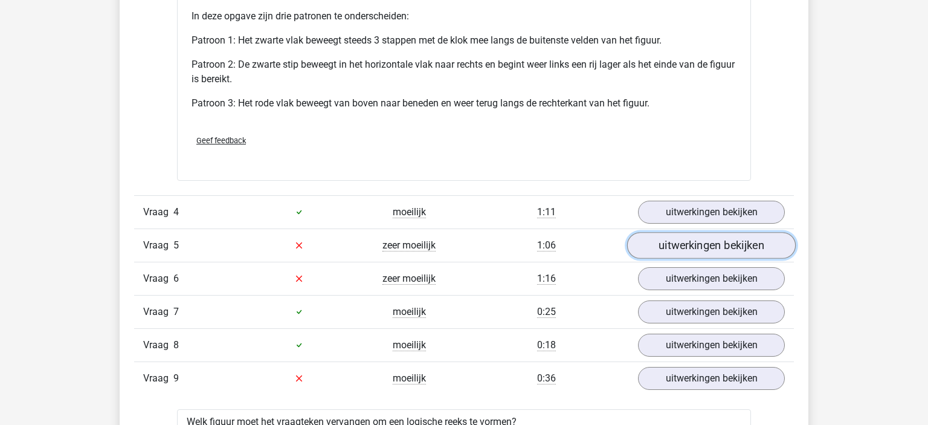
click at [713, 232] on link "uitwerkingen bekijken" at bounding box center [711, 245] width 169 height 27
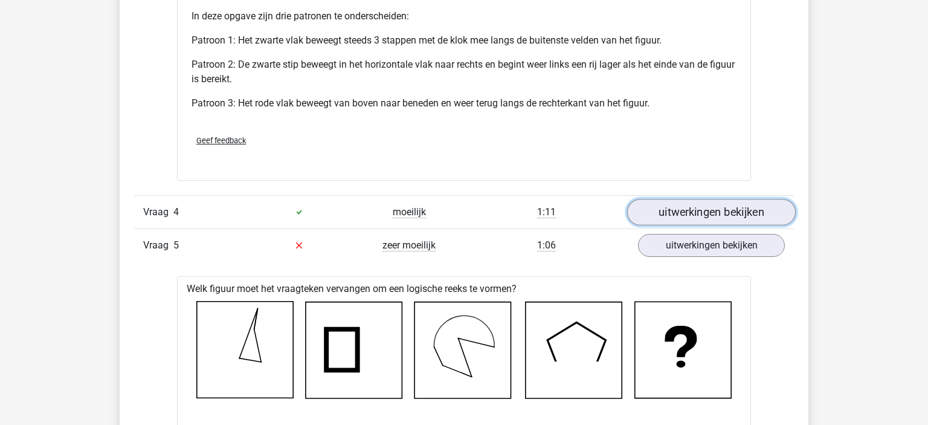
click at [698, 216] on link "uitwerkingen bekijken" at bounding box center [711, 212] width 169 height 27
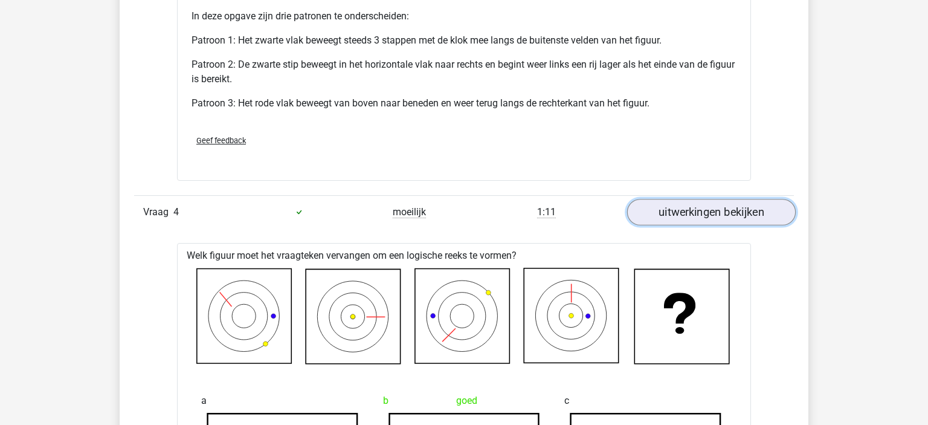
click at [698, 216] on link "uitwerkingen bekijken" at bounding box center [711, 212] width 169 height 27
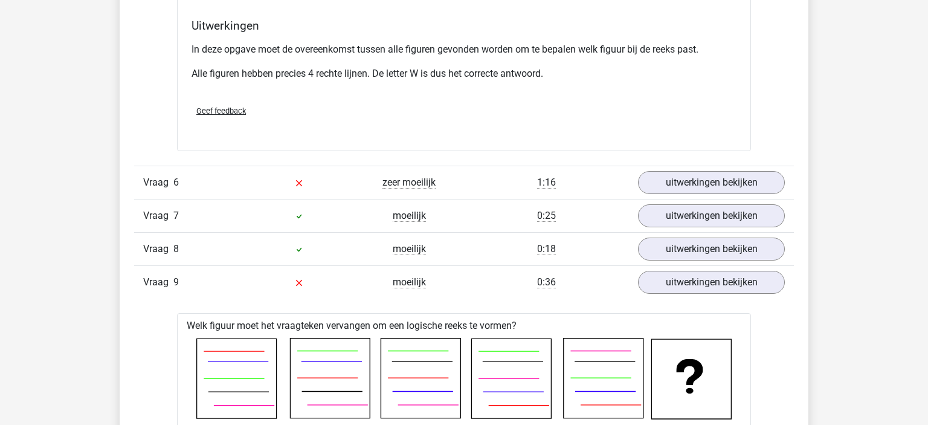
scroll to position [3765, 0]
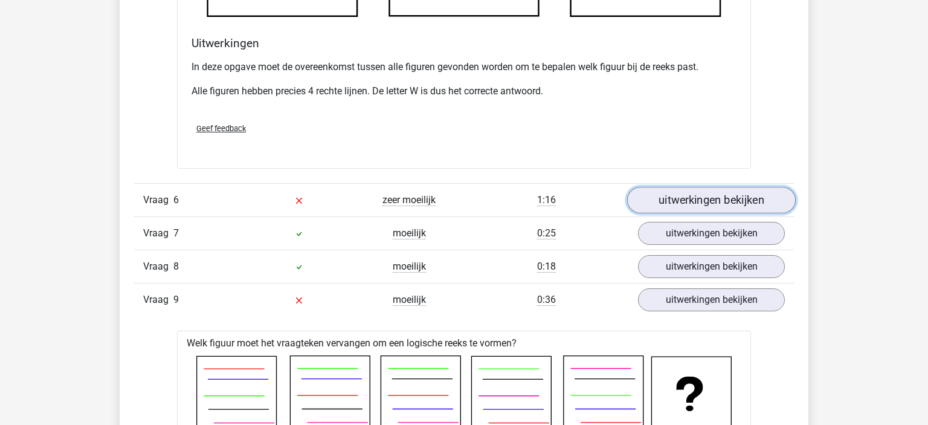
click at [679, 209] on link "uitwerkingen bekijken" at bounding box center [711, 200] width 169 height 27
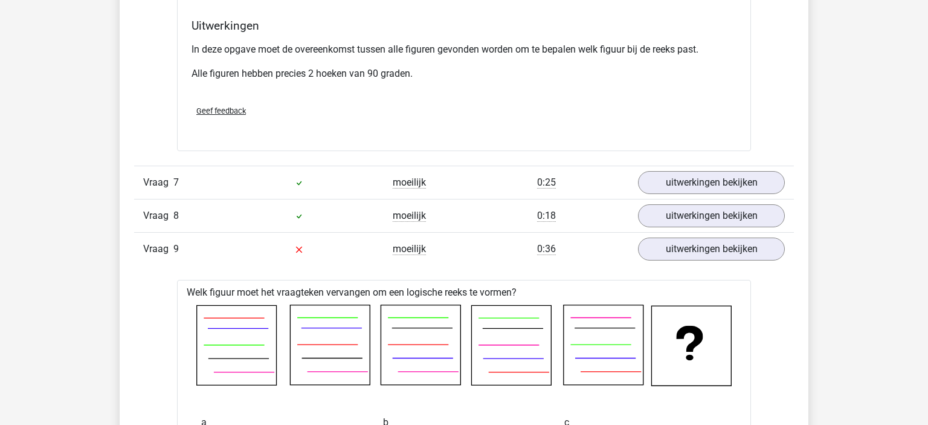
scroll to position [4545, 0]
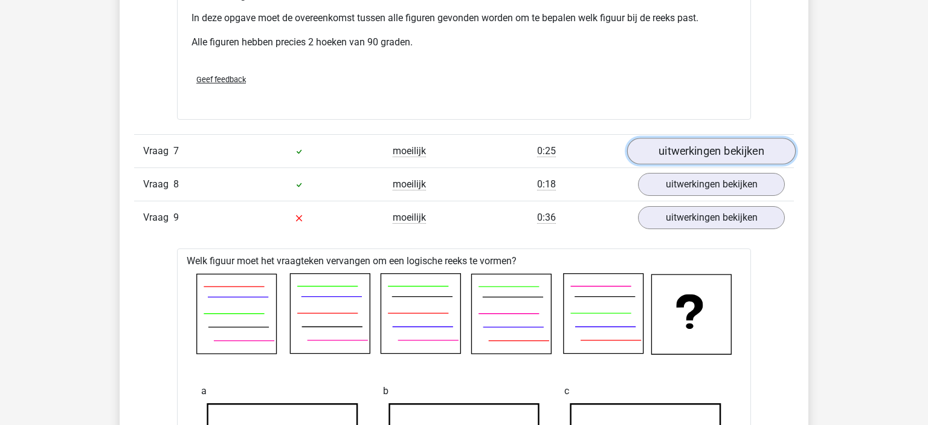
click at [665, 139] on link "uitwerkingen bekijken" at bounding box center [711, 151] width 169 height 27
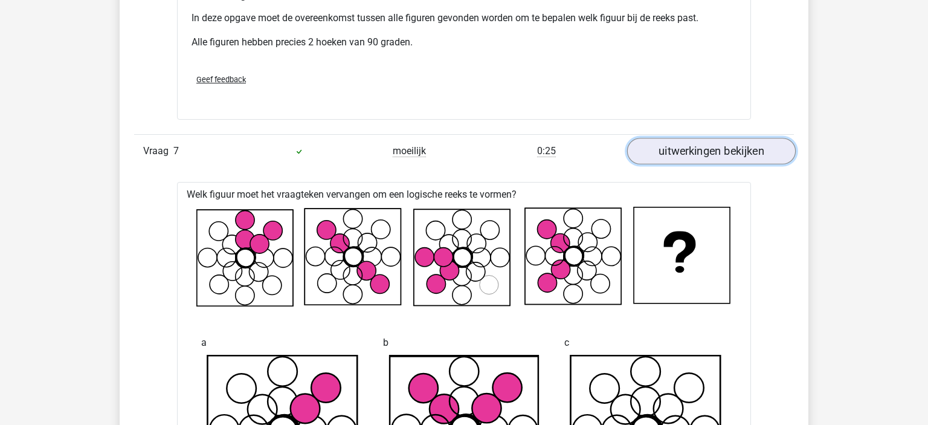
click at [663, 141] on link "uitwerkingen bekijken" at bounding box center [711, 151] width 169 height 27
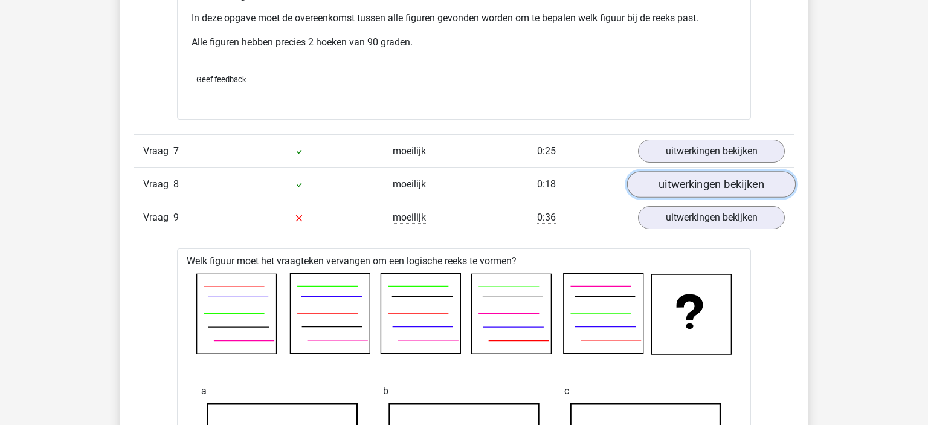
click at [673, 188] on link "uitwerkingen bekijken" at bounding box center [711, 184] width 169 height 27
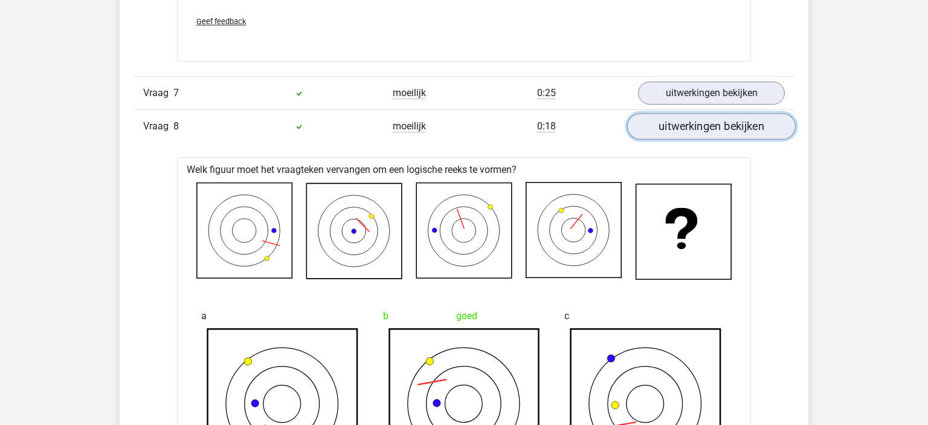
scroll to position [4609, 0]
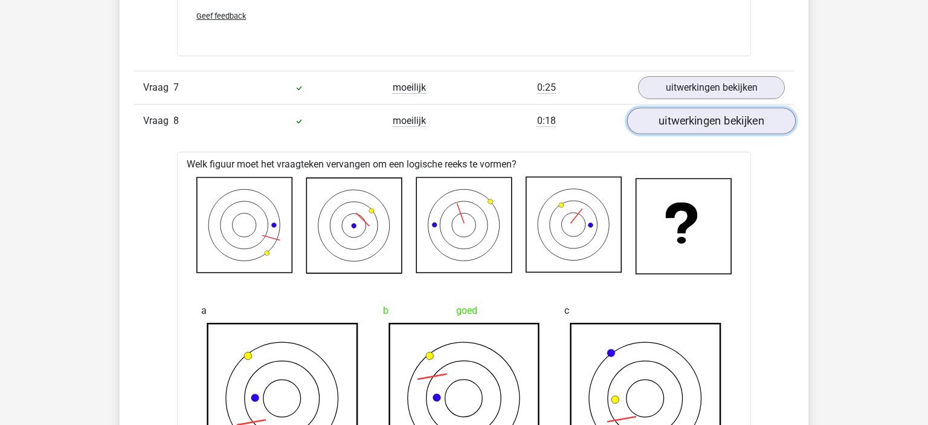
click at [708, 112] on link "uitwerkingen bekijken" at bounding box center [711, 121] width 169 height 27
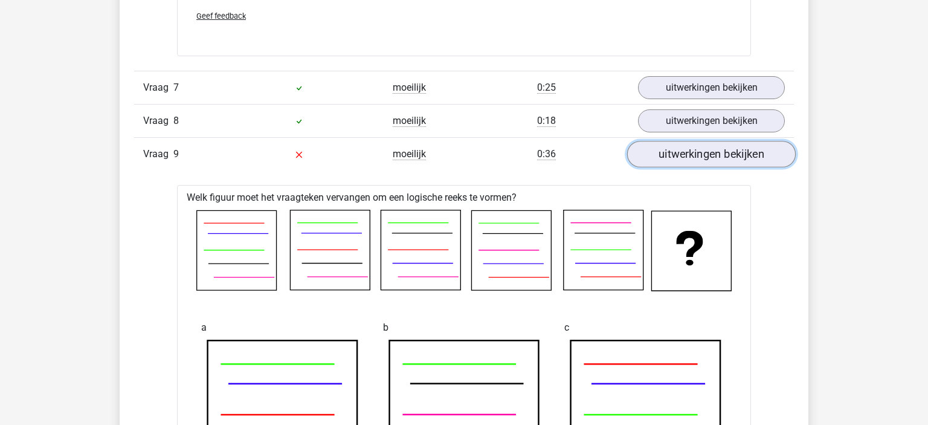
click at [677, 161] on link "uitwerkingen bekijken" at bounding box center [711, 154] width 169 height 27
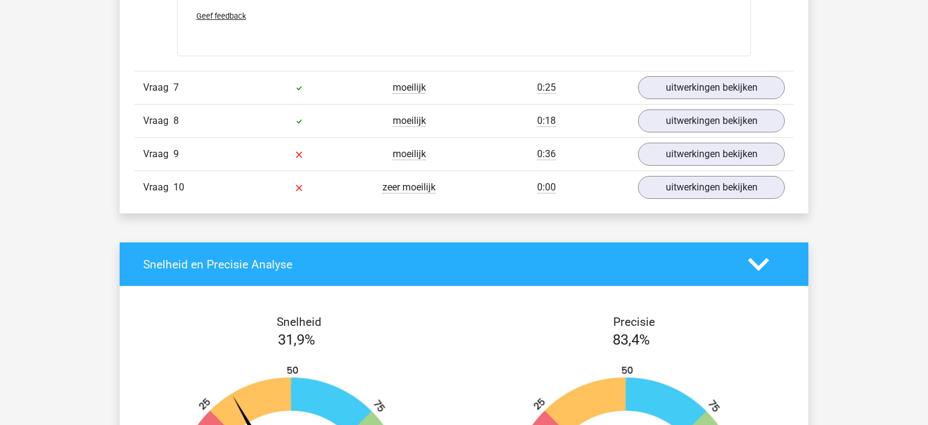
click at [677, 163] on div "Vraag 9 moeilijk 0:36 uitwerkingen bekijken" at bounding box center [464, 153] width 660 height 33
click at [686, 149] on link "uitwerkingen bekijken" at bounding box center [711, 154] width 169 height 27
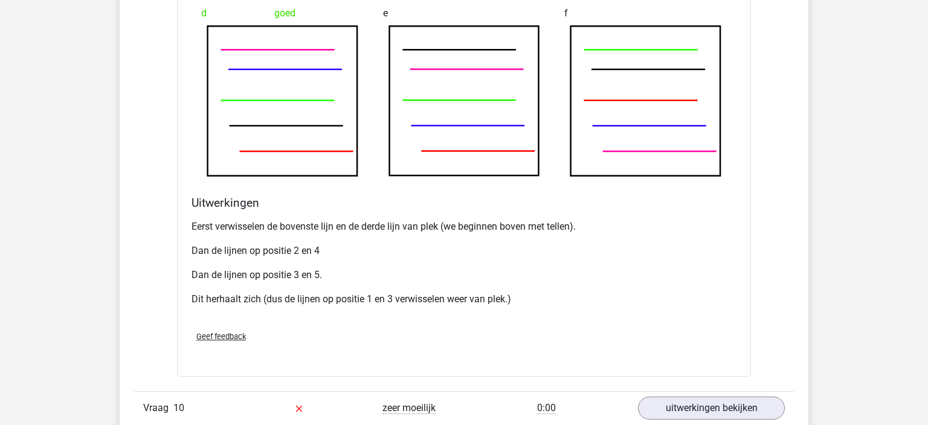
scroll to position [5295, 0]
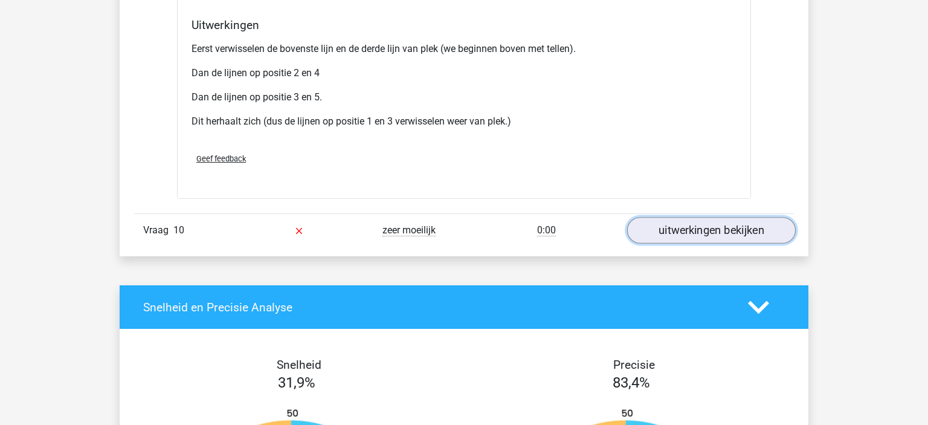
click at [730, 221] on link "uitwerkingen bekijken" at bounding box center [711, 230] width 169 height 27
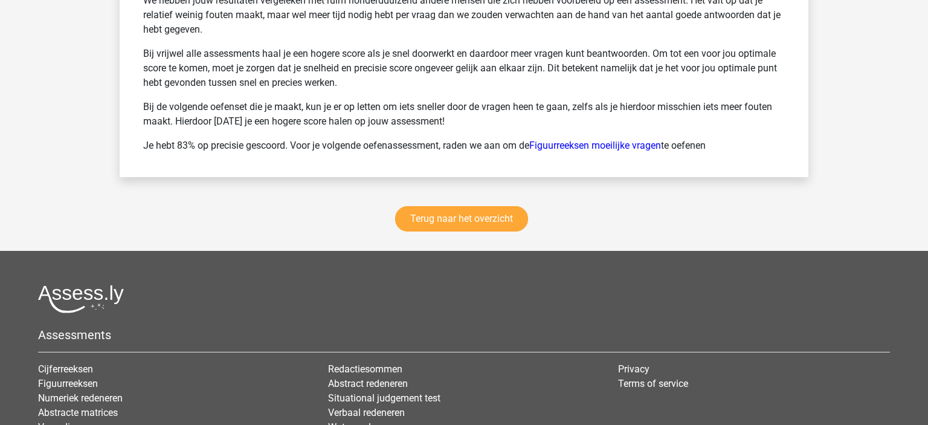
scroll to position [6844, 0]
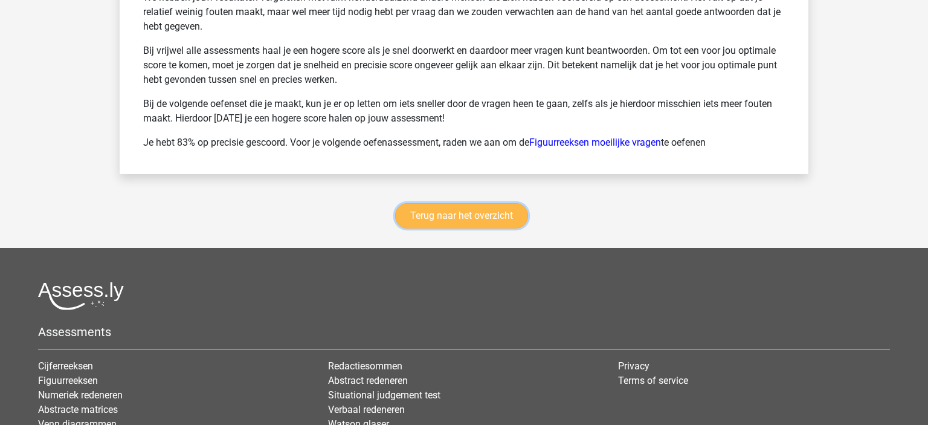
click at [473, 203] on link "Terug naar het overzicht" at bounding box center [461, 215] width 133 height 25
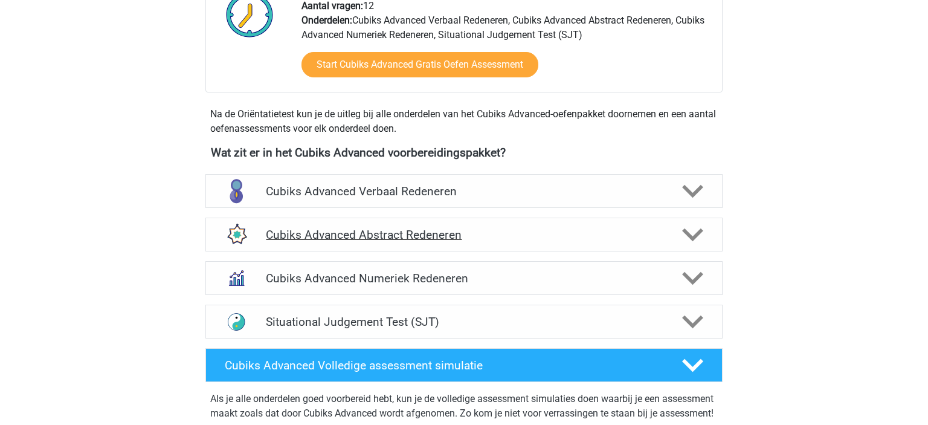
scroll to position [337, 0]
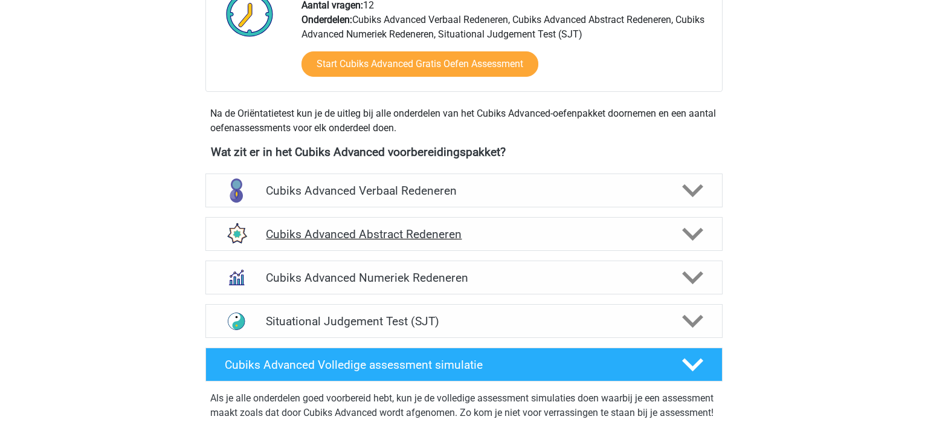
click at [358, 242] on div "Cubiks Advanced Abstract Redeneren" at bounding box center [463, 234] width 517 height 34
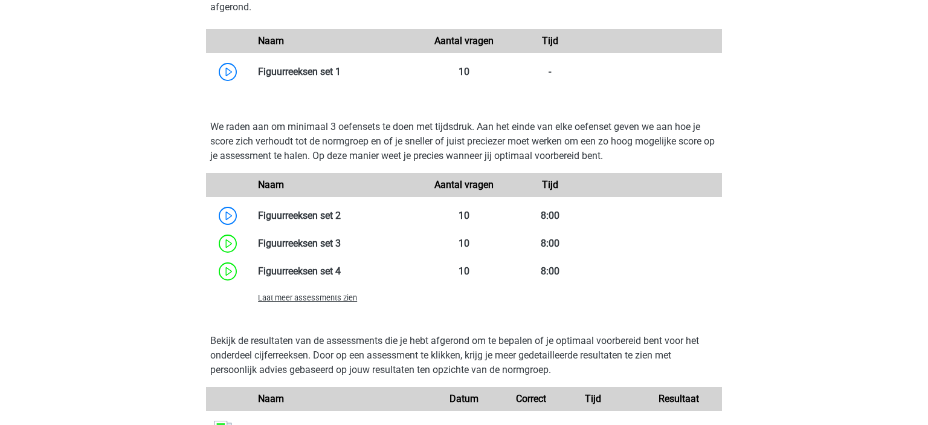
scroll to position [725, 0]
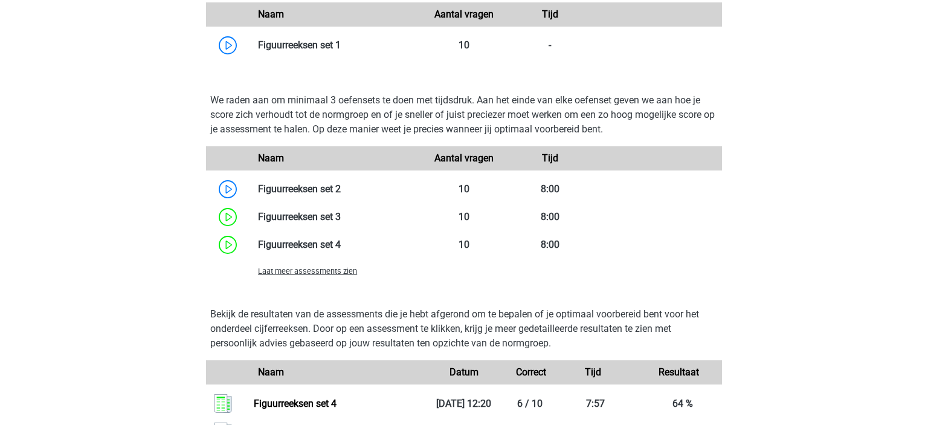
click at [292, 277] on div "Laat meer assessments zien" at bounding box center [335, 270] width 172 height 14
click at [303, 270] on span "Laat meer assessments zien" at bounding box center [307, 270] width 99 height 9
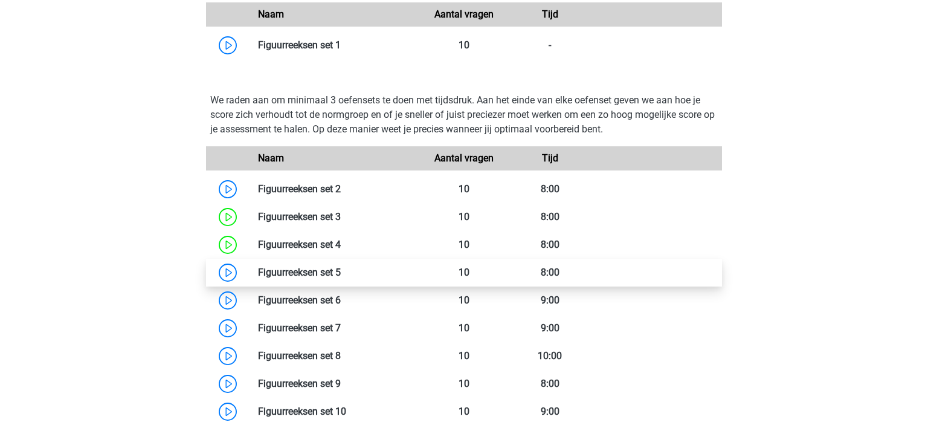
click at [341, 275] on link at bounding box center [341, 271] width 0 height 11
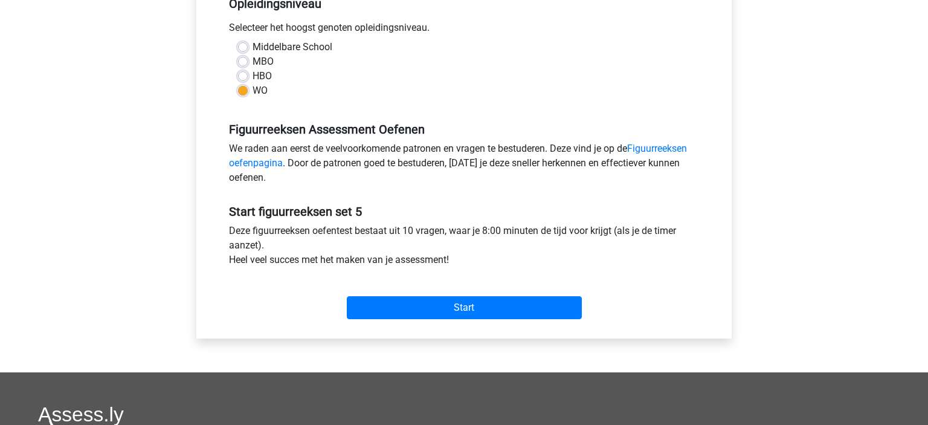
scroll to position [277, 0]
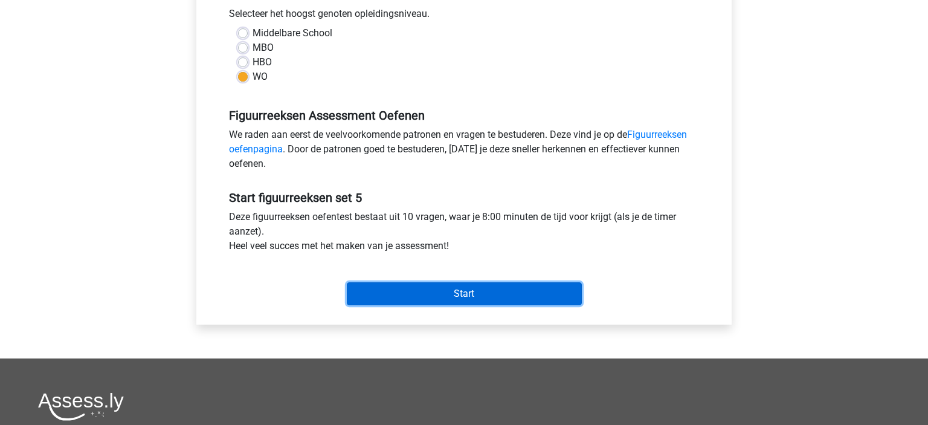
click at [379, 285] on input "Start" at bounding box center [464, 293] width 235 height 23
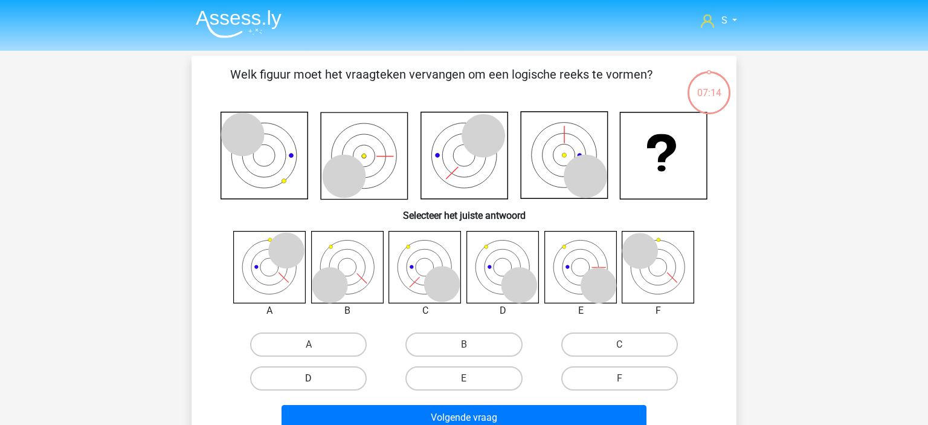
click at [329, 378] on label "D" at bounding box center [308, 378] width 117 height 24
click at [317, 378] on input "D" at bounding box center [313, 382] width 8 height 8
radio input "true"
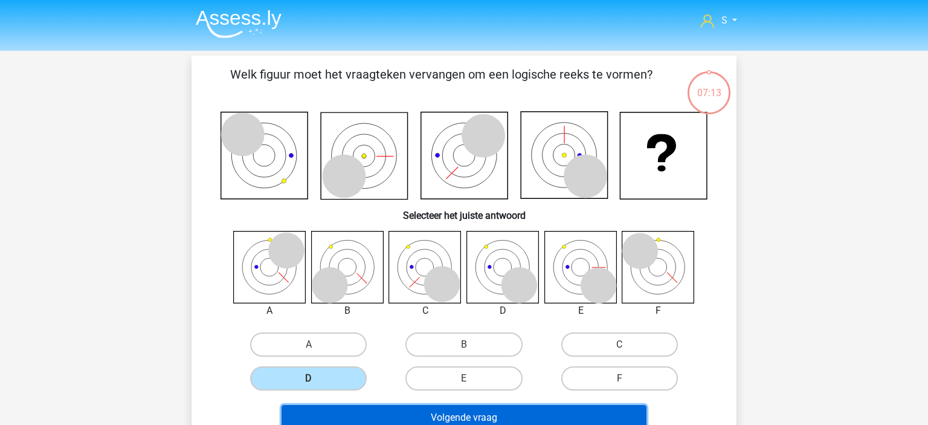
click at [393, 410] on button "Volgende vraag" at bounding box center [464, 417] width 365 height 25
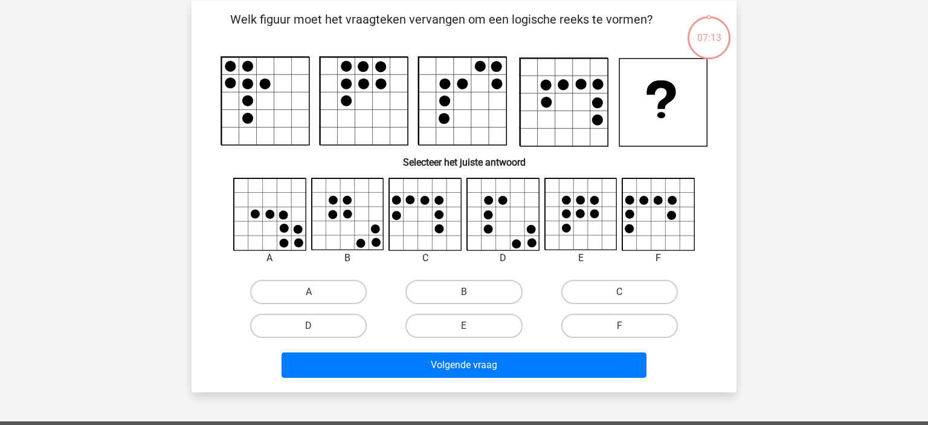
scroll to position [56, 0]
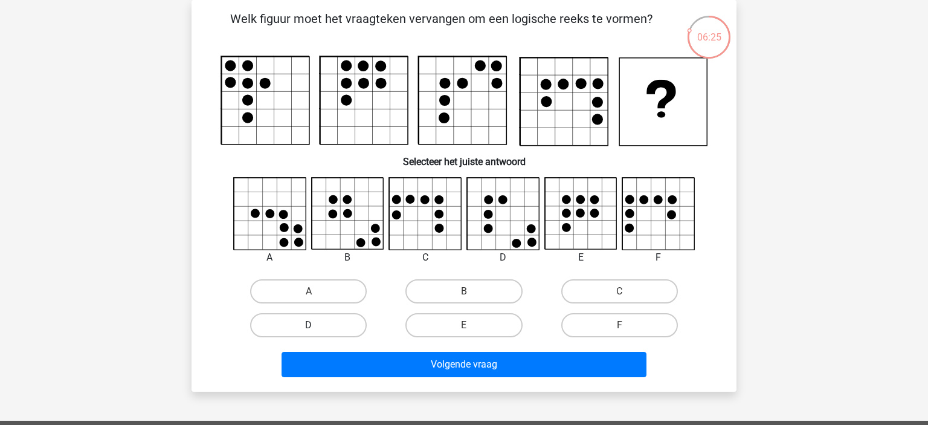
click at [329, 321] on label "D" at bounding box center [308, 325] width 117 height 24
click at [317, 325] on input "D" at bounding box center [313, 329] width 8 height 8
radio input "true"
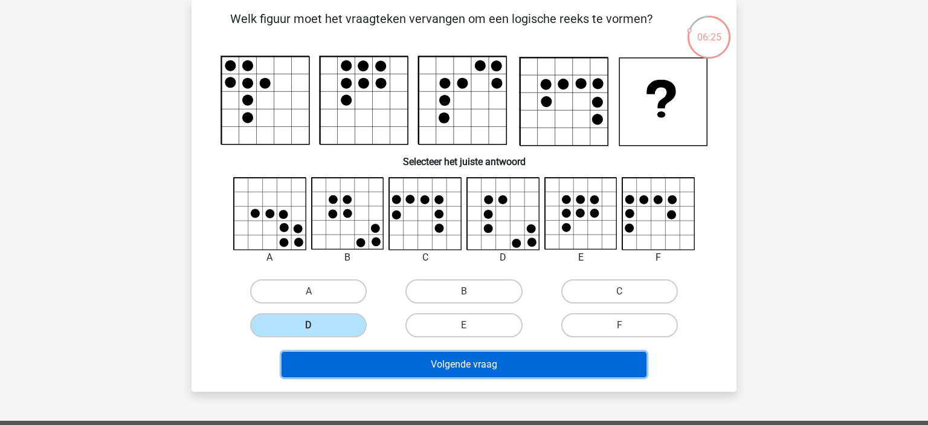
click at [413, 367] on button "Volgende vraag" at bounding box center [464, 364] width 365 height 25
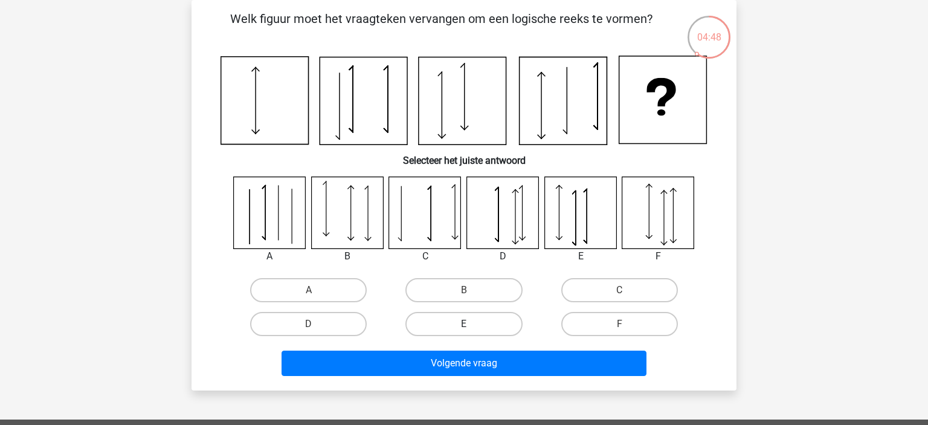
click at [469, 320] on label "E" at bounding box center [463, 324] width 117 height 24
click at [469, 324] on input "E" at bounding box center [468, 328] width 8 height 8
radio input "true"
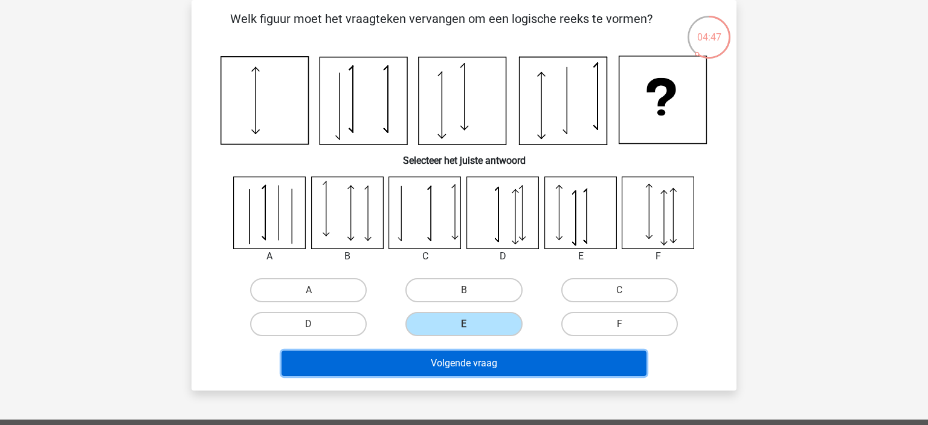
click at [504, 362] on button "Volgende vraag" at bounding box center [464, 362] width 365 height 25
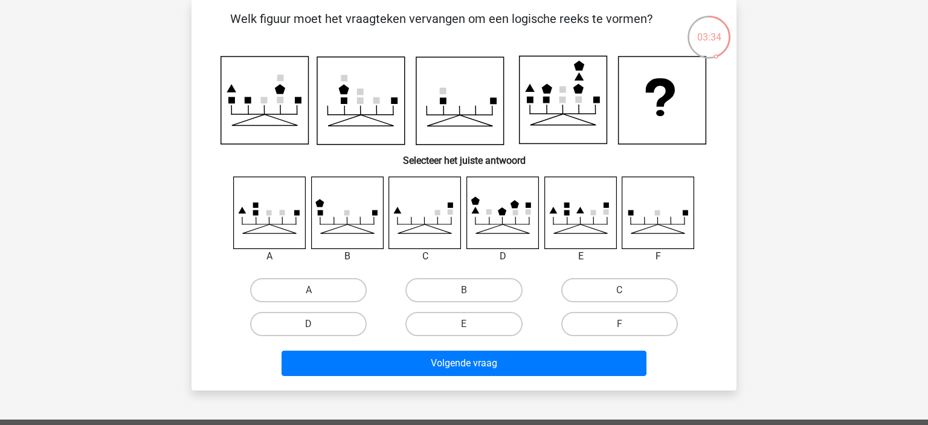
click at [428, 278] on div "B" at bounding box center [463, 290] width 155 height 34
click at [446, 290] on label "B" at bounding box center [463, 290] width 117 height 24
click at [464, 290] on input "B" at bounding box center [468, 294] width 8 height 8
radio input "true"
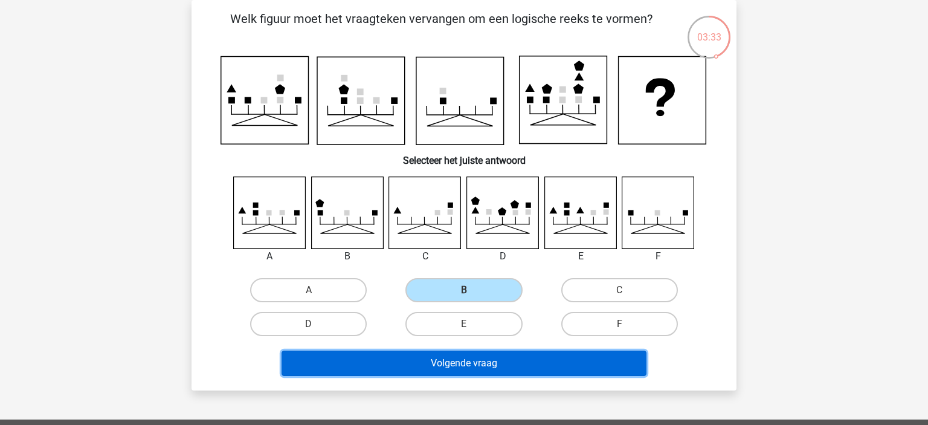
click at [470, 357] on button "Volgende vraag" at bounding box center [464, 362] width 365 height 25
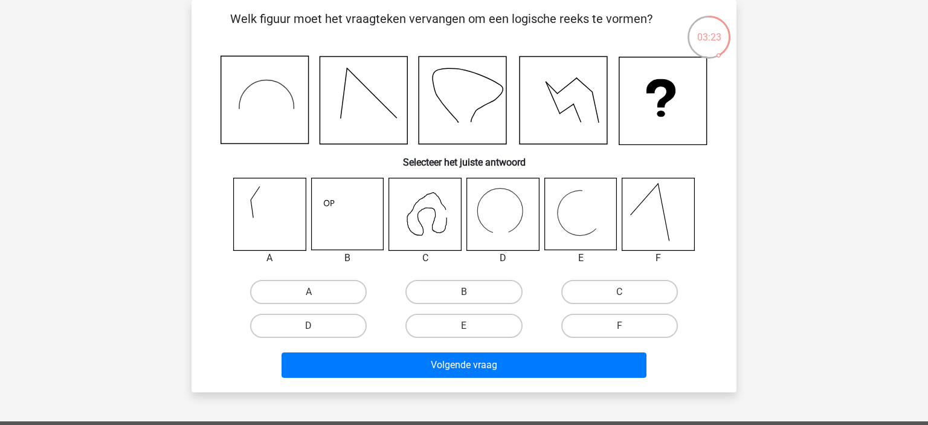
click at [270, 216] on icon at bounding box center [270, 214] width 72 height 72
click at [285, 338] on div "D" at bounding box center [308, 326] width 155 height 34
click at [315, 329] on input "D" at bounding box center [313, 330] width 8 height 8
radio input "true"
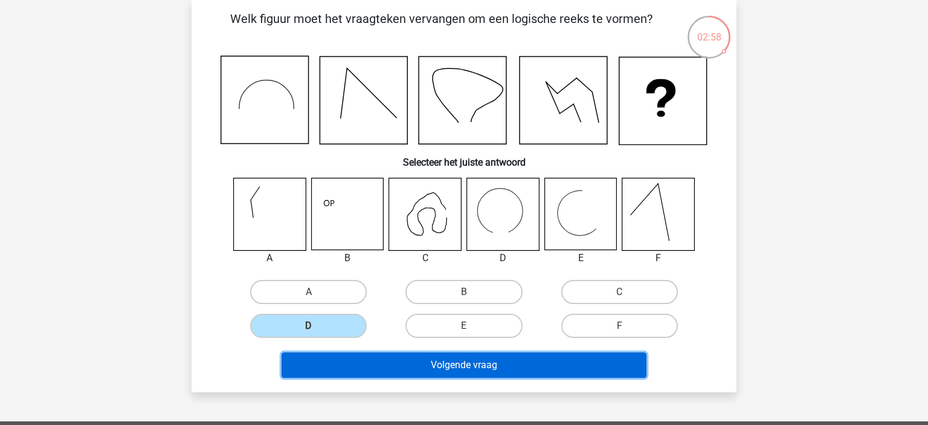
click at [361, 368] on button "Volgende vraag" at bounding box center [464, 364] width 365 height 25
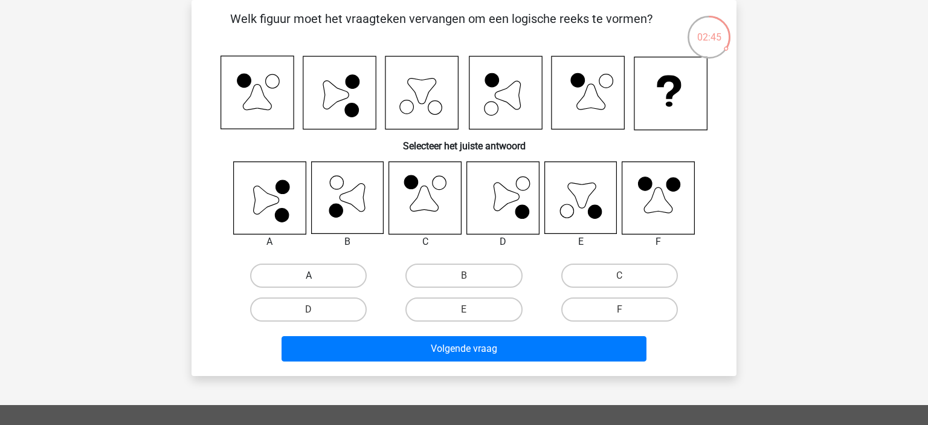
click at [286, 266] on label "A" at bounding box center [308, 275] width 117 height 24
click at [309, 275] on input "A" at bounding box center [313, 279] width 8 height 8
radio input "true"
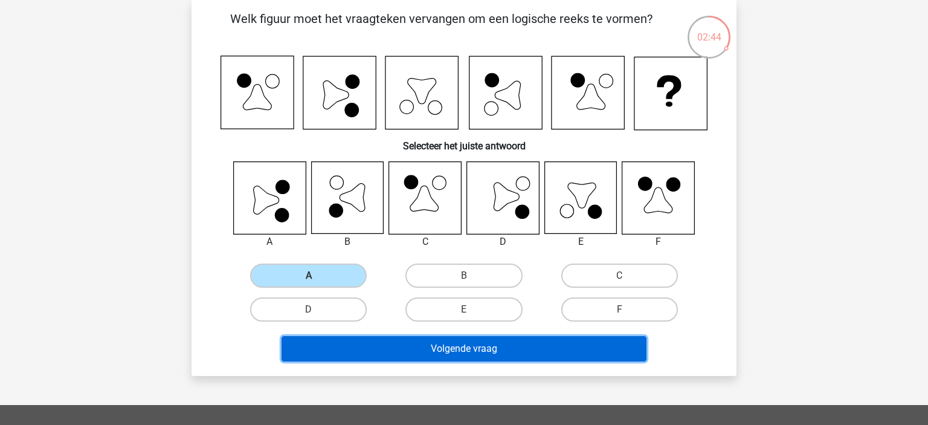
click at [423, 350] on button "Volgende vraag" at bounding box center [464, 348] width 365 height 25
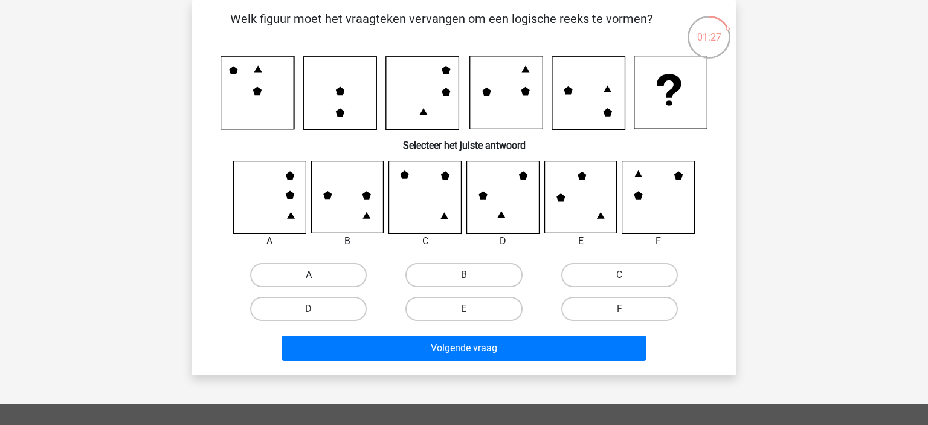
click at [322, 269] on label "A" at bounding box center [308, 275] width 117 height 24
click at [317, 275] on input "A" at bounding box center [313, 279] width 8 height 8
radio input "true"
click at [372, 367] on div "Welk figuur moet het vraagteken vervangen om een logische reeks te vormen? Sele…" at bounding box center [464, 187] width 545 height 375
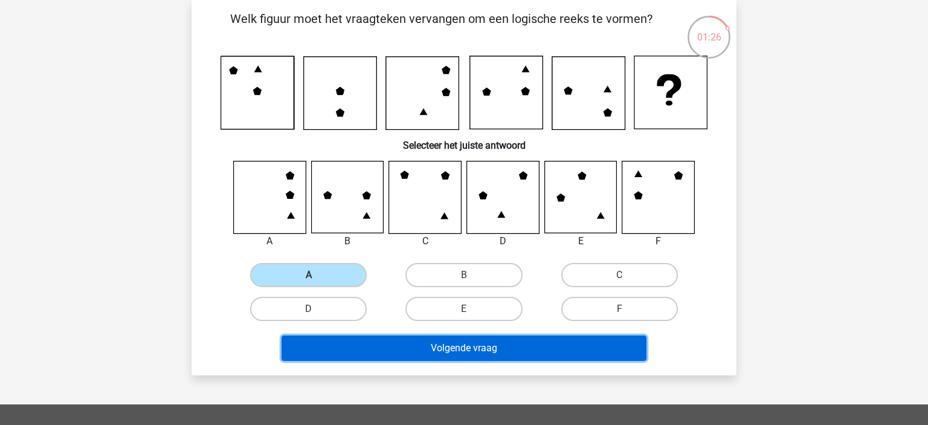
click at [390, 356] on button "Volgende vraag" at bounding box center [464, 347] width 365 height 25
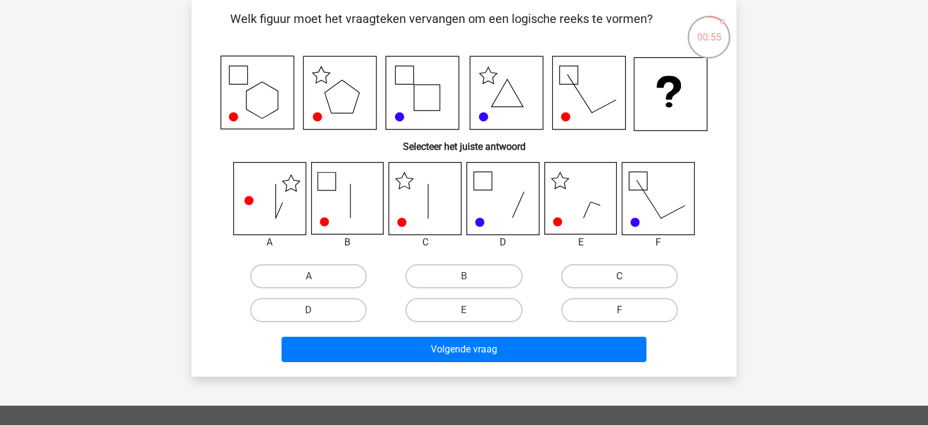
click at [589, 279] on label "C" at bounding box center [619, 276] width 117 height 24
click at [619, 279] on input "C" at bounding box center [623, 280] width 8 height 8
radio input "true"
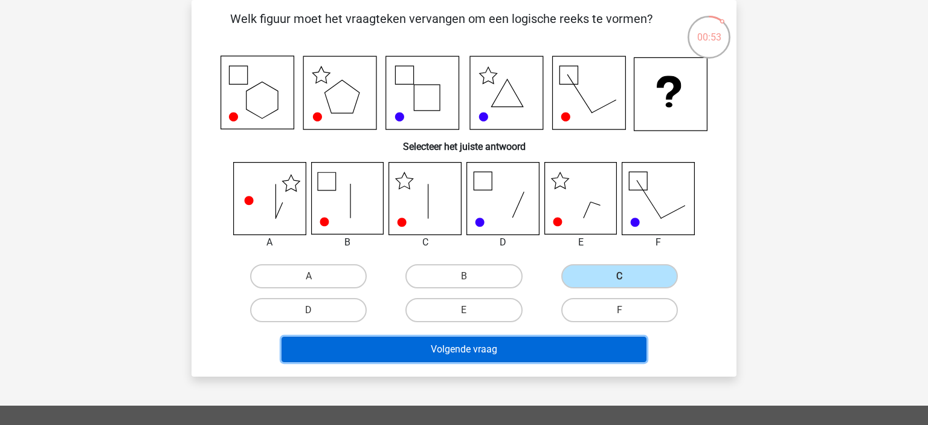
click at [489, 343] on button "Volgende vraag" at bounding box center [464, 349] width 365 height 25
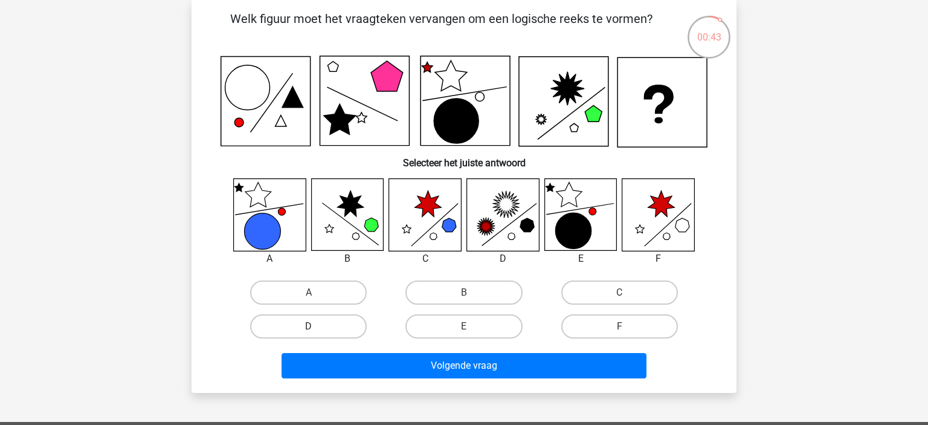
click at [326, 324] on label "D" at bounding box center [308, 326] width 117 height 24
click at [317, 326] on input "D" at bounding box center [313, 330] width 8 height 8
radio input "true"
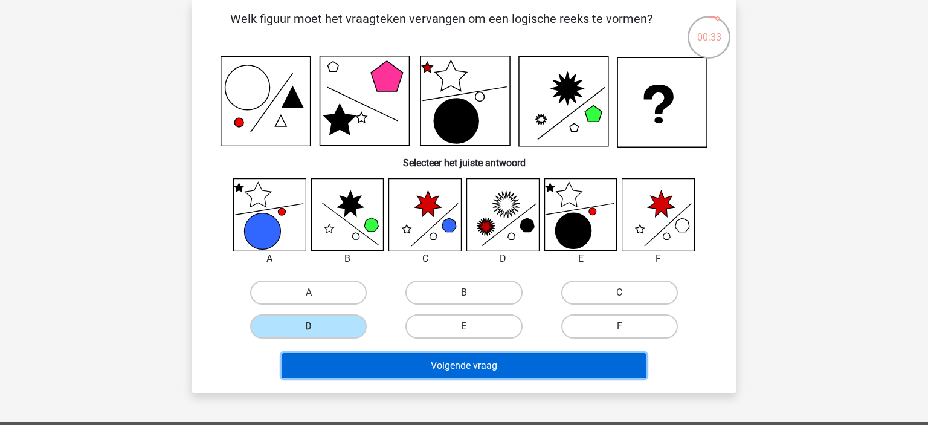
click at [414, 356] on button "Volgende vraag" at bounding box center [464, 365] width 365 height 25
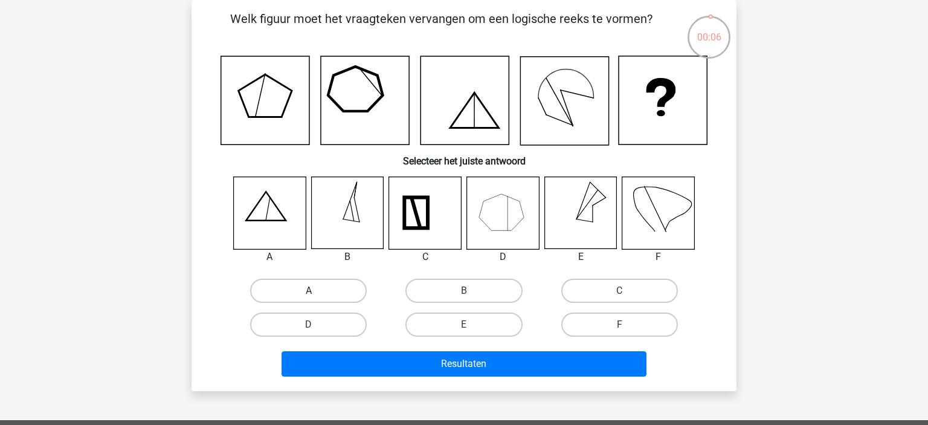
click at [318, 285] on label "A" at bounding box center [308, 291] width 117 height 24
click at [317, 291] on input "A" at bounding box center [313, 295] width 8 height 8
radio input "true"
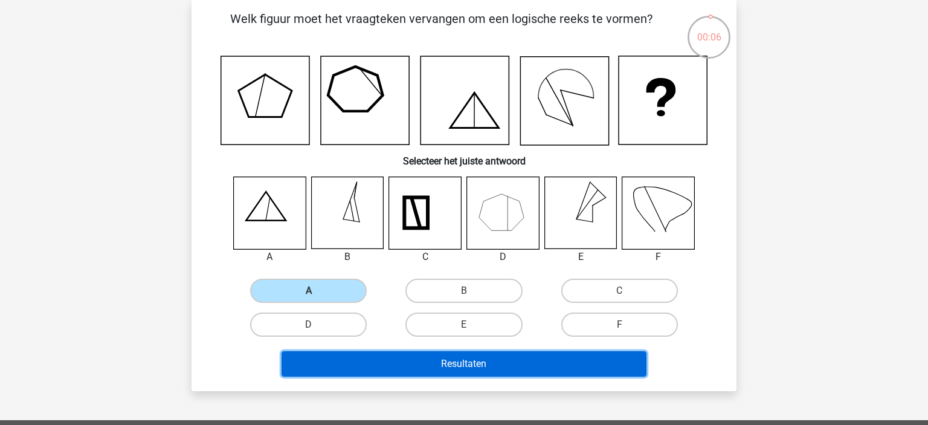
click at [405, 373] on button "Resultaten" at bounding box center [464, 363] width 365 height 25
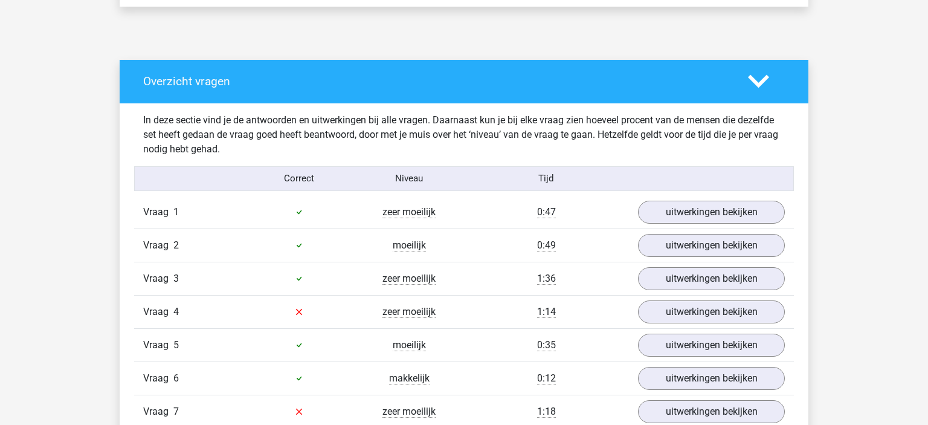
scroll to position [597, 0]
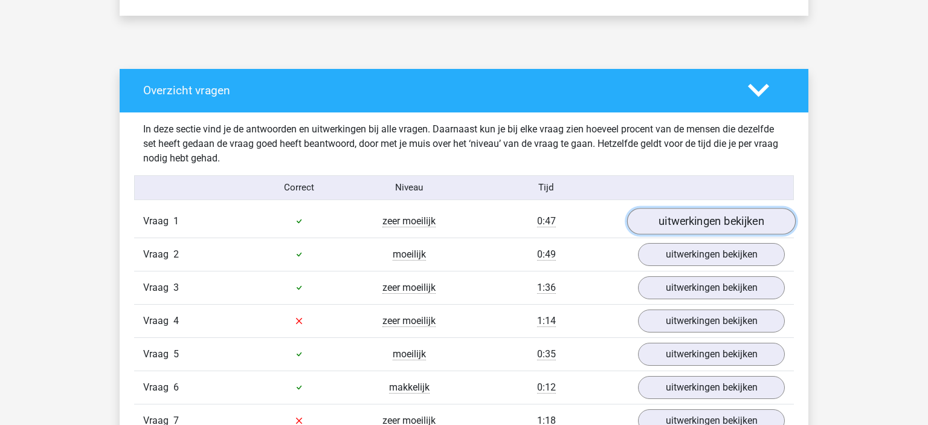
click at [708, 222] on link "uitwerkingen bekijken" at bounding box center [711, 221] width 169 height 27
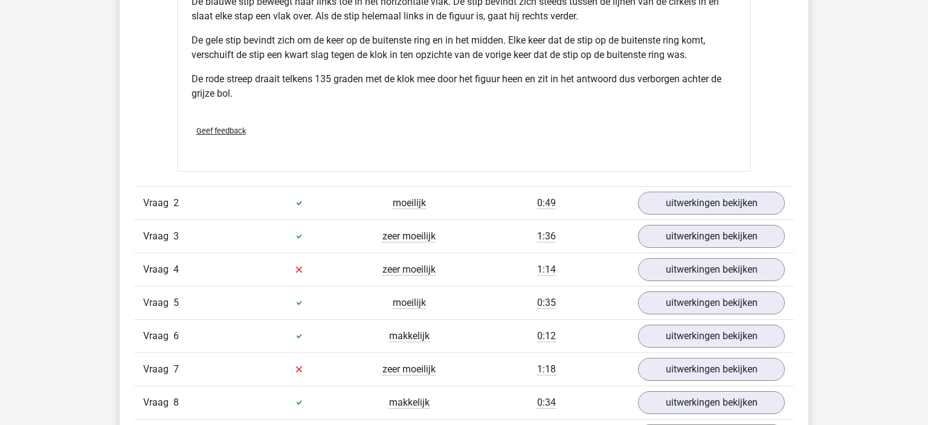
scroll to position [1476, 0]
click at [645, 196] on link "uitwerkingen bekijken" at bounding box center [711, 202] width 169 height 27
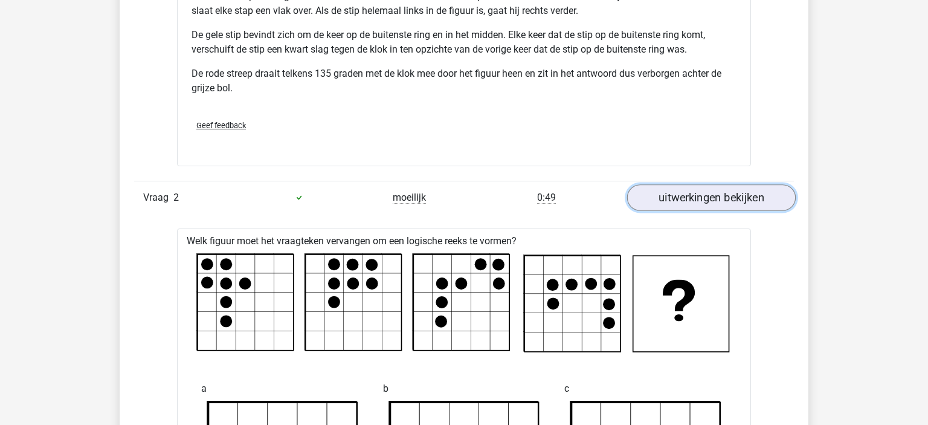
scroll to position [1481, 0]
click at [645, 196] on link "uitwerkingen bekijken" at bounding box center [711, 197] width 169 height 27
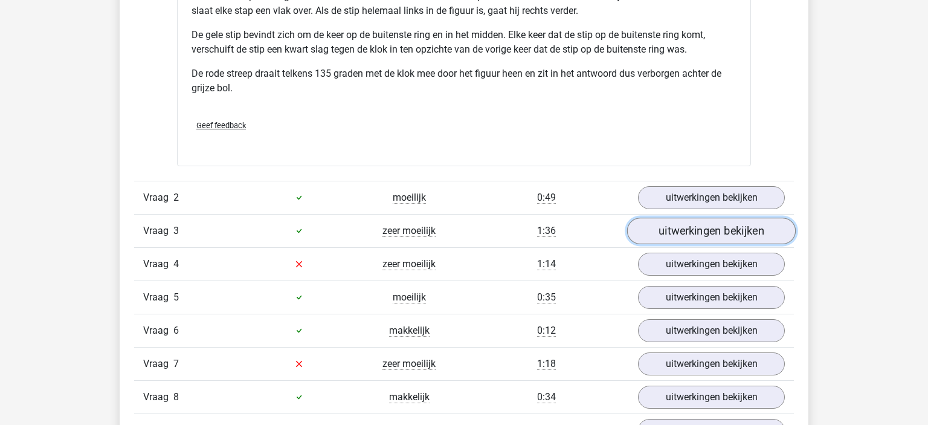
click at [670, 224] on link "uitwerkingen bekijken" at bounding box center [711, 230] width 169 height 27
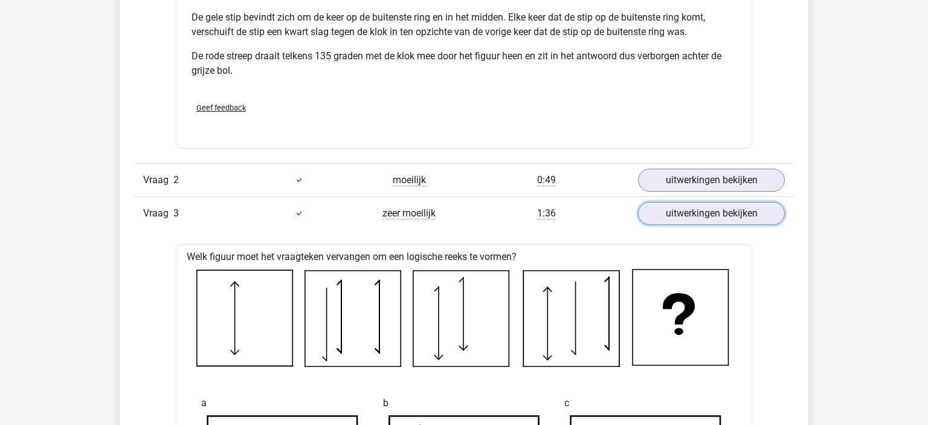
scroll to position [1624, 0]
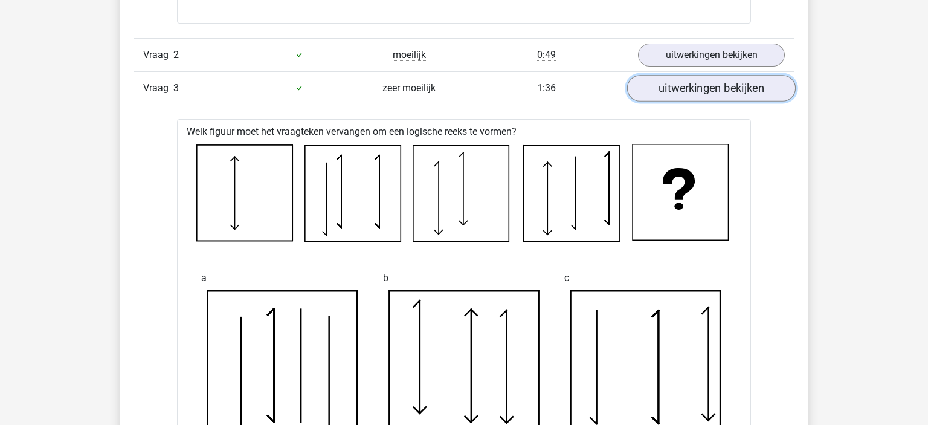
click at [675, 79] on link "uitwerkingen bekijken" at bounding box center [711, 88] width 169 height 27
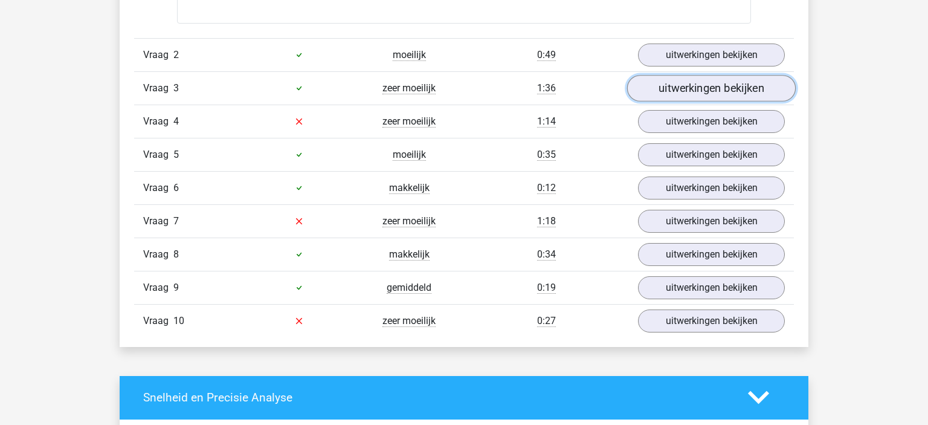
scroll to position [1632, 0]
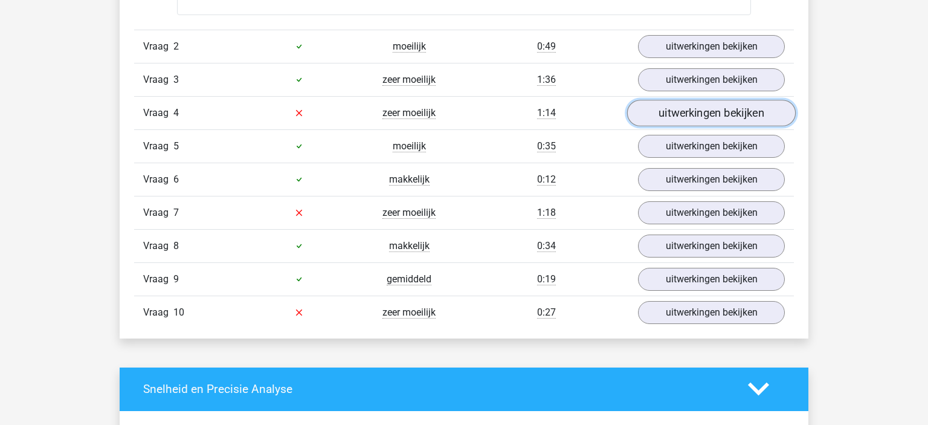
click at [713, 123] on link "uitwerkingen bekijken" at bounding box center [711, 113] width 169 height 27
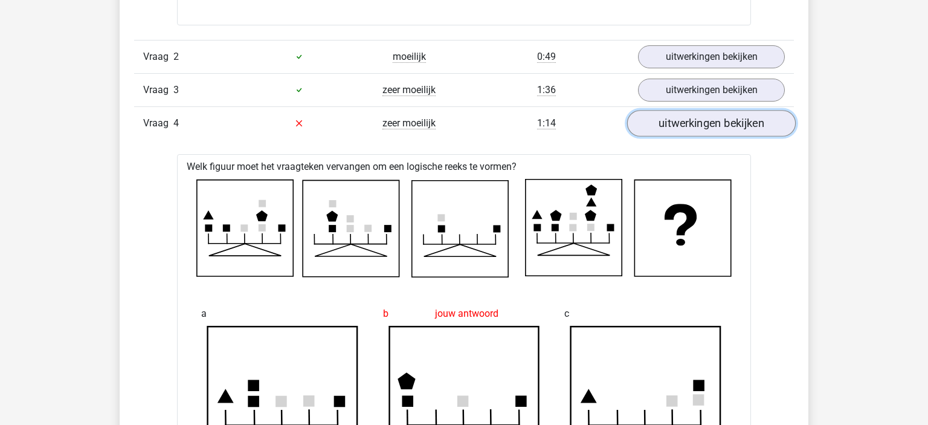
scroll to position [1623, 0]
click at [713, 123] on link "uitwerkingen bekijken" at bounding box center [711, 122] width 169 height 27
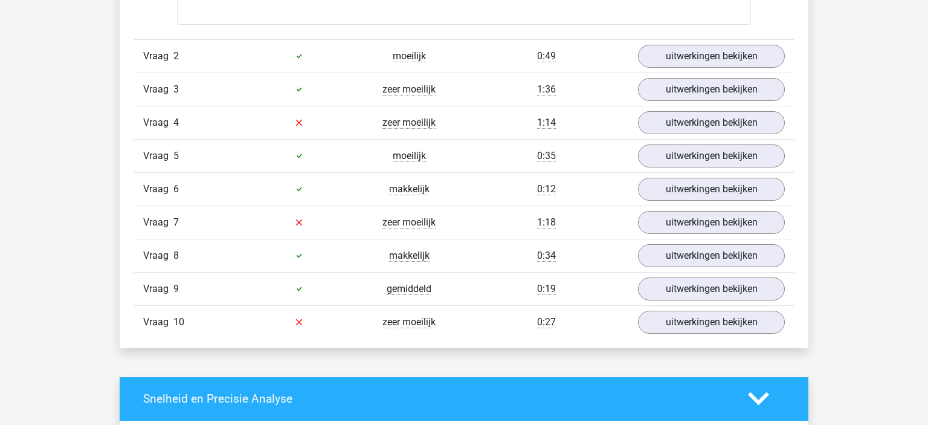
click at [726, 109] on div "Vraag 4 zeer moeilijk 1:14 uitwerkingen bekijken" at bounding box center [464, 122] width 660 height 33
click at [701, 154] on link "uitwerkingen bekijken" at bounding box center [711, 156] width 169 height 27
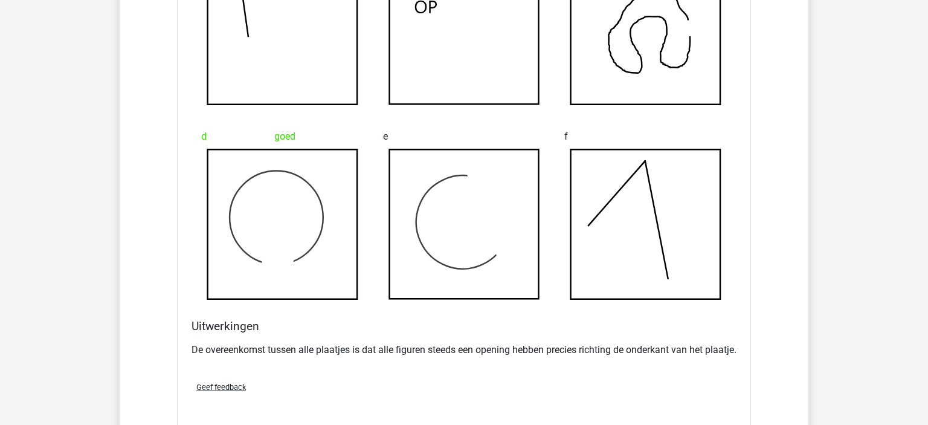
scroll to position [2359, 0]
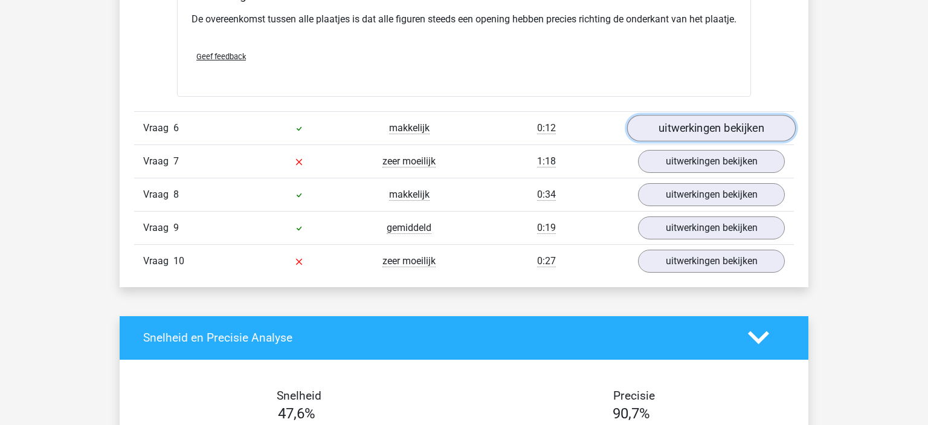
click at [693, 136] on link "uitwerkingen bekijken" at bounding box center [711, 128] width 169 height 27
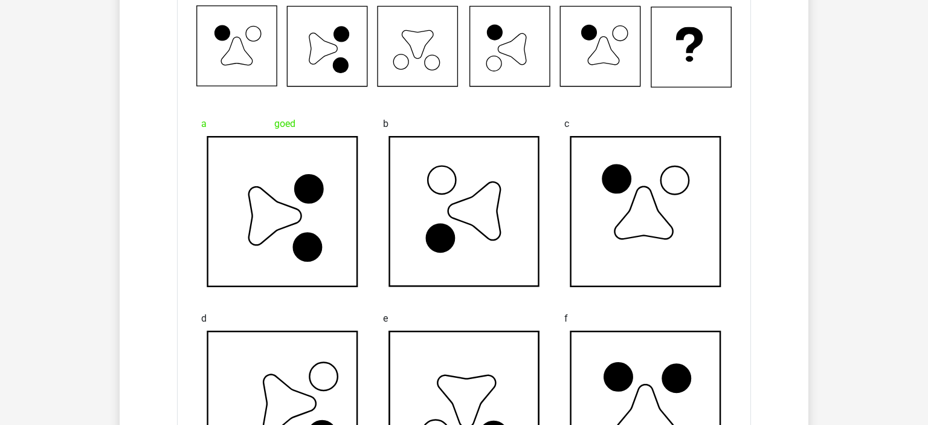
scroll to position [2479, 0]
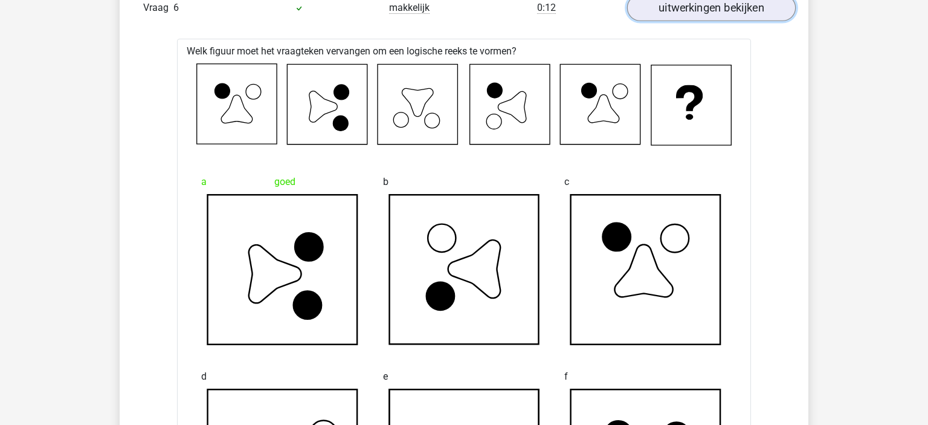
click at [716, 19] on link "uitwerkingen bekijken" at bounding box center [711, 8] width 169 height 27
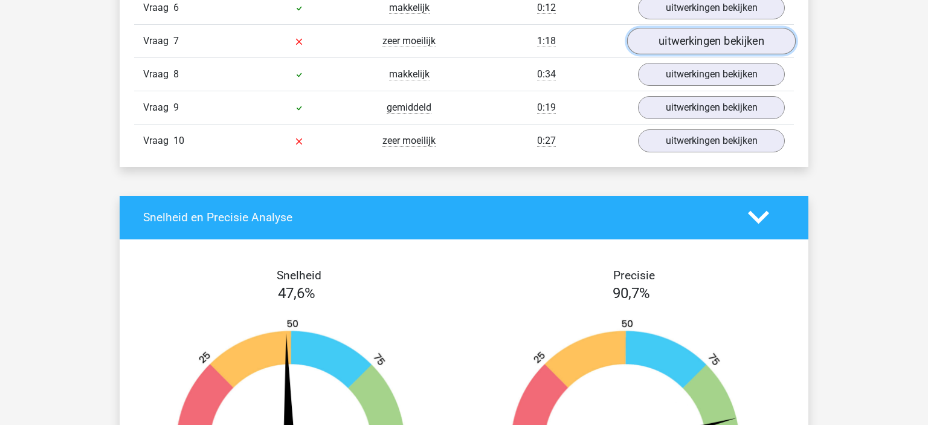
click at [723, 54] on link "uitwerkingen bekijken" at bounding box center [711, 41] width 169 height 27
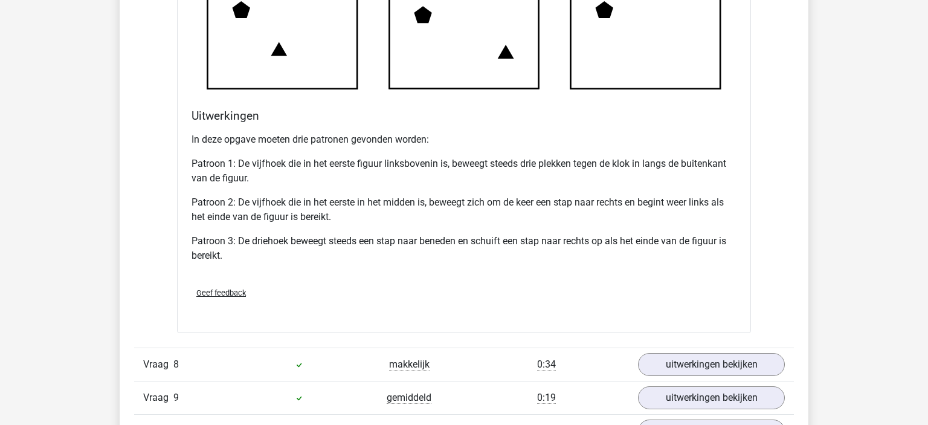
scroll to position [3085, 0]
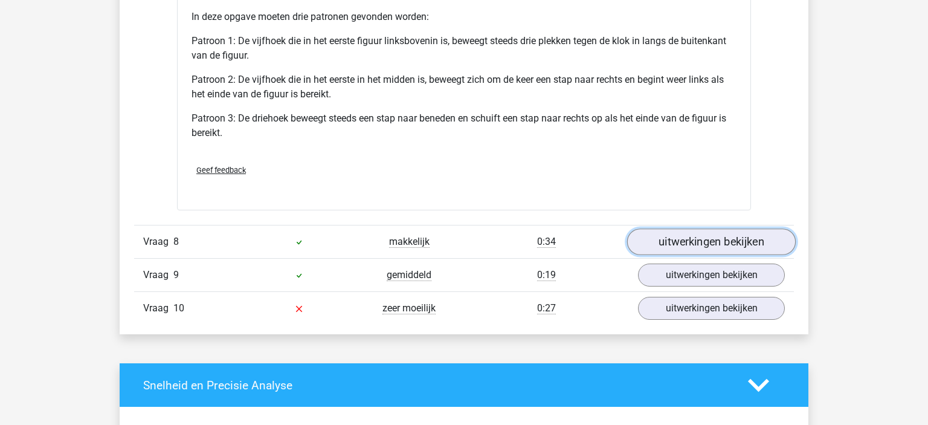
click at [678, 255] on link "uitwerkingen bekijken" at bounding box center [711, 241] width 169 height 27
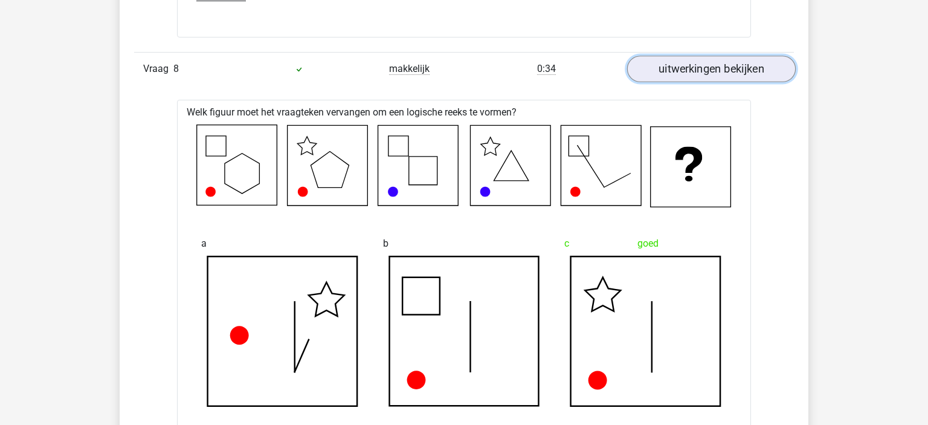
scroll to position [3258, 0]
click at [707, 82] on link "uitwerkingen bekijken" at bounding box center [711, 68] width 169 height 27
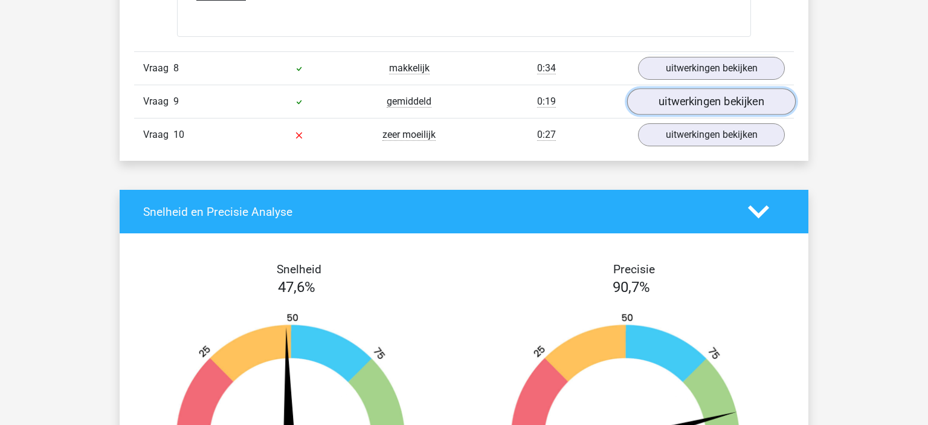
click at [688, 115] on link "uitwerkingen bekijken" at bounding box center [711, 101] width 169 height 27
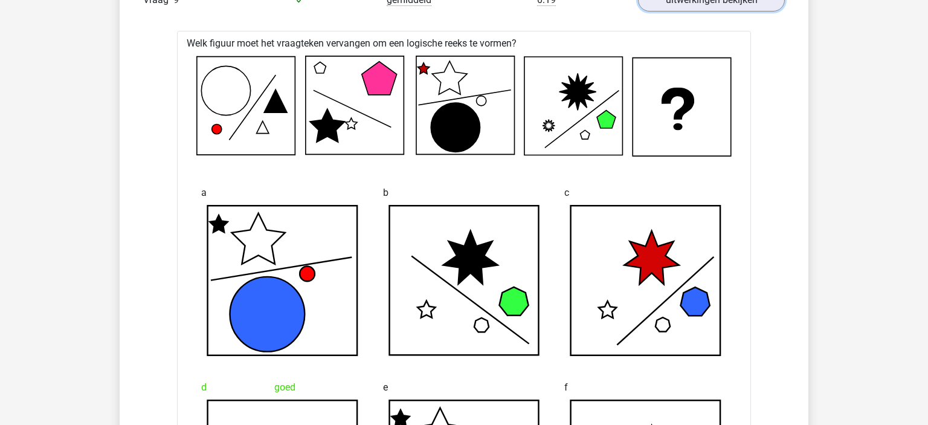
scroll to position [3359, 0]
click at [687, 14] on link "uitwerkingen bekijken" at bounding box center [711, 0] width 169 height 27
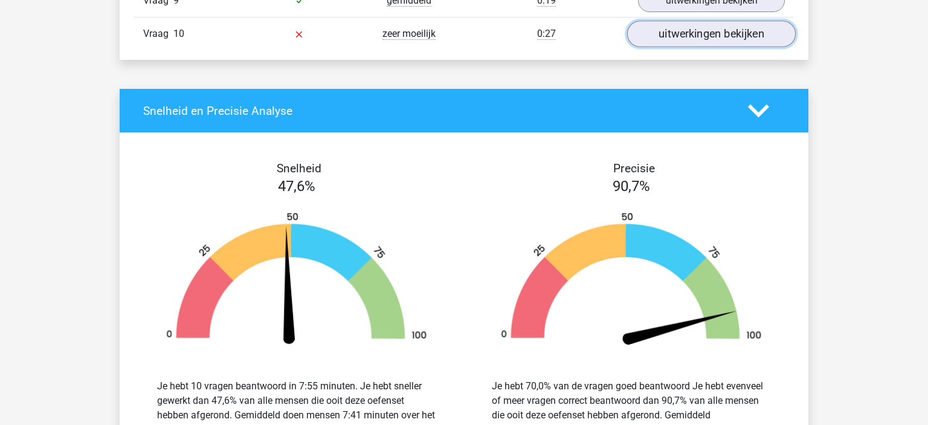
click at [687, 47] on link "uitwerkingen bekijken" at bounding box center [711, 34] width 169 height 27
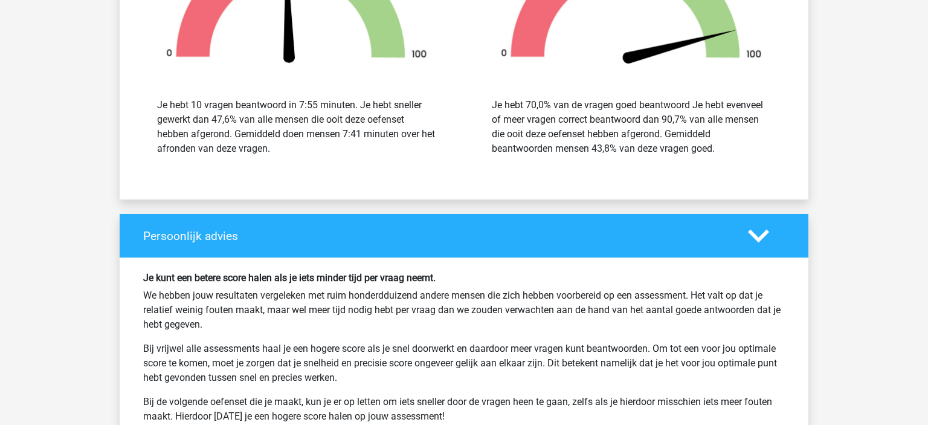
scroll to position [4606, 0]
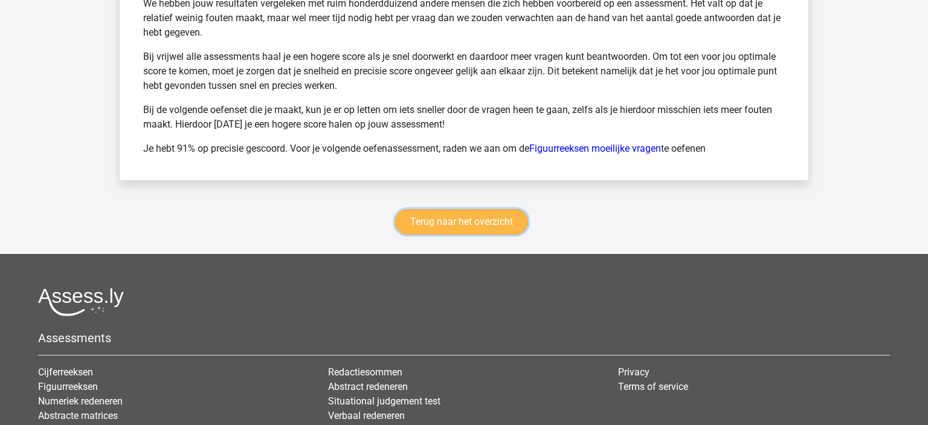
click at [494, 233] on link "Terug naar het overzicht" at bounding box center [461, 221] width 133 height 25
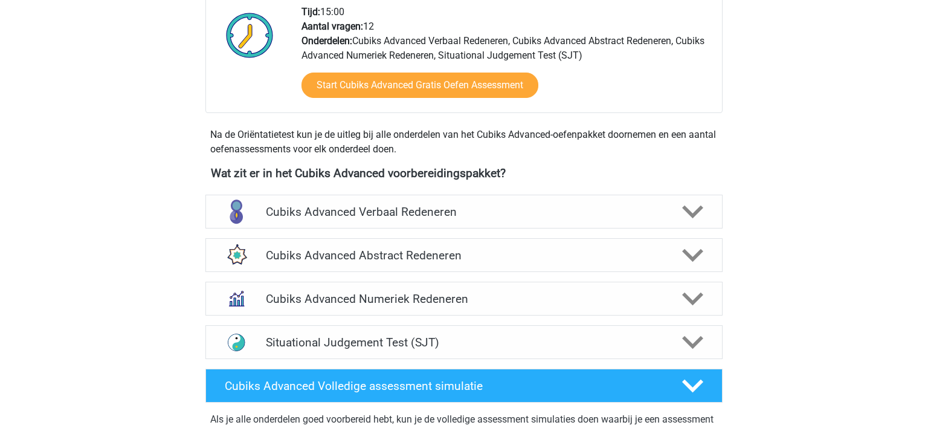
scroll to position [328, 0]
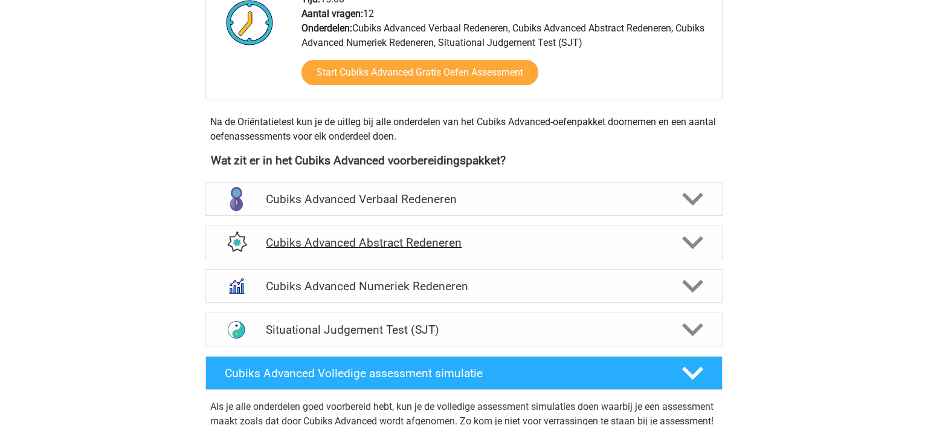
click at [469, 240] on h4 "Cubiks Advanced Abstract Redeneren" at bounding box center [464, 243] width 396 height 14
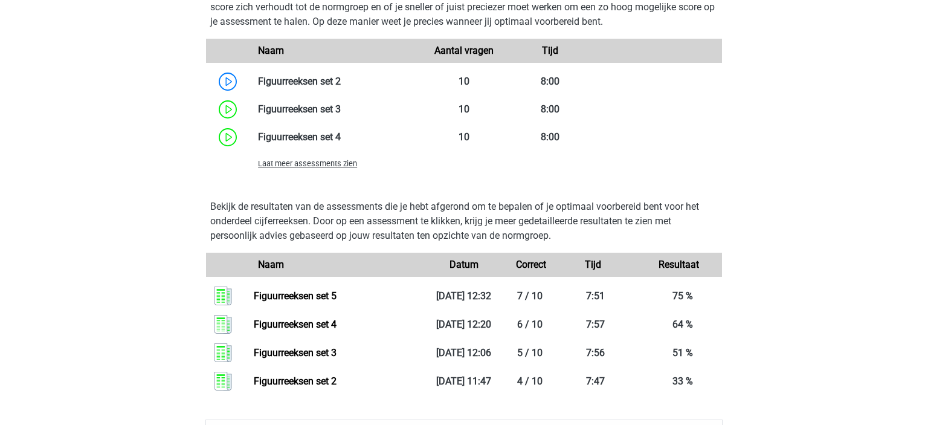
scroll to position [831, 0]
click at [311, 172] on div "Laat meer assessments zien" at bounding box center [464, 164] width 516 height 24
click at [306, 169] on span "Laat meer assessments zien" at bounding box center [307, 164] width 99 height 9
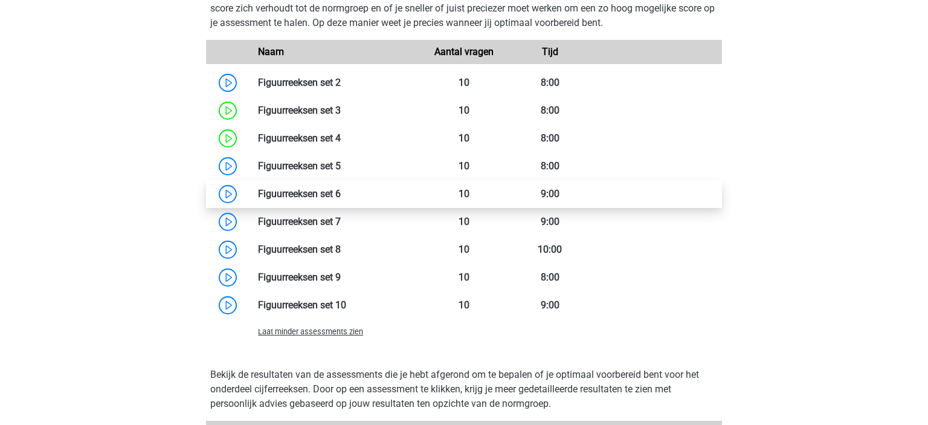
click at [341, 188] on link at bounding box center [341, 193] width 0 height 11
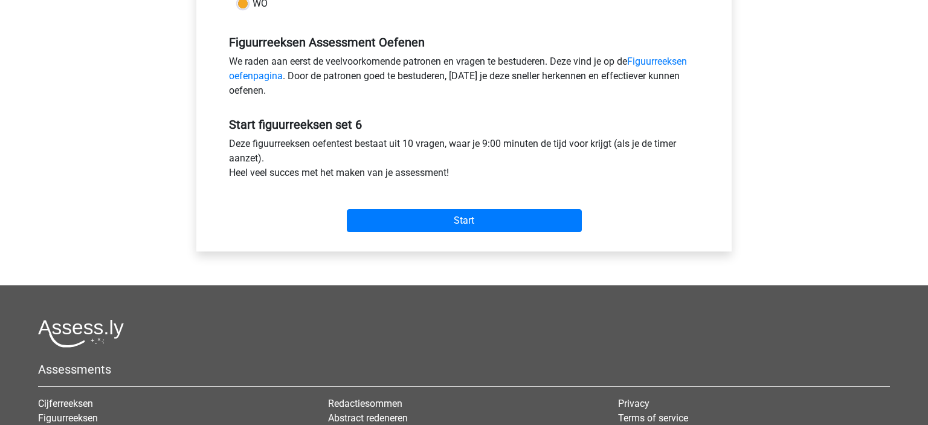
scroll to position [350, 0]
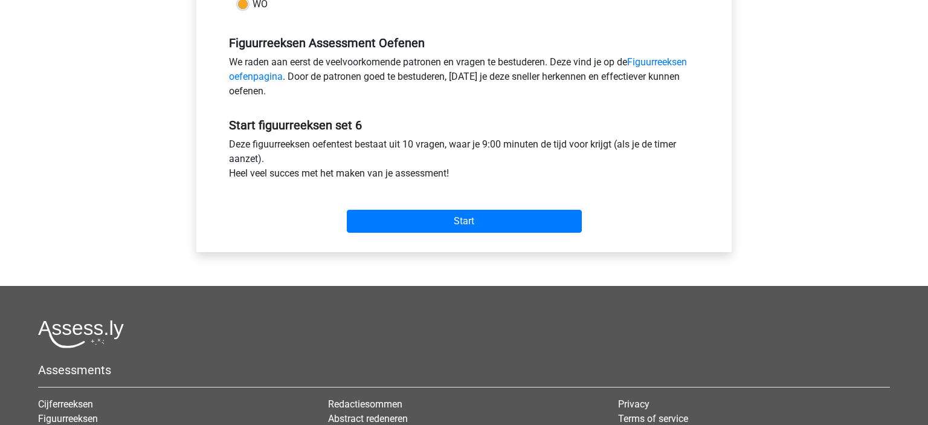
click at [352, 196] on div "Start" at bounding box center [464, 211] width 488 height 42
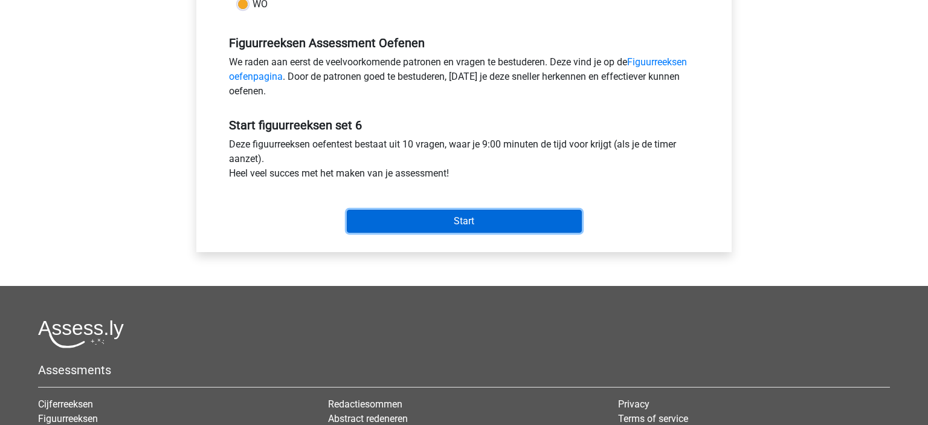
click at [418, 223] on input "Start" at bounding box center [464, 221] width 235 height 23
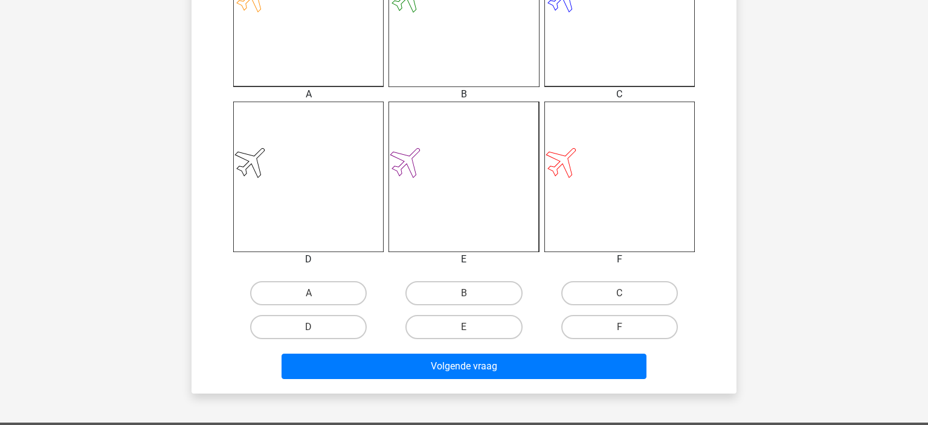
scroll to position [406, 0]
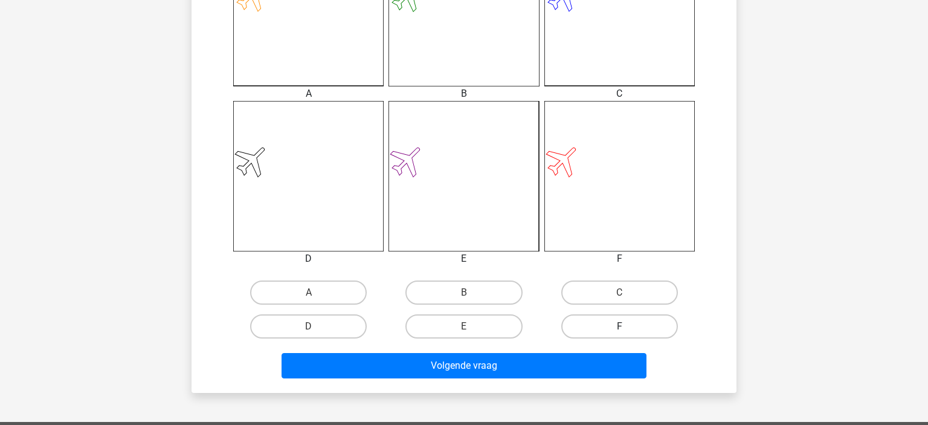
click at [583, 319] on label "F" at bounding box center [619, 326] width 117 height 24
click at [619, 326] on input "F" at bounding box center [623, 330] width 8 height 8
radio input "true"
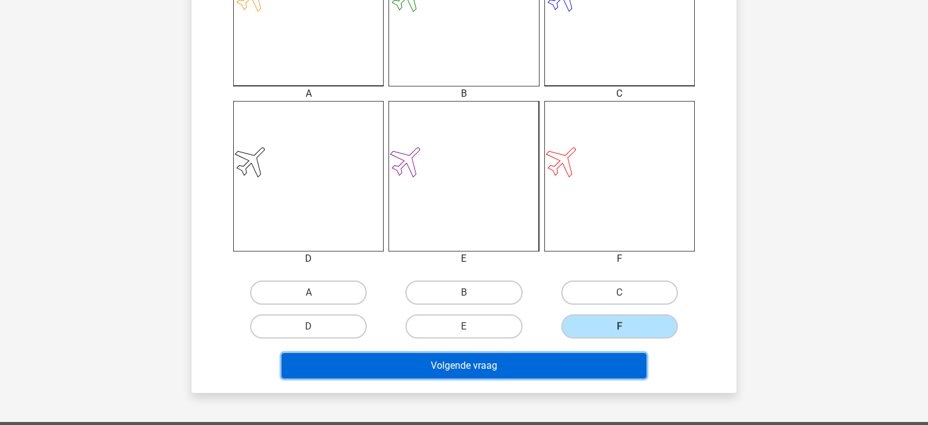
click at [534, 356] on button "Volgende vraag" at bounding box center [464, 365] width 365 height 25
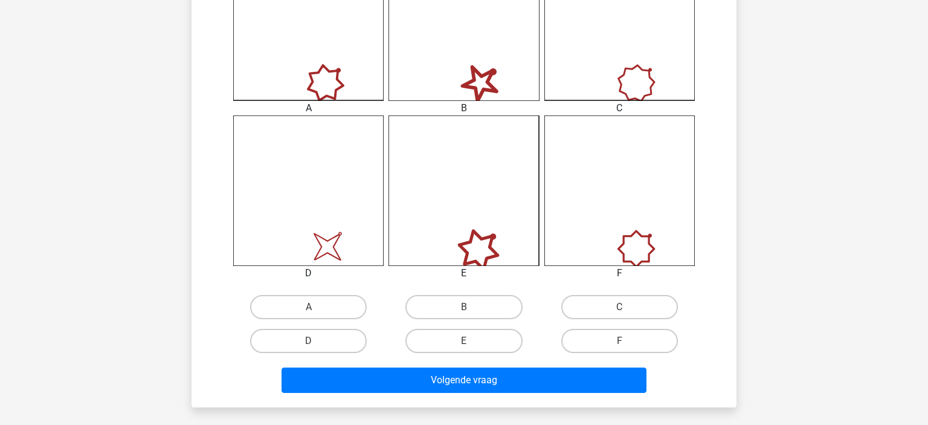
scroll to position [404, 0]
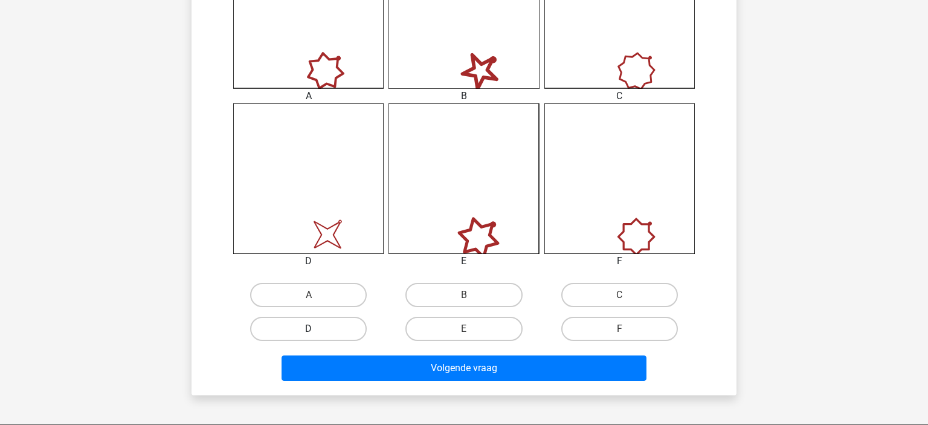
click at [307, 327] on label "D" at bounding box center [308, 329] width 117 height 24
click at [309, 329] on input "D" at bounding box center [313, 333] width 8 height 8
radio input "true"
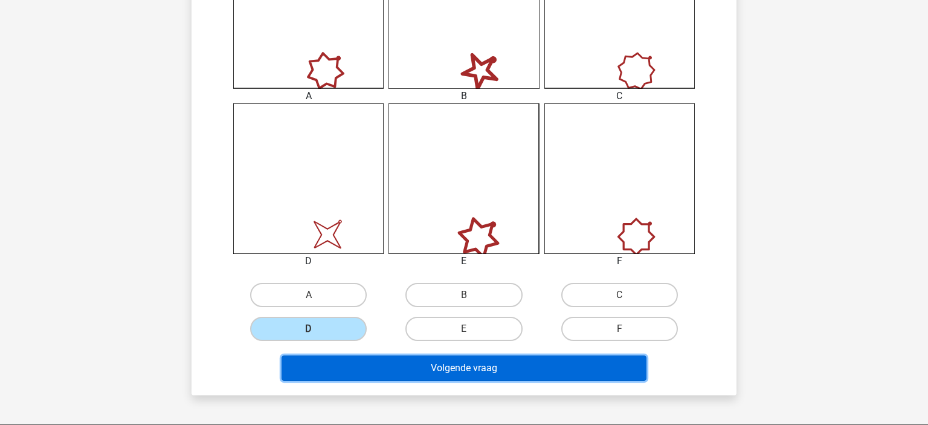
click at [345, 370] on button "Volgende vraag" at bounding box center [464, 367] width 365 height 25
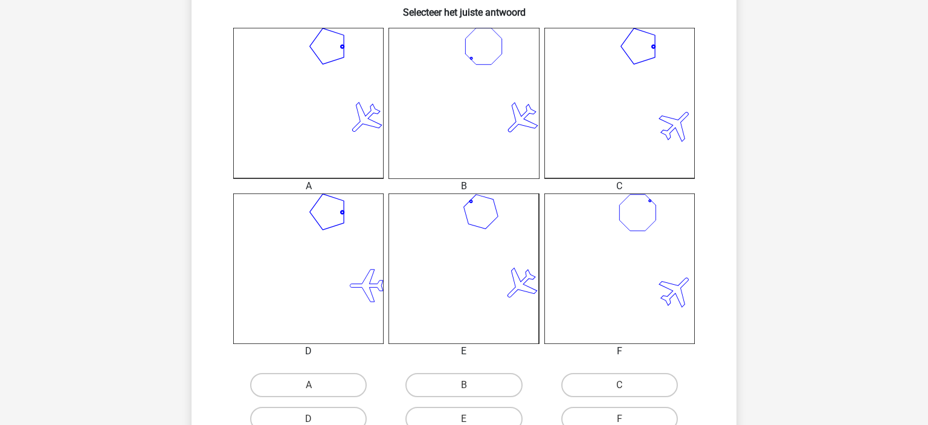
scroll to position [314, 0]
click at [312, 378] on label "A" at bounding box center [308, 384] width 117 height 24
click at [312, 384] on input "A" at bounding box center [313, 388] width 8 height 8
radio input "true"
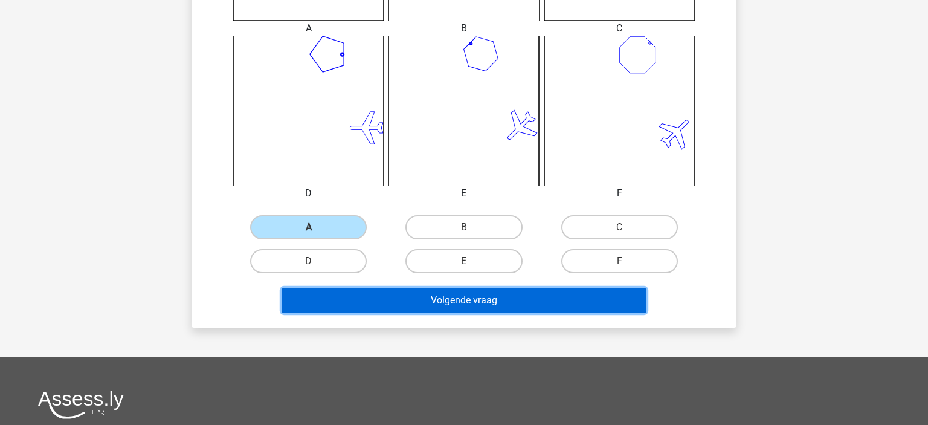
click at [465, 302] on button "Volgende vraag" at bounding box center [464, 300] width 365 height 25
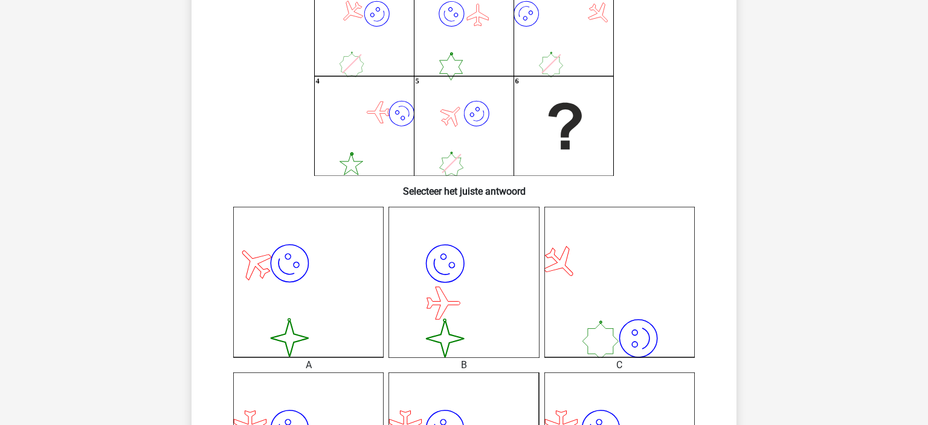
scroll to position [367, 0]
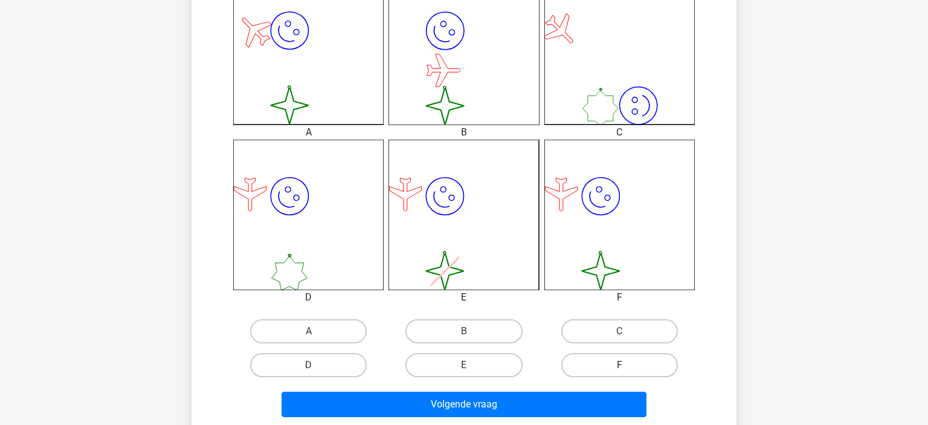
click at [602, 358] on label "F" at bounding box center [619, 365] width 117 height 24
click at [619, 365] on input "F" at bounding box center [623, 369] width 8 height 8
radio input "true"
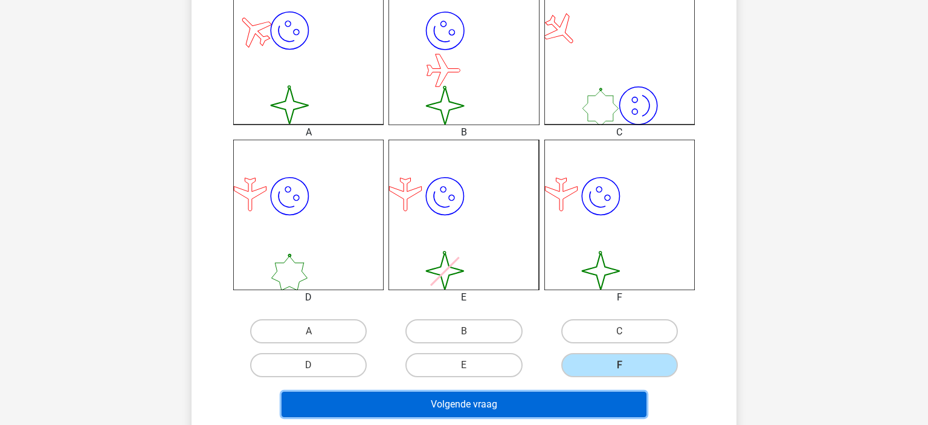
click at [539, 399] on button "Volgende vraag" at bounding box center [464, 403] width 365 height 25
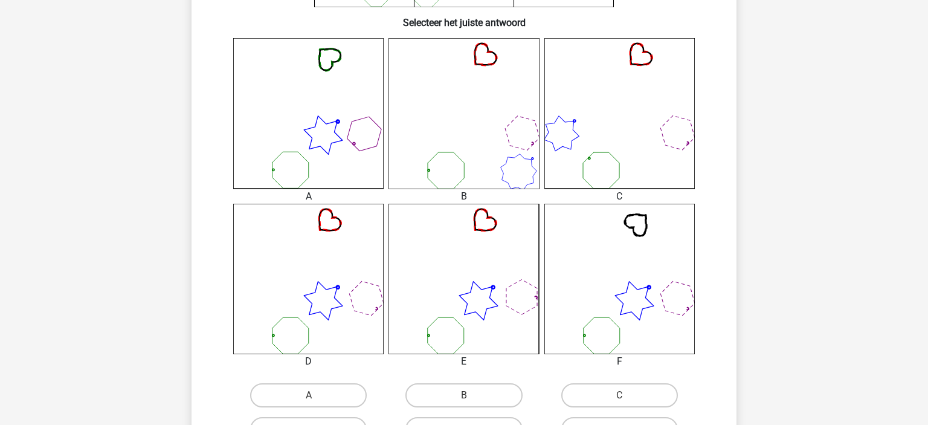
scroll to position [376, 0]
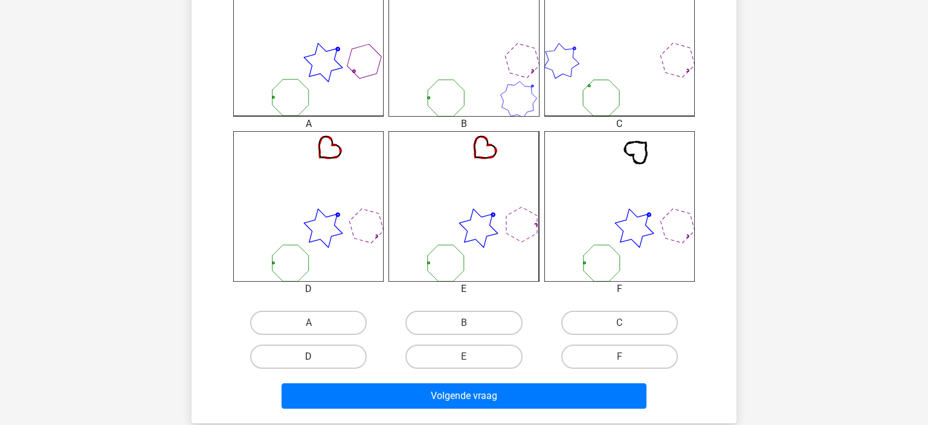
click at [306, 358] on label "D" at bounding box center [308, 356] width 117 height 24
click at [309, 358] on input "D" at bounding box center [313, 360] width 8 height 8
radio input "true"
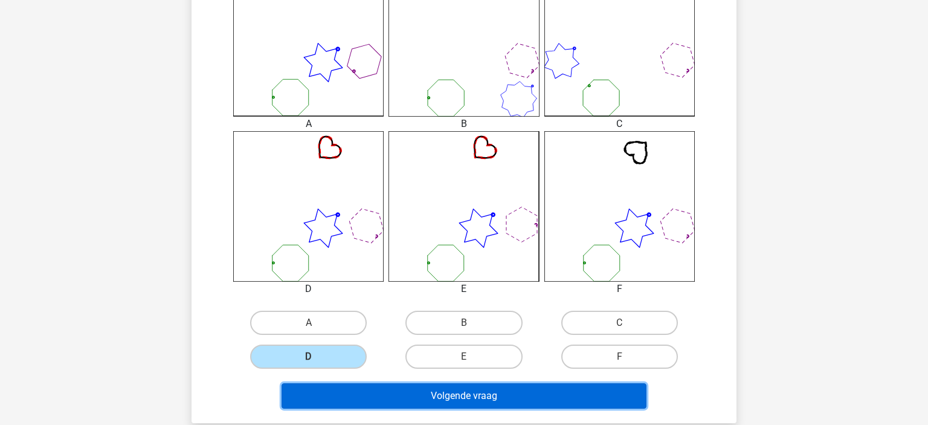
click at [368, 393] on button "Volgende vraag" at bounding box center [464, 395] width 365 height 25
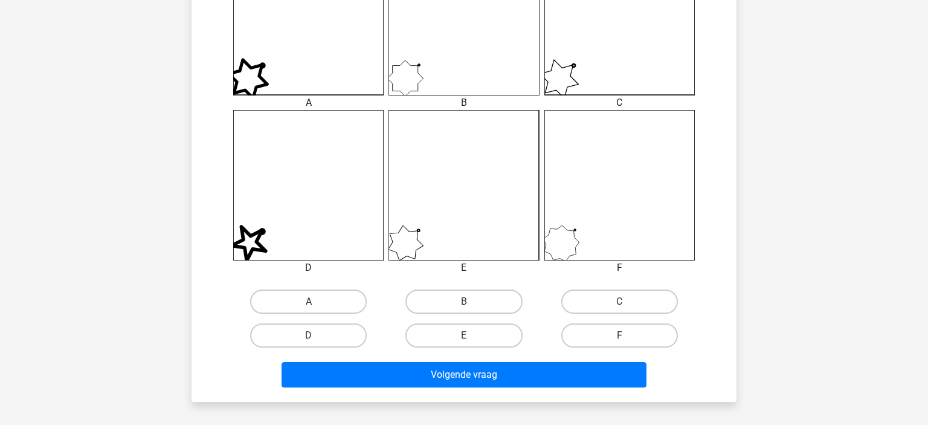
scroll to position [400, 0]
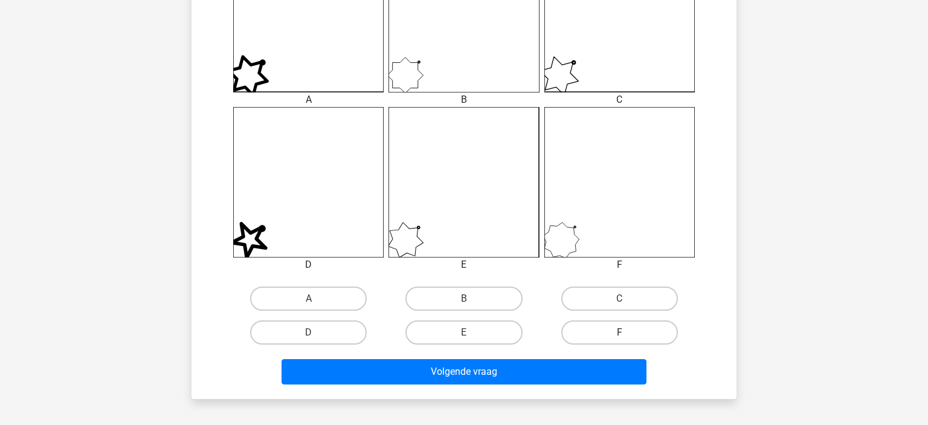
click at [582, 328] on label "F" at bounding box center [619, 332] width 117 height 24
click at [619, 332] on input "F" at bounding box center [623, 336] width 8 height 8
radio input "true"
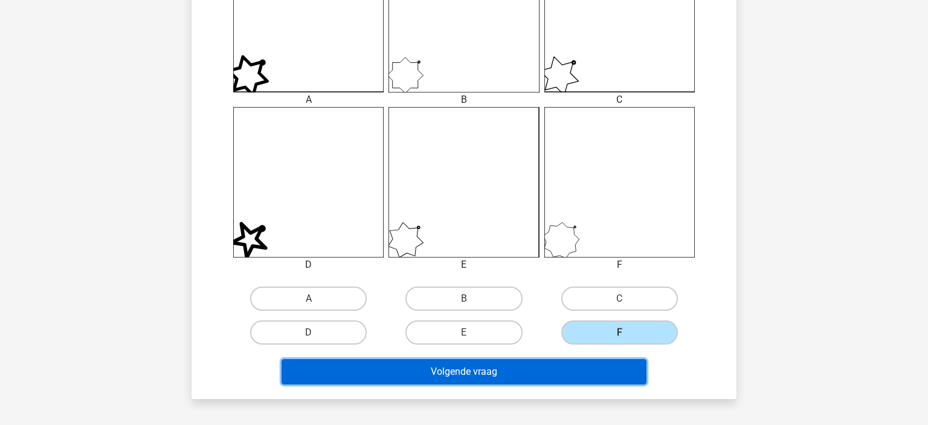
click at [528, 359] on button "Volgende vraag" at bounding box center [464, 371] width 365 height 25
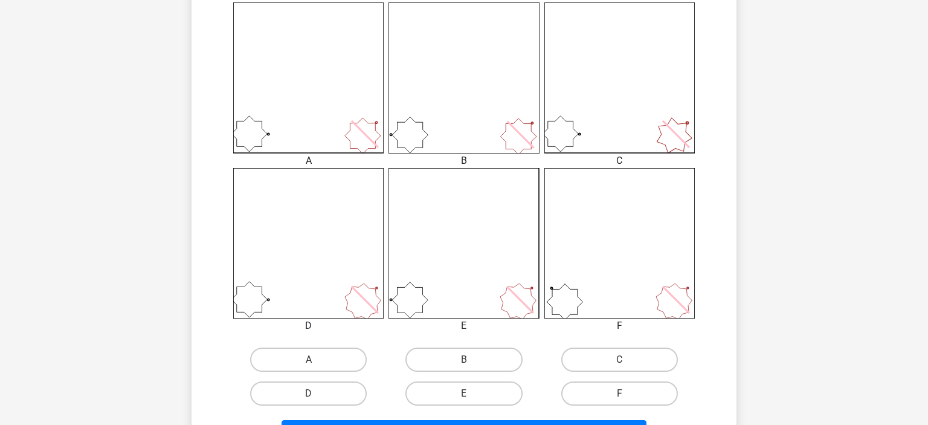
scroll to position [346, 0]
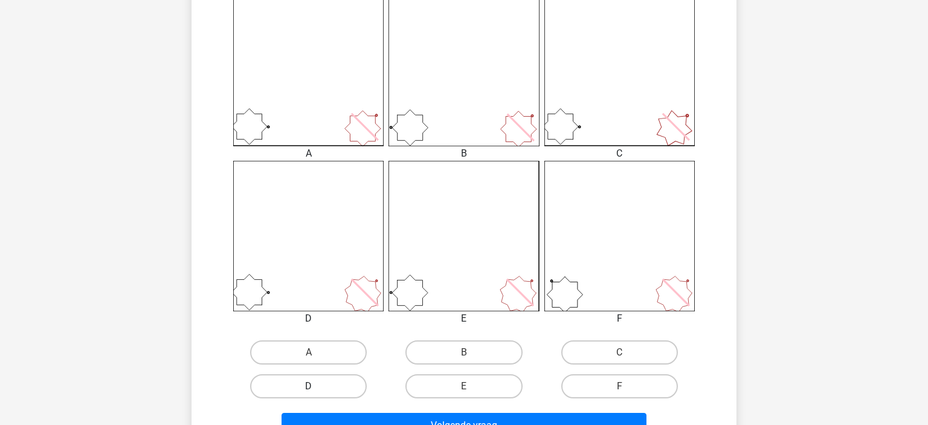
click at [335, 379] on label "D" at bounding box center [308, 386] width 117 height 24
click at [317, 386] on input "D" at bounding box center [313, 390] width 8 height 8
radio input "true"
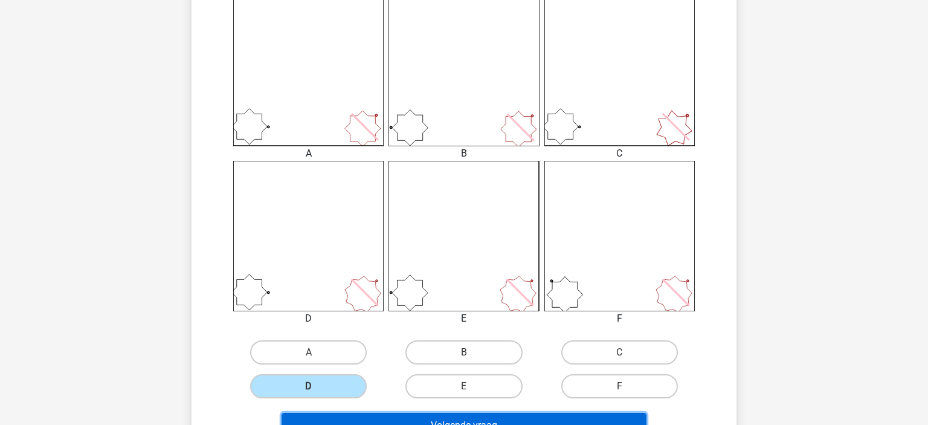
click at [379, 413] on button "Volgende vraag" at bounding box center [464, 425] width 365 height 25
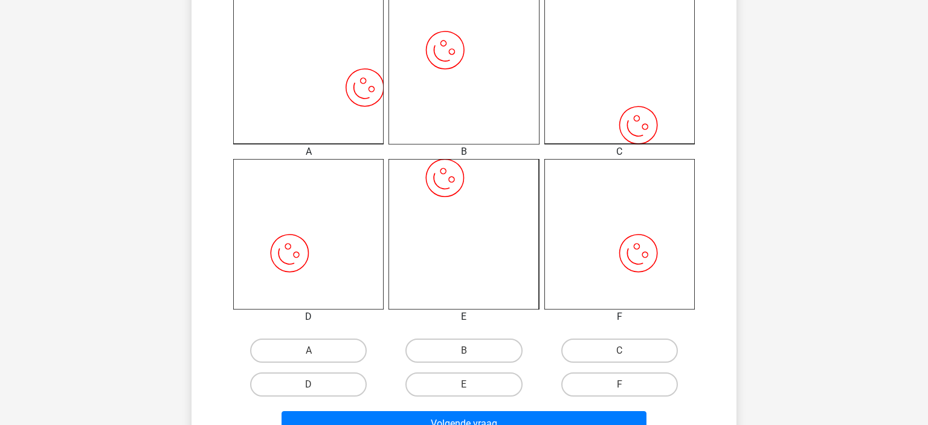
scroll to position [348, 0]
click at [581, 333] on div "image/svg+xml A image/svg+xml B image/svg+xml C" at bounding box center [464, 197] width 506 height 408
click at [578, 338] on div "C" at bounding box center [619, 350] width 155 height 34
click at [583, 346] on label "C" at bounding box center [619, 350] width 117 height 24
click at [619, 350] on input "C" at bounding box center [623, 354] width 8 height 8
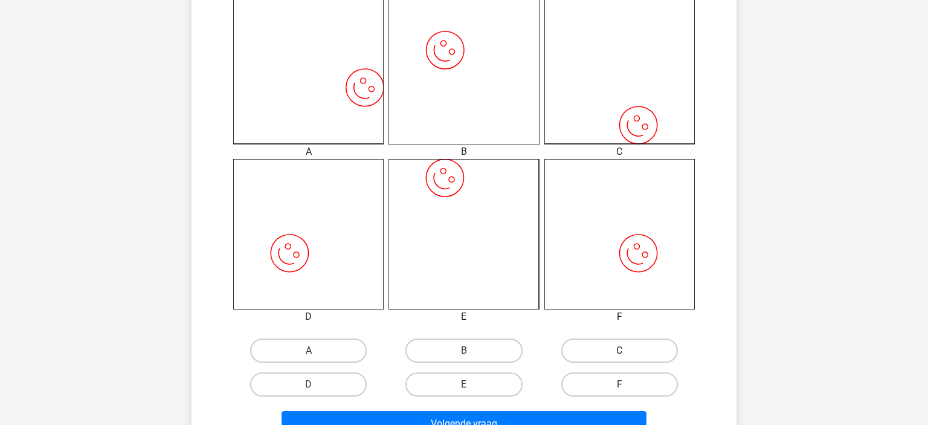
radio input "true"
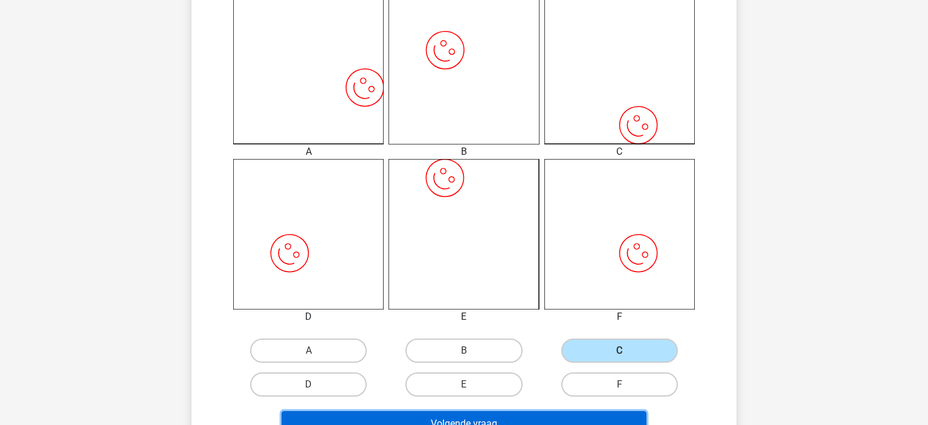
click at [515, 412] on button "Volgende vraag" at bounding box center [464, 423] width 365 height 25
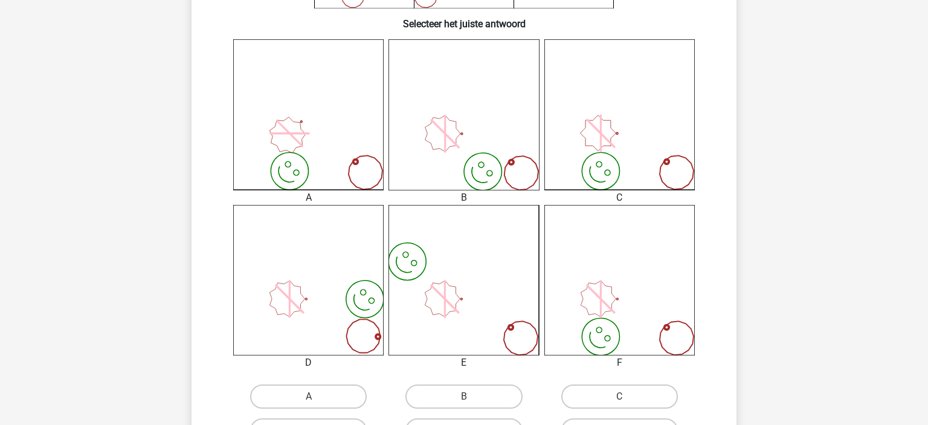
scroll to position [326, 0]
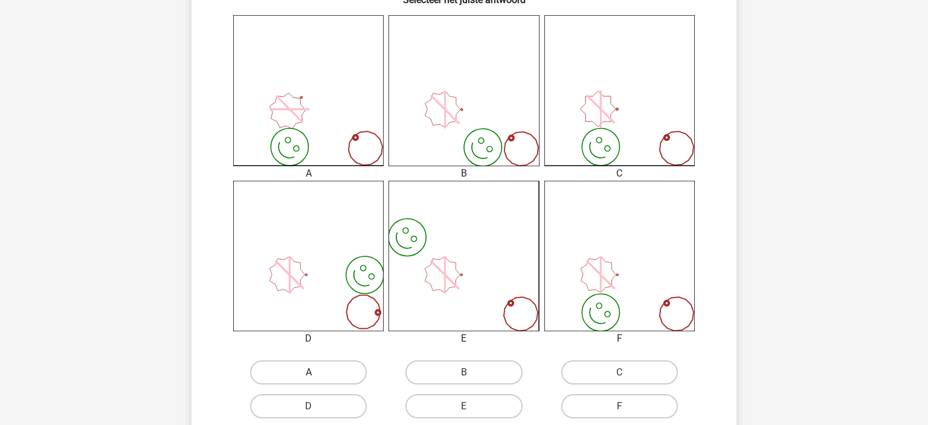
click at [282, 371] on label "A" at bounding box center [308, 372] width 117 height 24
click at [309, 372] on input "A" at bounding box center [313, 376] width 8 height 8
radio input "true"
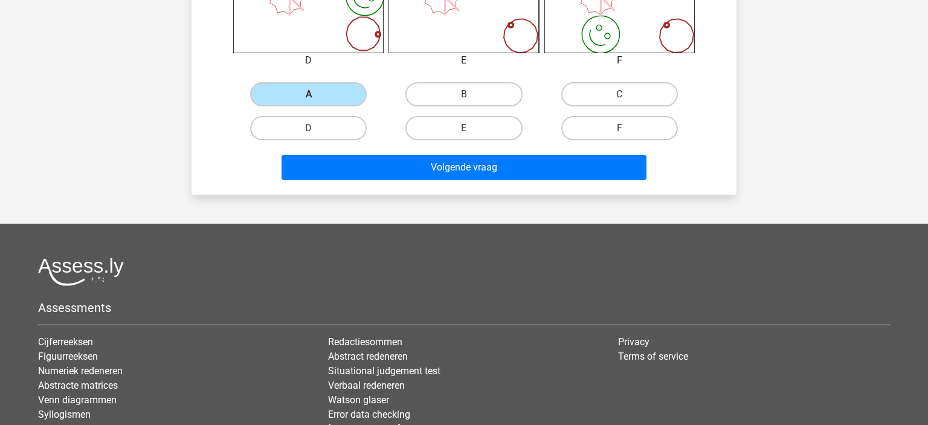
click at [356, 179] on div "Volgende vraag" at bounding box center [464, 170] width 466 height 30
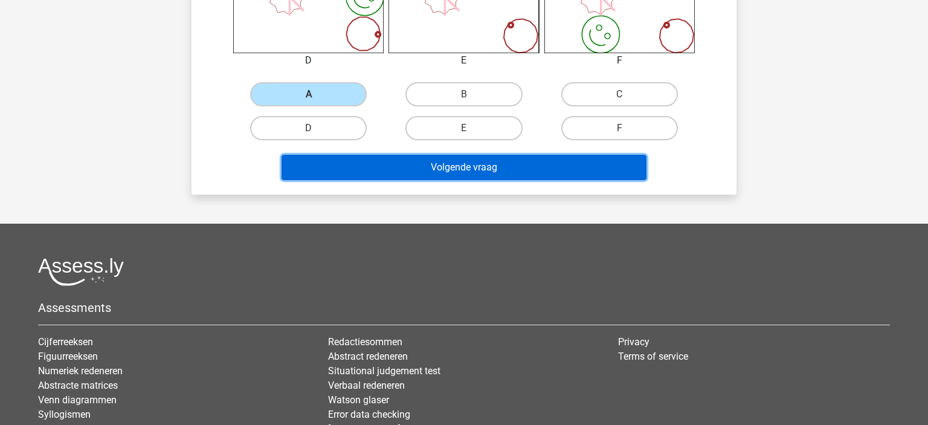
click at [340, 167] on button "Volgende vraag" at bounding box center [464, 167] width 365 height 25
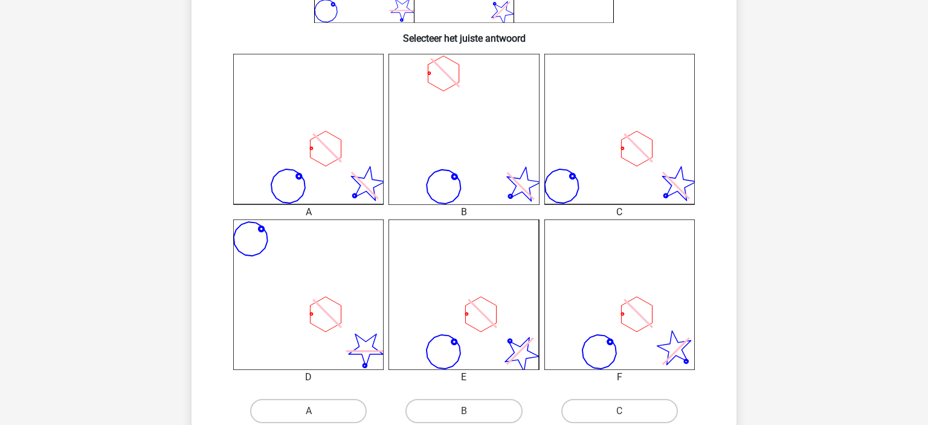
scroll to position [344, 0]
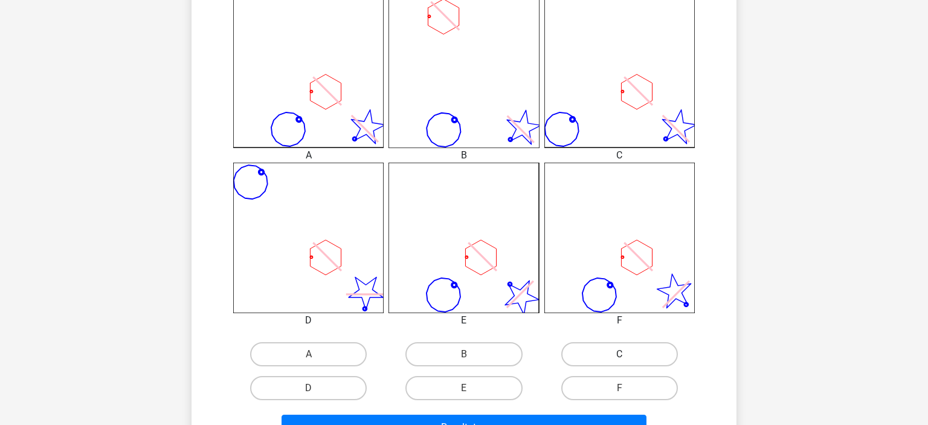
click at [601, 356] on label "C" at bounding box center [619, 354] width 117 height 24
click at [619, 356] on input "C" at bounding box center [623, 358] width 8 height 8
radio input "true"
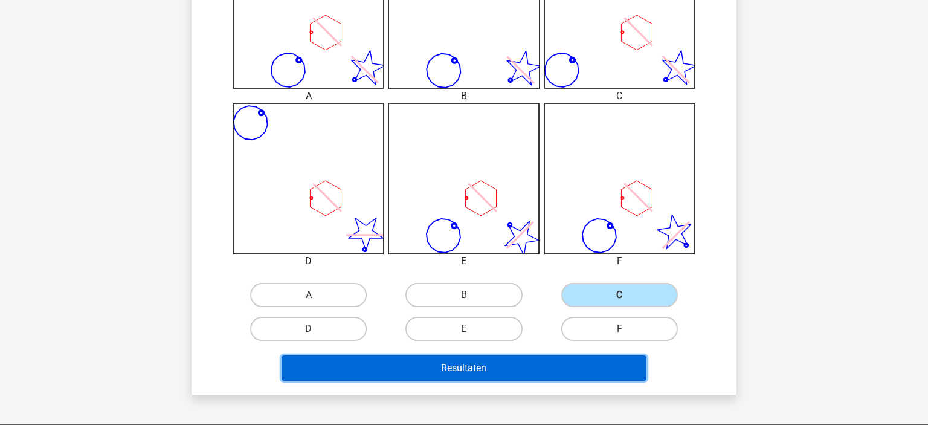
click at [537, 369] on button "Resultaten" at bounding box center [464, 367] width 365 height 25
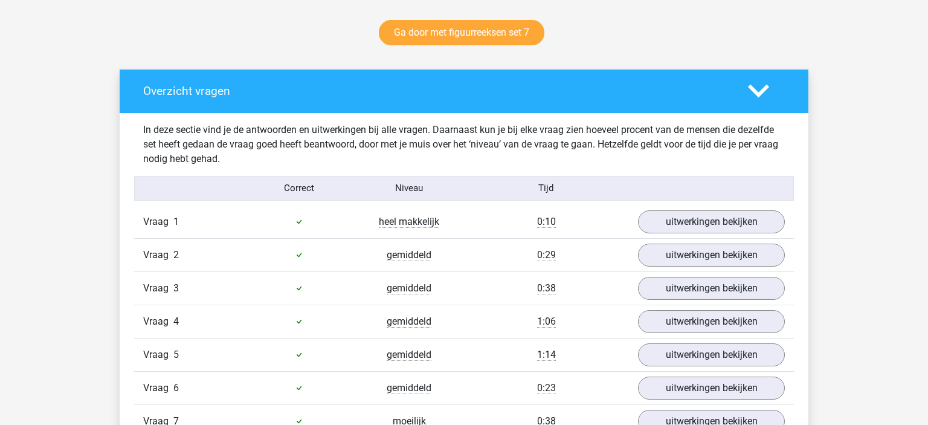
scroll to position [636, 0]
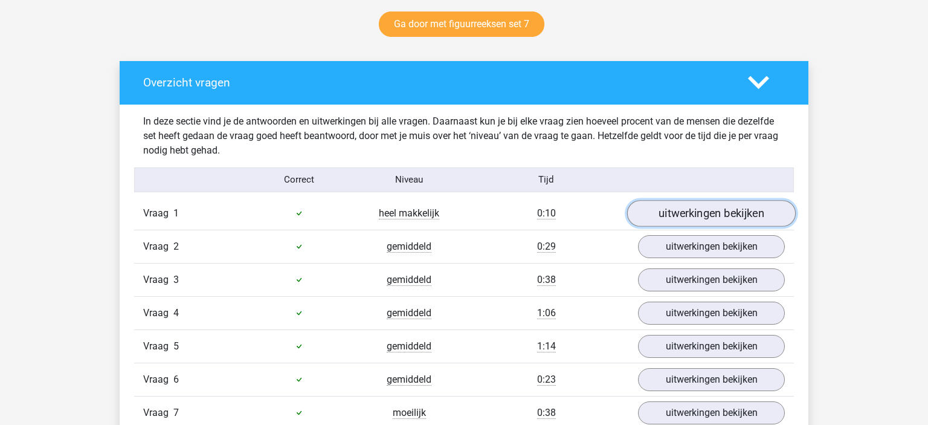
click at [670, 213] on link "uitwerkingen bekijken" at bounding box center [711, 213] width 169 height 27
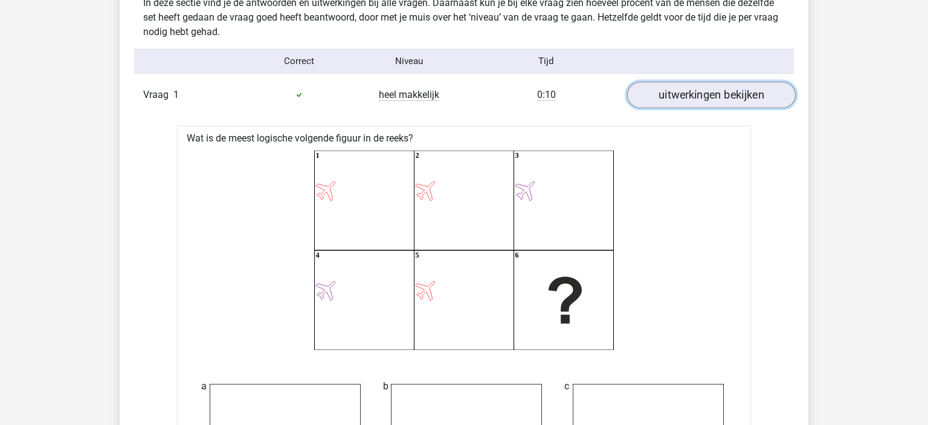
scroll to position [755, 0]
click at [671, 91] on link "uitwerkingen bekijken" at bounding box center [711, 94] width 169 height 27
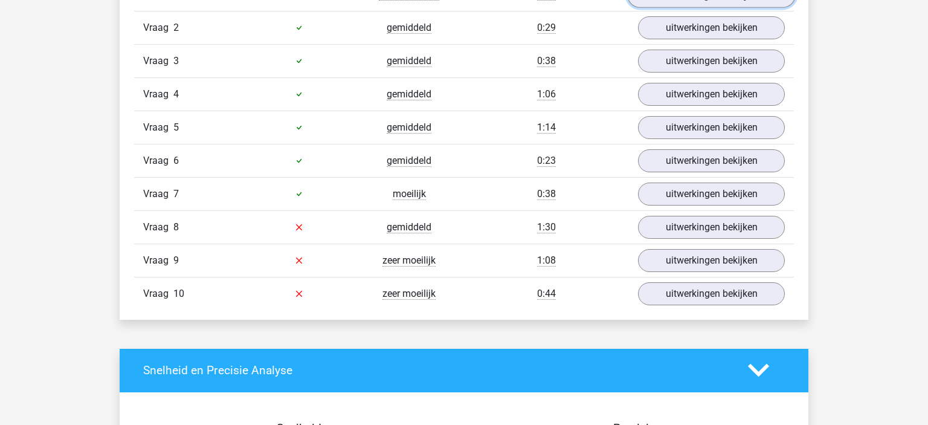
scroll to position [746, 0]
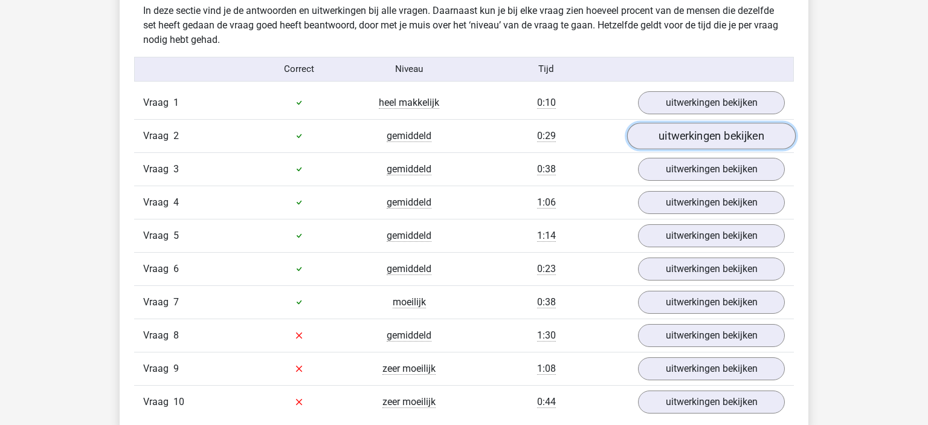
click at [686, 135] on link "uitwerkingen bekijken" at bounding box center [711, 136] width 169 height 27
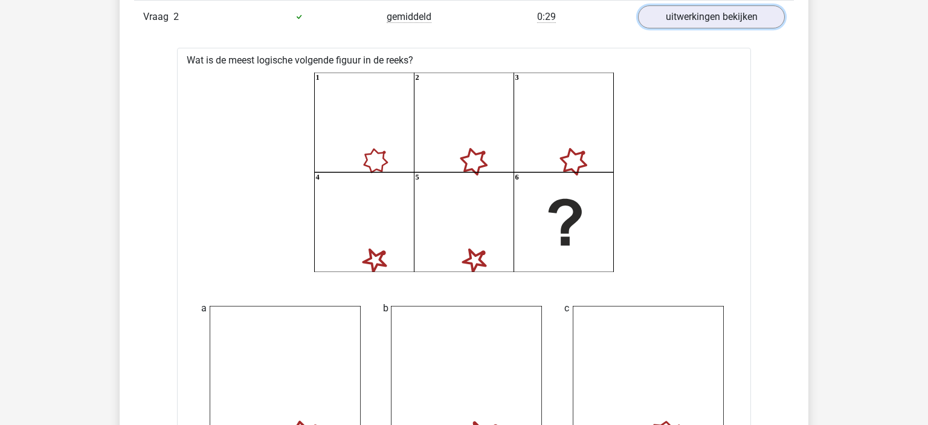
scroll to position [863, 0]
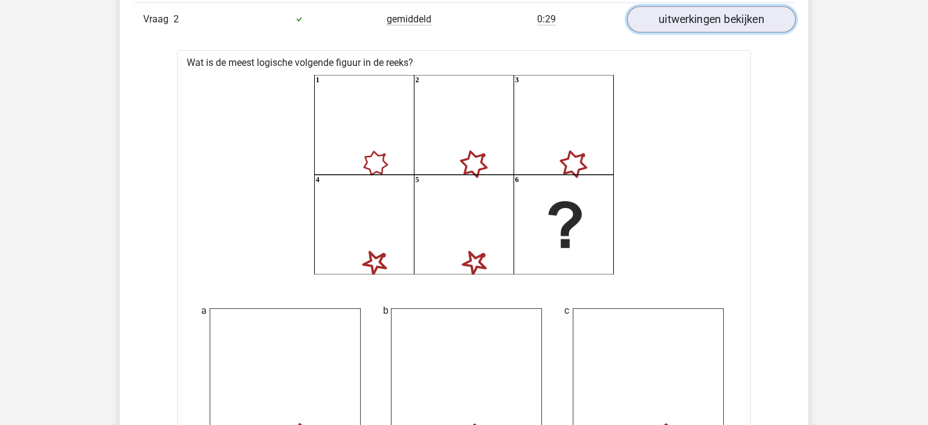
click at [698, 20] on link "uitwerkingen bekijken" at bounding box center [711, 19] width 169 height 27
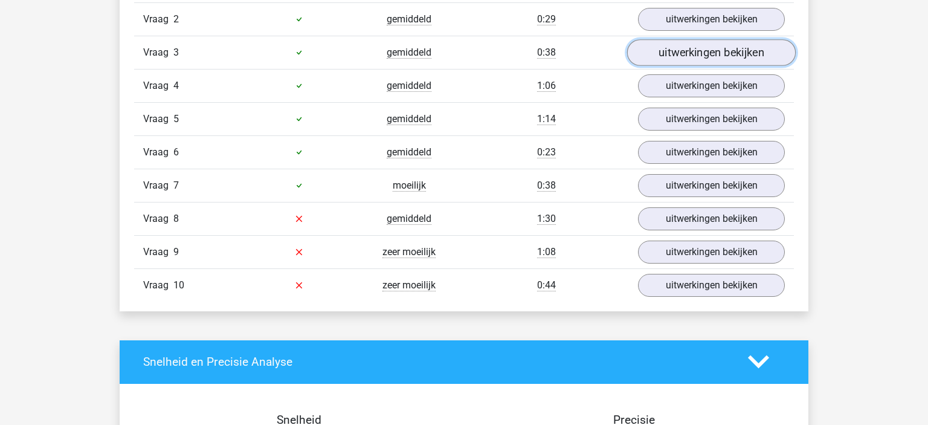
click at [722, 59] on link "uitwerkingen bekijken" at bounding box center [711, 52] width 169 height 27
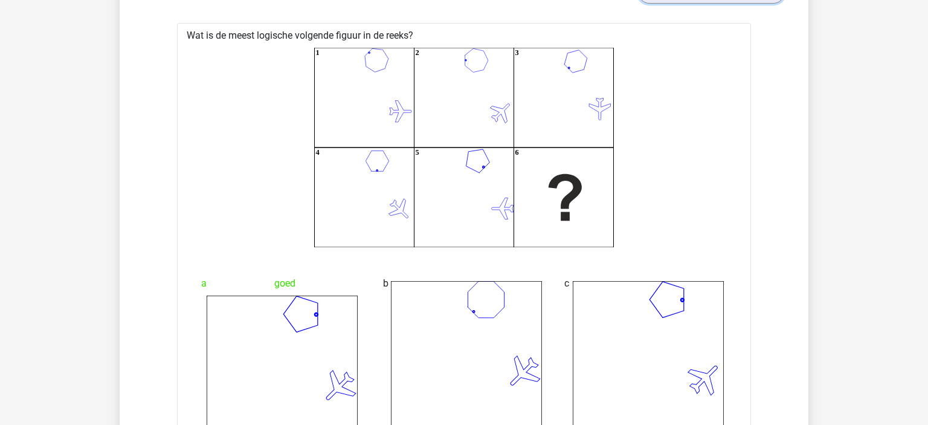
scroll to position [884, 0]
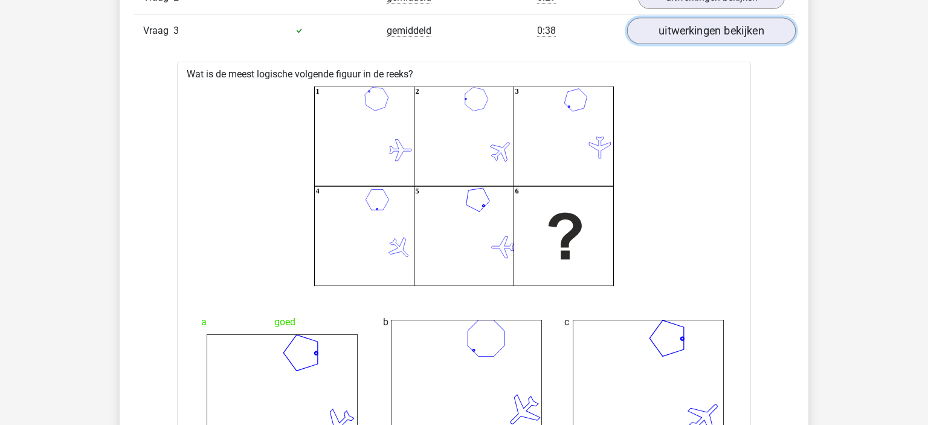
click at [669, 33] on link "uitwerkingen bekijken" at bounding box center [711, 31] width 169 height 27
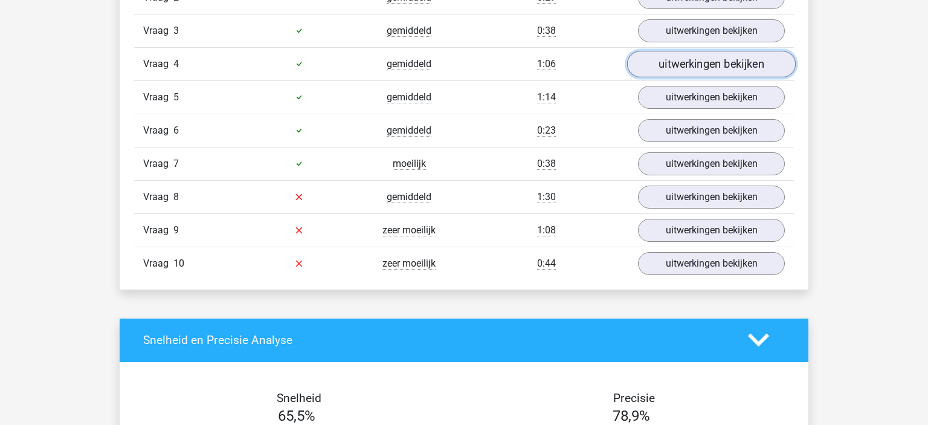
click at [709, 72] on link "uitwerkingen bekijken" at bounding box center [711, 64] width 169 height 27
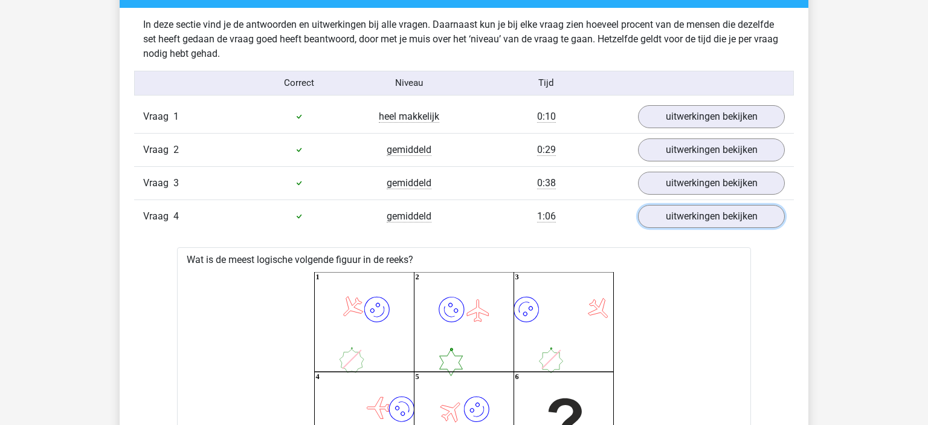
scroll to position [730, 0]
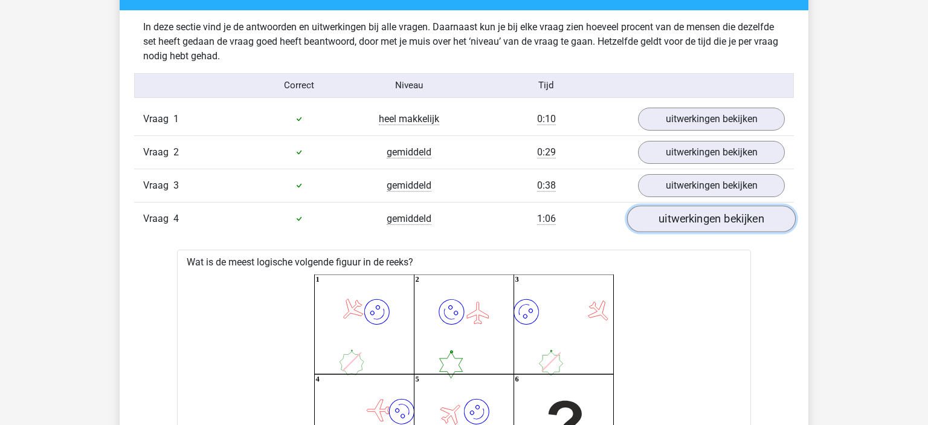
click at [678, 208] on link "uitwerkingen bekijken" at bounding box center [711, 218] width 169 height 27
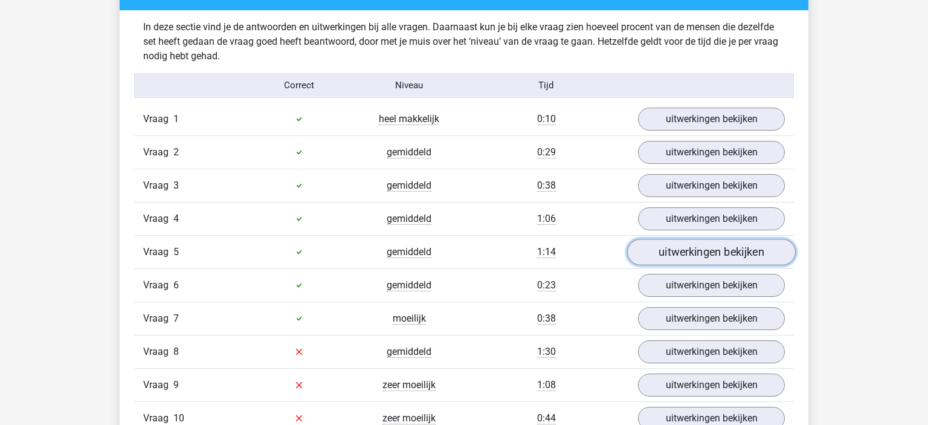
click at [670, 244] on link "uitwerkingen bekijken" at bounding box center [711, 252] width 169 height 27
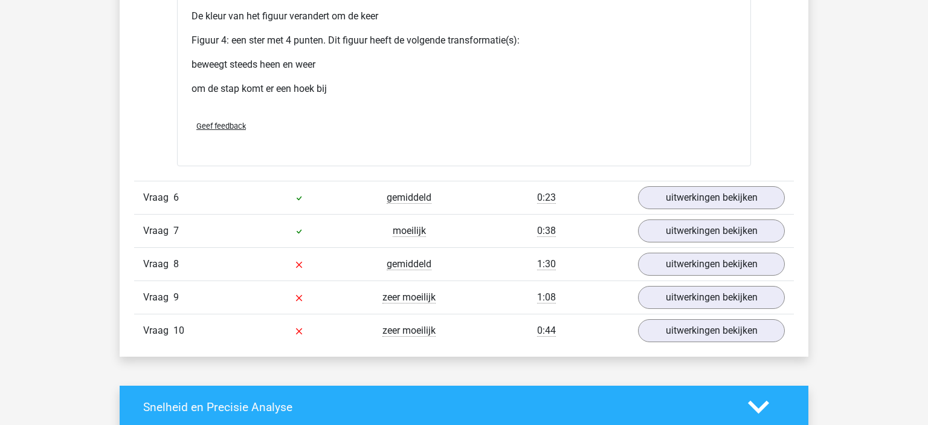
scroll to position [1941, 0]
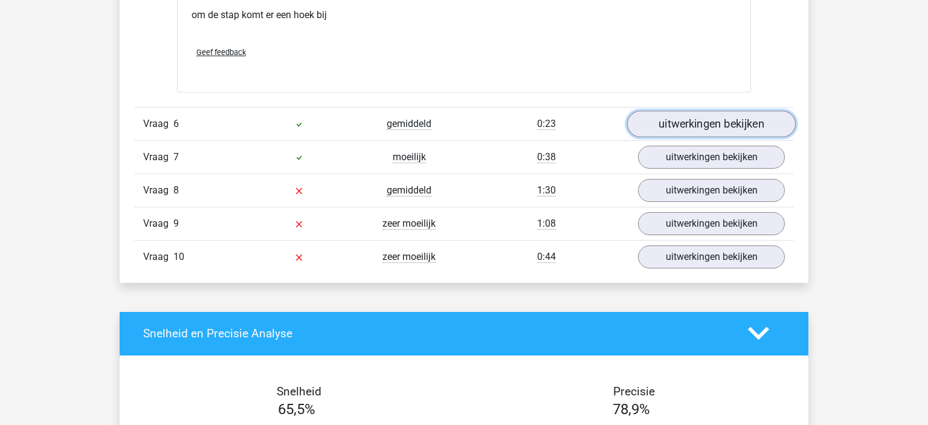
click at [677, 127] on link "uitwerkingen bekijken" at bounding box center [711, 124] width 169 height 27
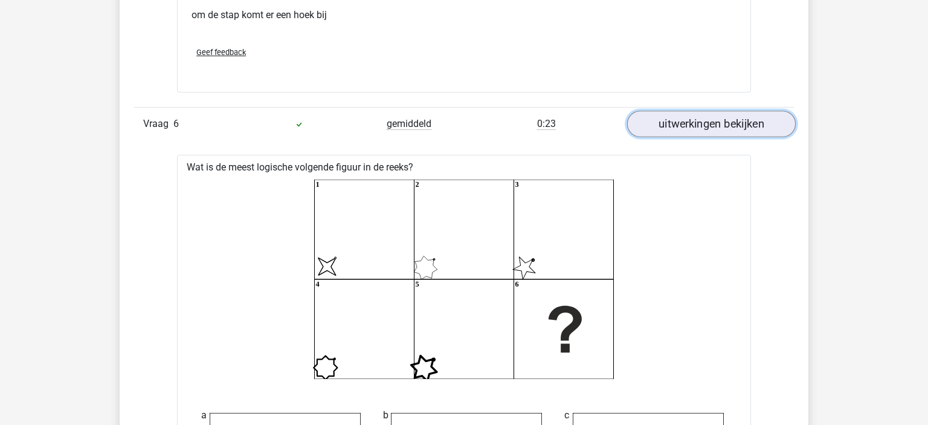
click at [677, 127] on link "uitwerkingen bekijken" at bounding box center [711, 124] width 169 height 27
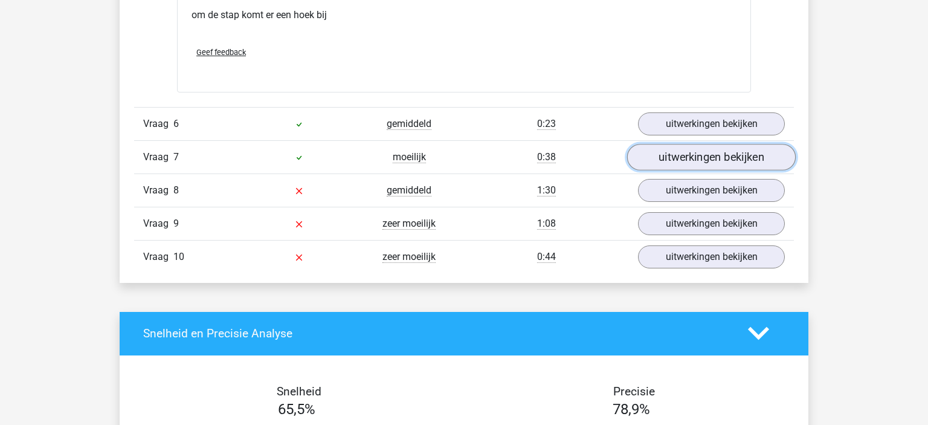
click at [698, 147] on link "uitwerkingen bekijken" at bounding box center [711, 157] width 169 height 27
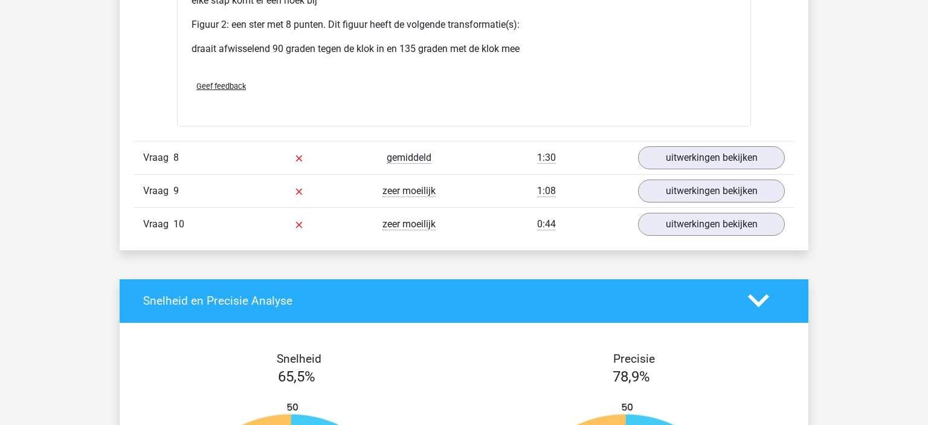
scroll to position [2831, 0]
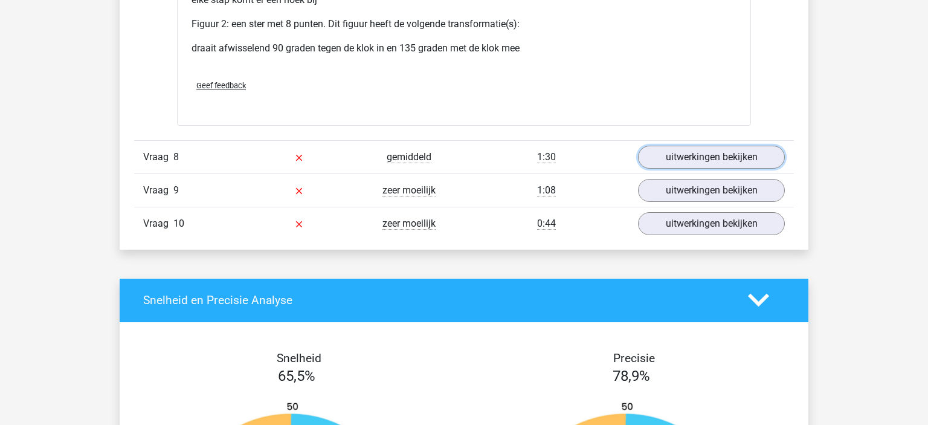
click at [698, 147] on link "uitwerkingen bekijken" at bounding box center [711, 157] width 147 height 23
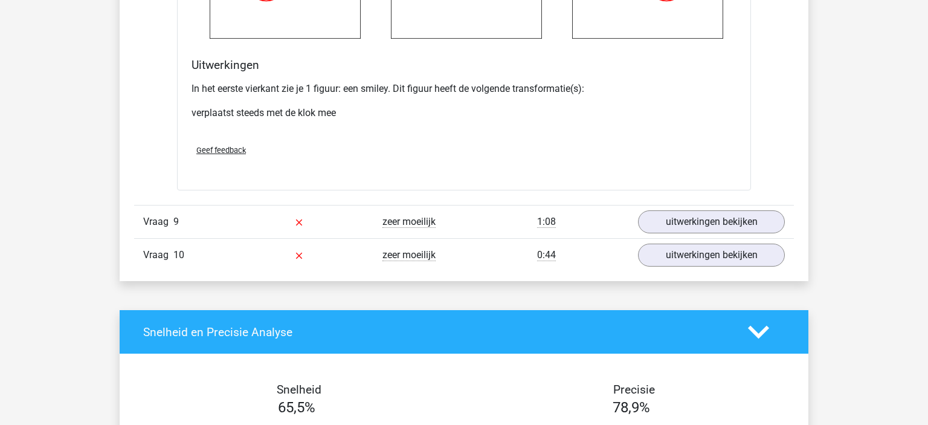
scroll to position [3584, 0]
click at [691, 221] on link "uitwerkingen bekijken" at bounding box center [711, 221] width 169 height 27
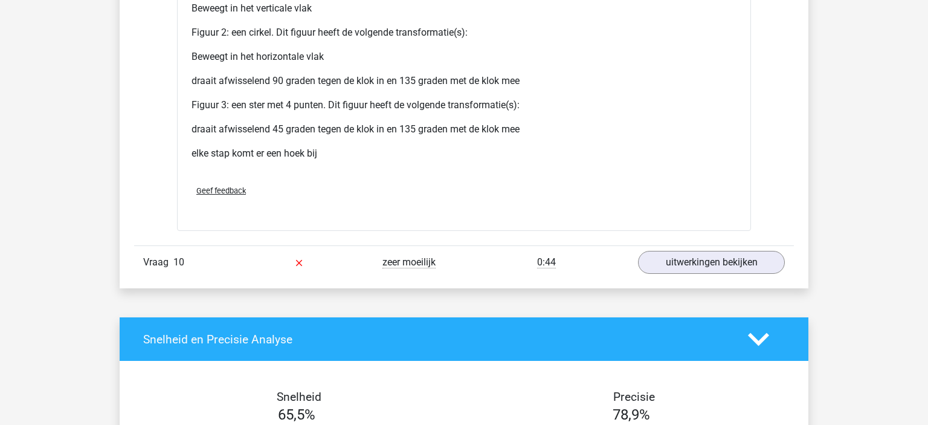
scroll to position [4543, 0]
